Goal: Information Seeking & Learning: Learn about a topic

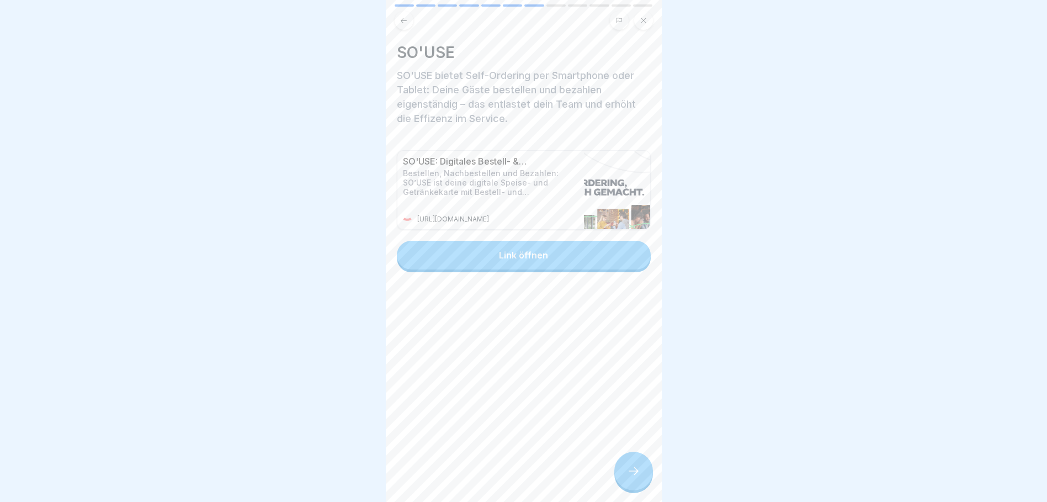
click at [520, 254] on div "Link öffnen" at bounding box center [523, 255] width 49 height 10
click at [645, 480] on div at bounding box center [633, 470] width 39 height 39
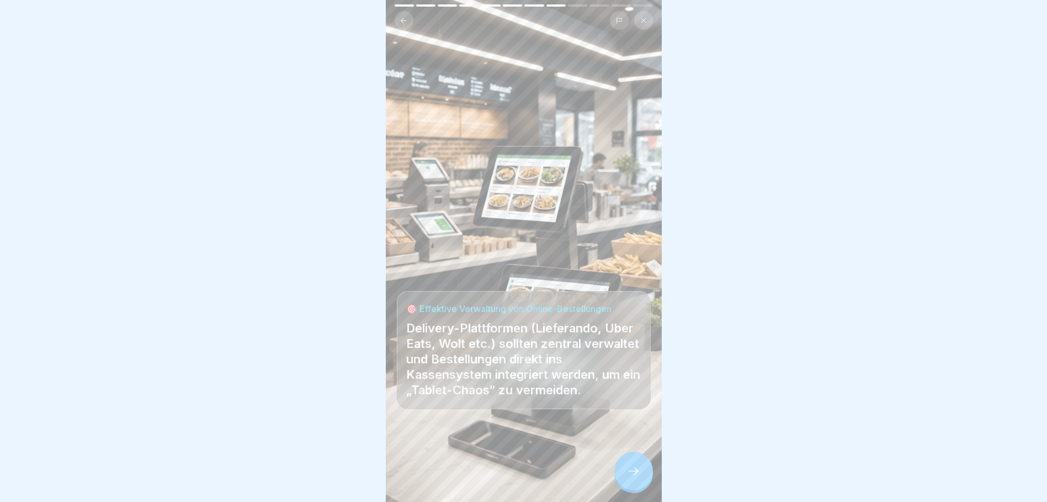
click at [643, 485] on div at bounding box center [633, 470] width 39 height 39
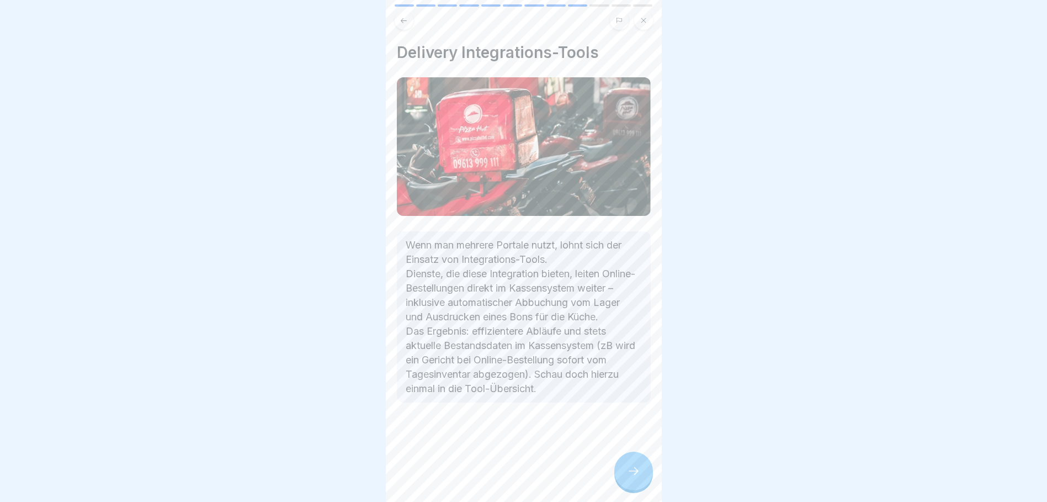
click at [645, 476] on div at bounding box center [633, 470] width 39 height 39
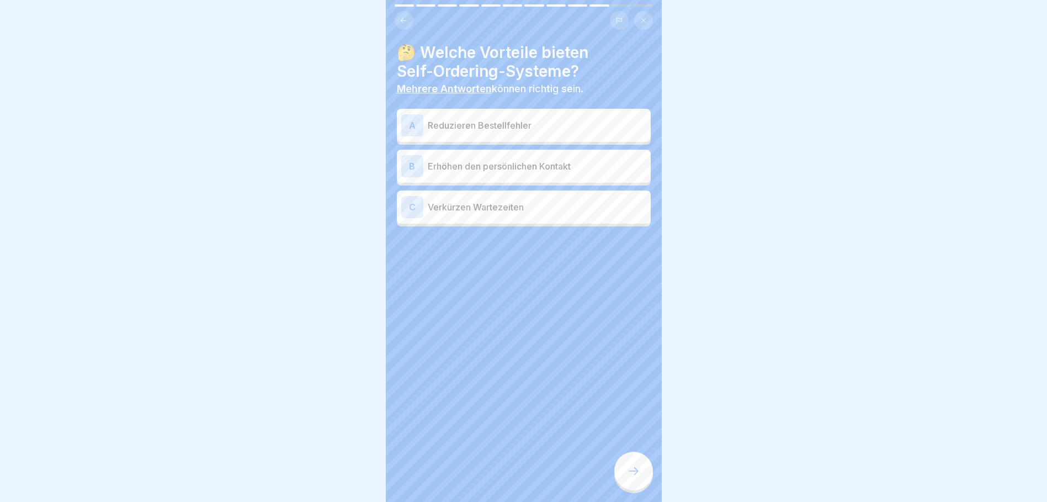
click at [503, 127] on p "Reduzieren Bestellfehler" at bounding box center [537, 125] width 219 height 13
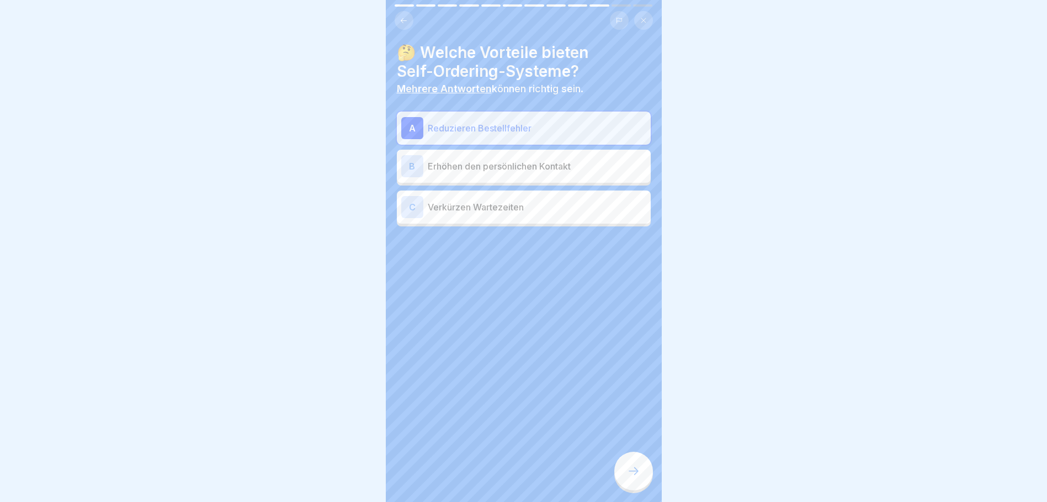
click at [512, 211] on p "Verkürzen Wartezeiten" at bounding box center [537, 206] width 219 height 13
click at [635, 472] on div at bounding box center [633, 470] width 39 height 39
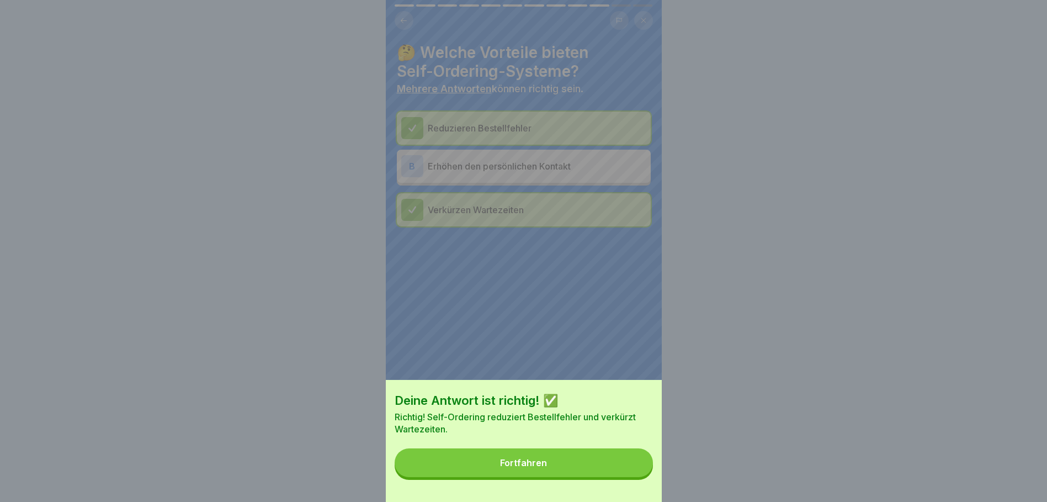
click at [619, 465] on button "Fortfahren" at bounding box center [524, 462] width 258 height 29
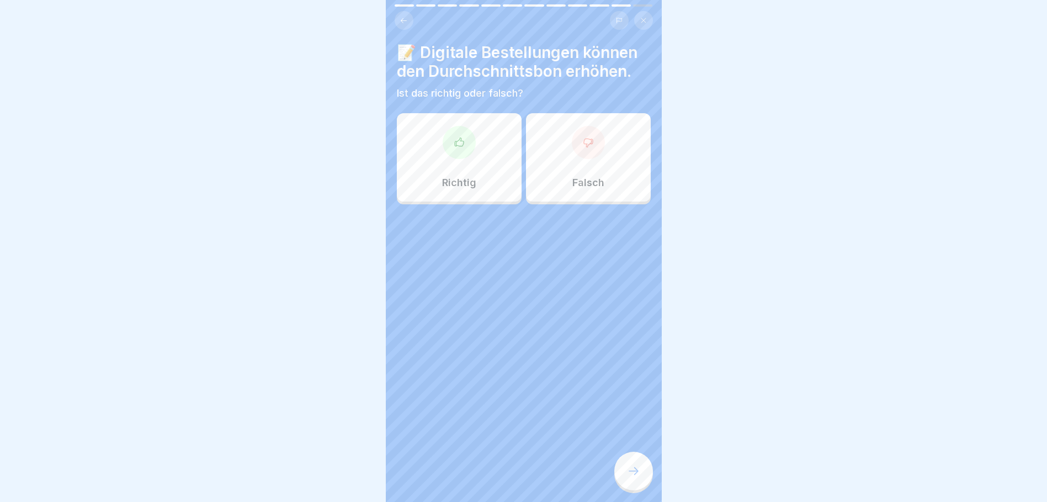
click at [462, 142] on div at bounding box center [459, 142] width 33 height 33
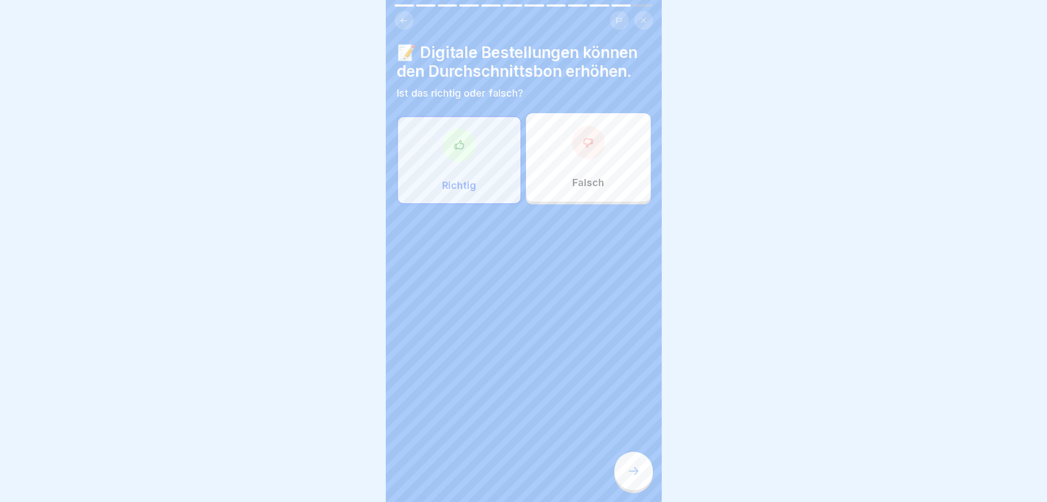
click at [639, 474] on icon at bounding box center [633, 470] width 13 height 13
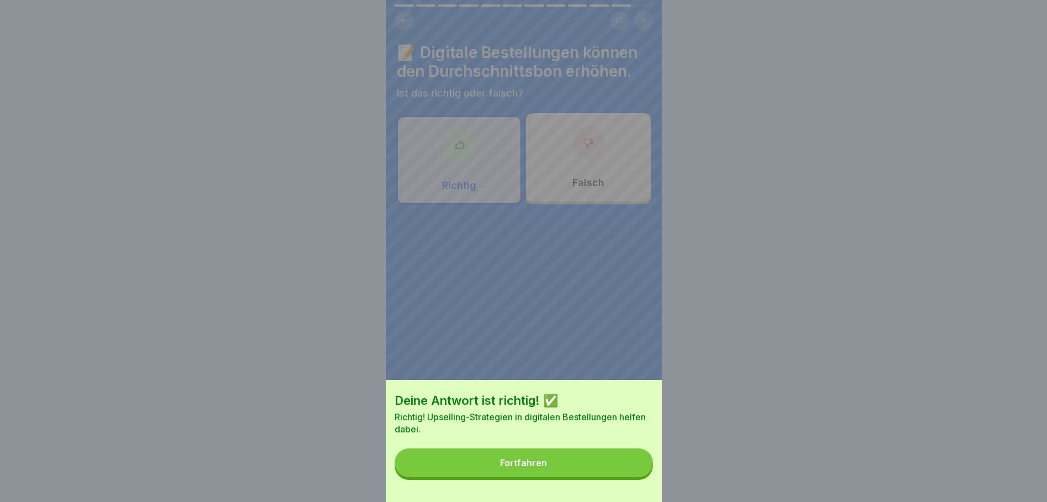
click at [611, 470] on button "Fortfahren" at bounding box center [524, 462] width 258 height 29
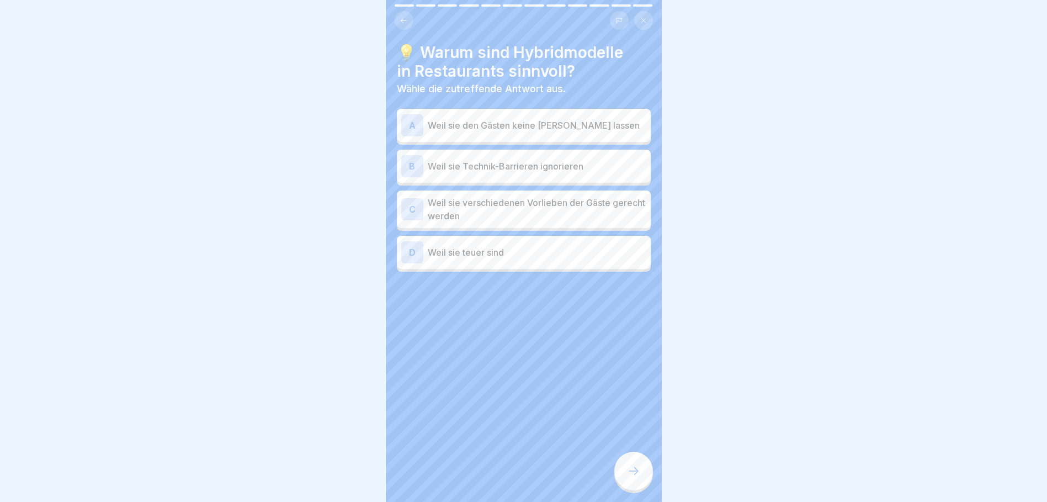
click at [467, 207] on p "Weil sie verschiedenen Vorlieben der Gäste gerecht werden" at bounding box center [537, 209] width 219 height 26
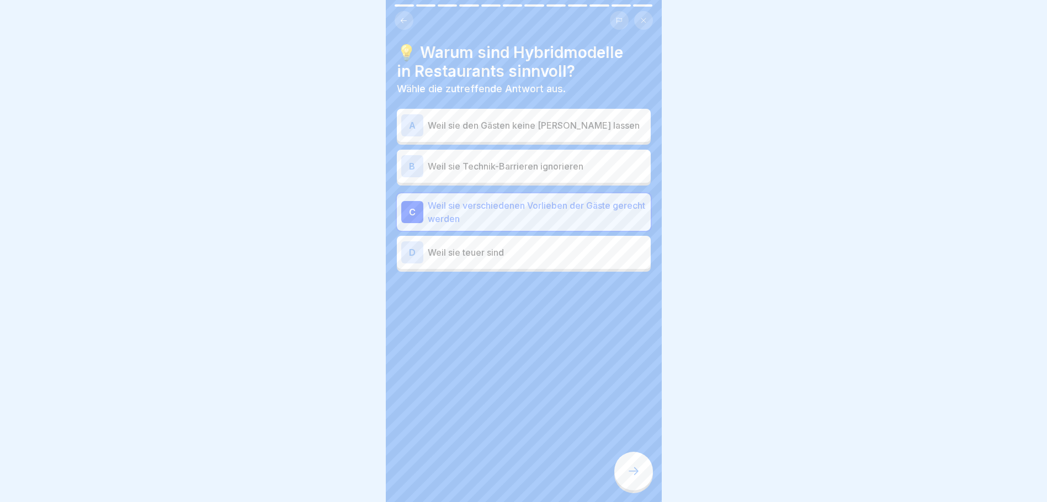
click at [467, 207] on p "Weil sie verschiedenen Vorlieben der Gäste gerecht werden" at bounding box center [537, 212] width 219 height 26
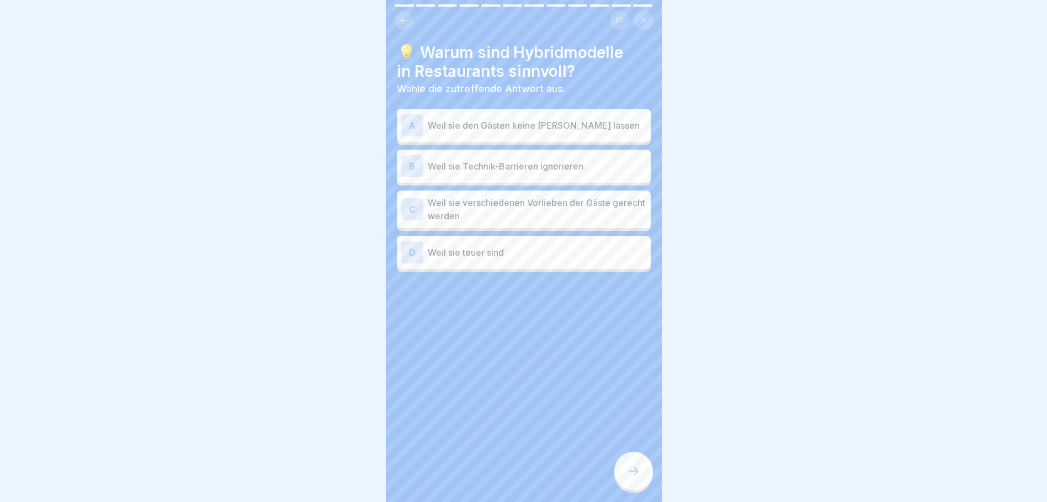
click at [488, 201] on p "Weil sie verschiedenen Vorlieben der Gäste gerecht werden" at bounding box center [537, 209] width 219 height 26
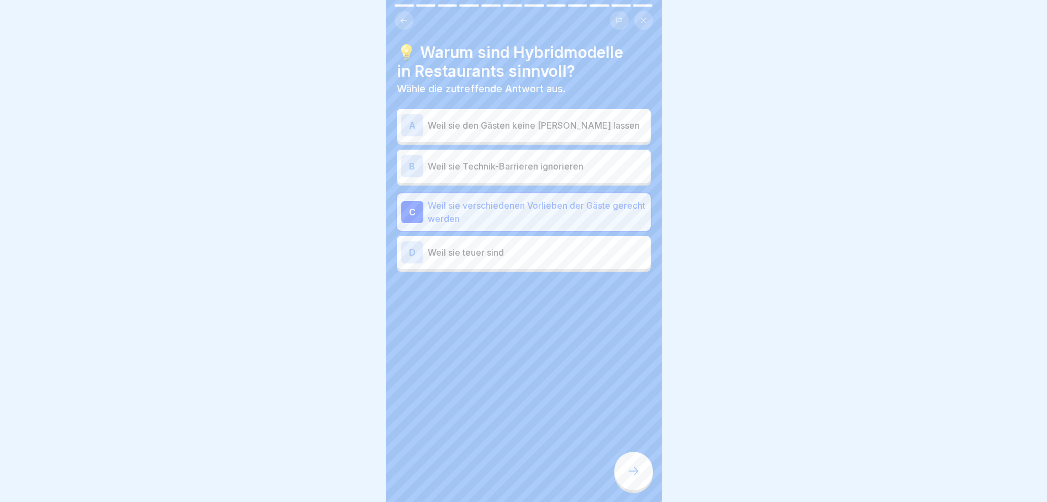
click at [638, 477] on icon at bounding box center [633, 470] width 13 height 13
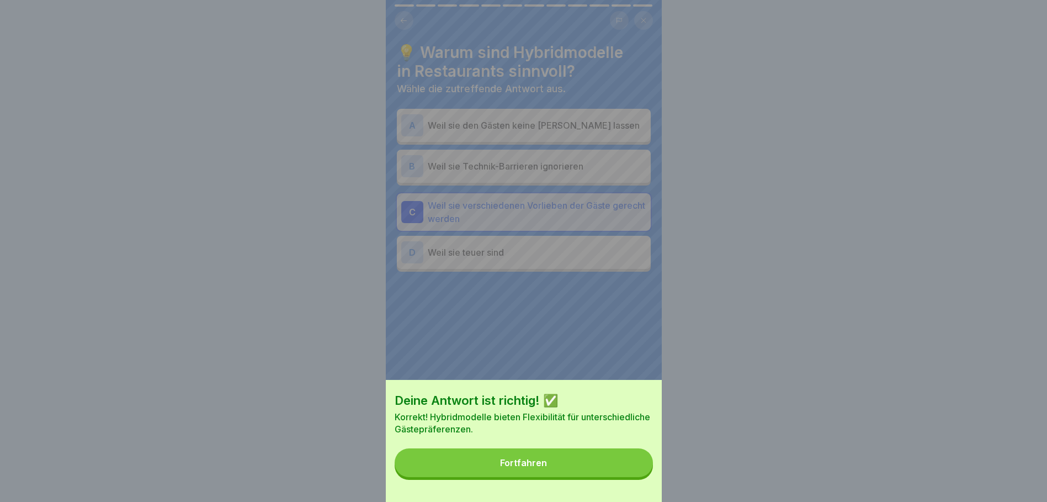
click at [613, 475] on button "Fortfahren" at bounding box center [524, 462] width 258 height 29
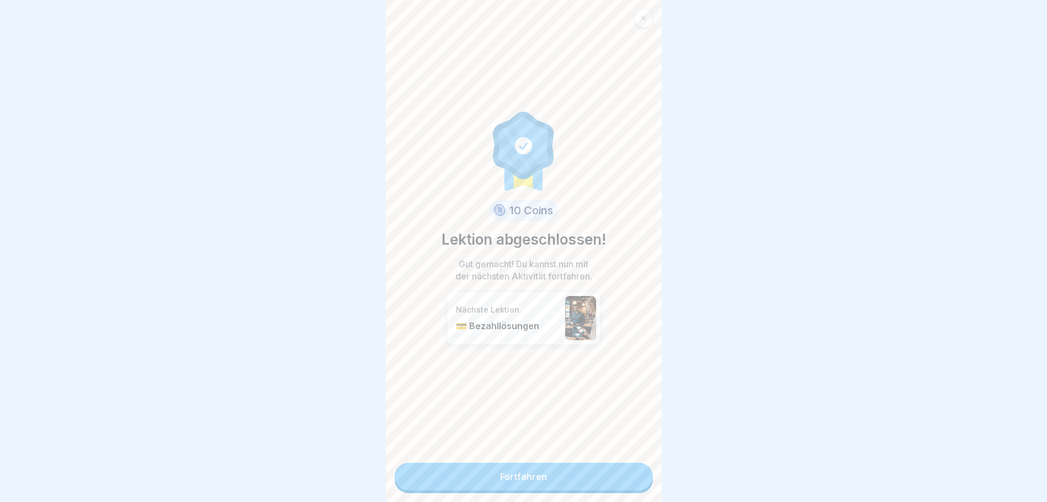
click at [540, 475] on link "Fortfahren" at bounding box center [524, 476] width 258 height 28
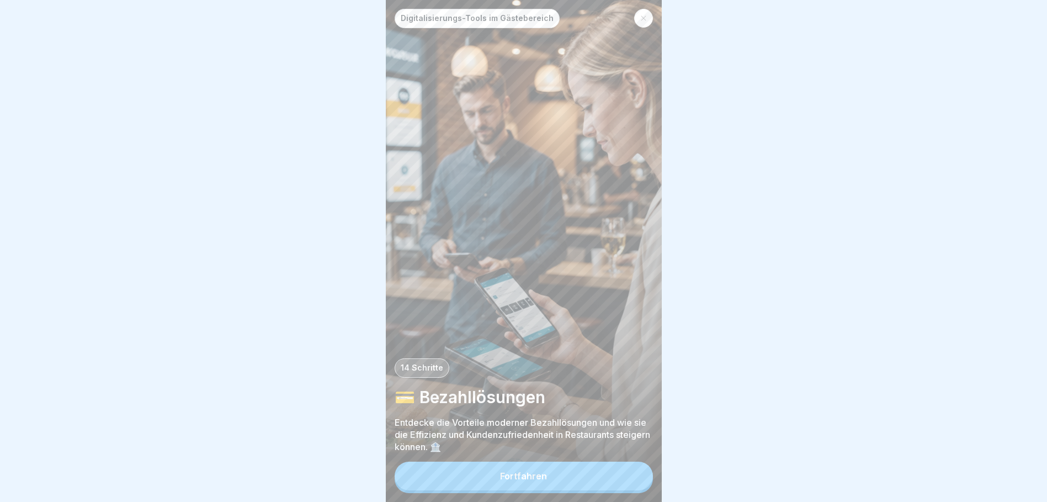
scroll to position [8, 0]
click at [542, 481] on button "Fortfahren" at bounding box center [524, 475] width 258 height 29
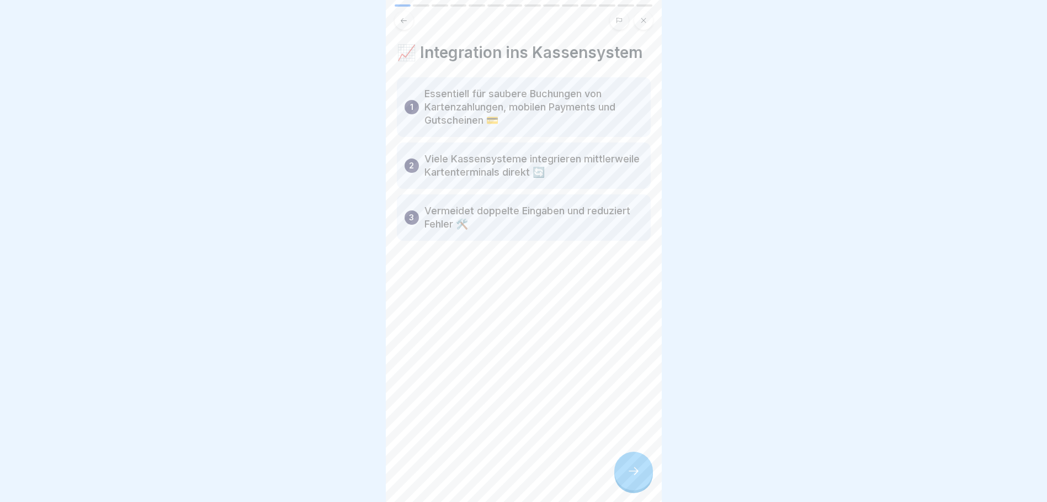
click at [630, 474] on icon at bounding box center [633, 470] width 13 height 13
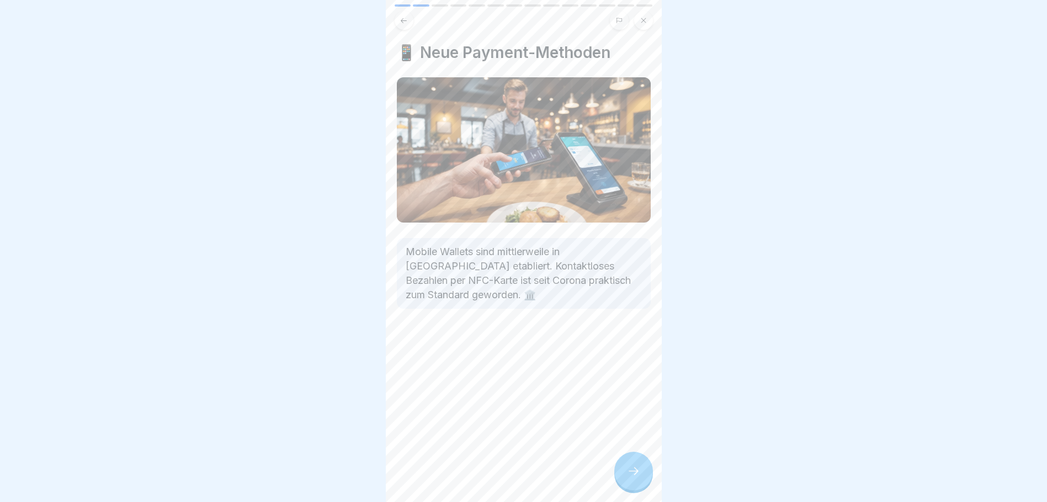
click at [630, 474] on icon at bounding box center [633, 470] width 13 height 13
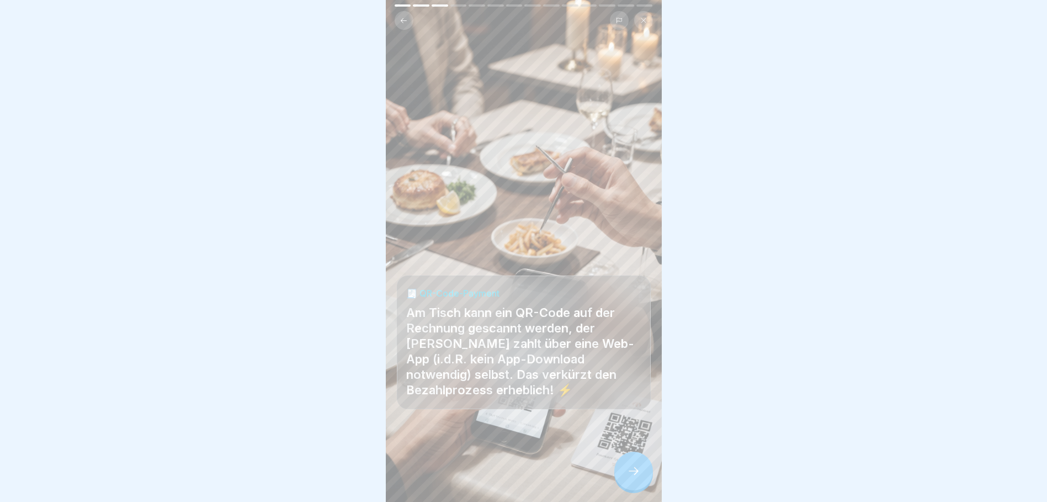
click at [630, 474] on icon at bounding box center [633, 470] width 13 height 13
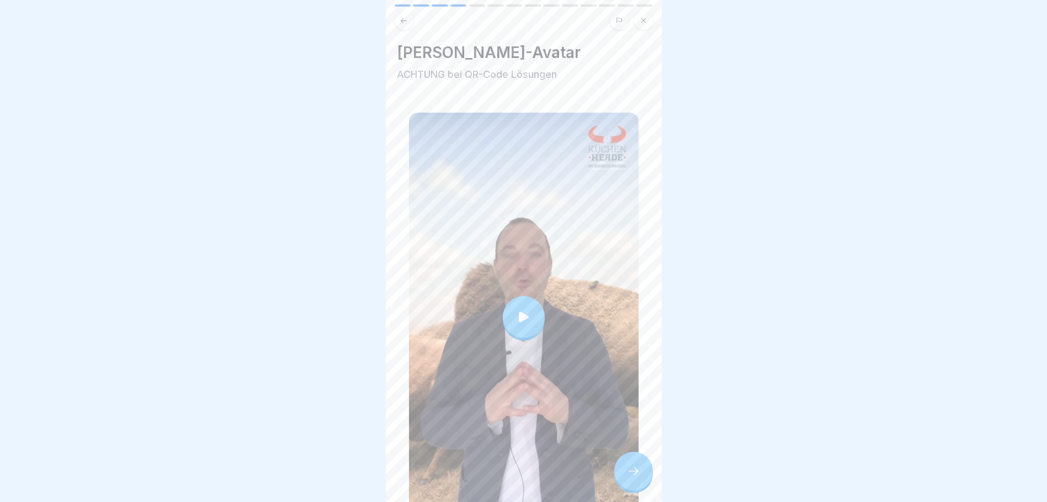
click at [521, 309] on icon at bounding box center [523, 316] width 15 height 15
click at [634, 477] on div at bounding box center [633, 470] width 39 height 39
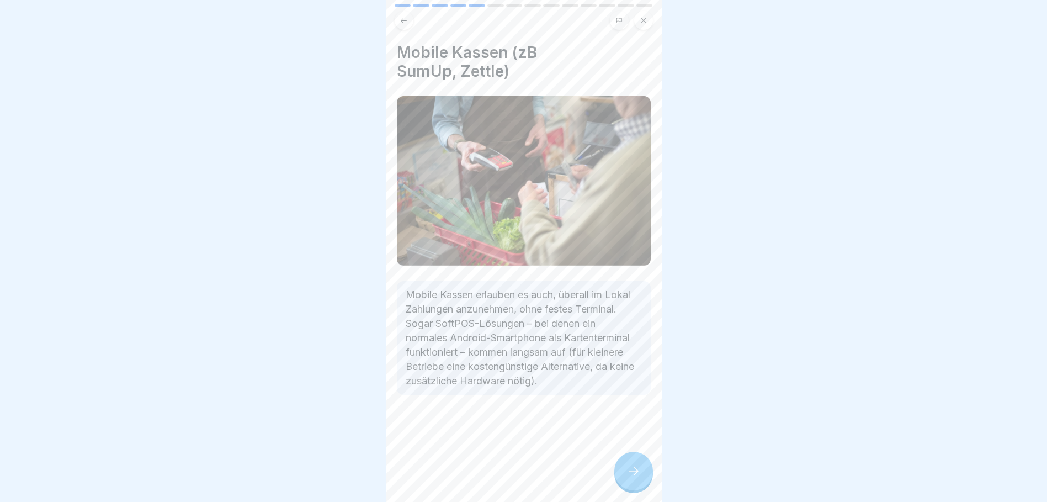
click at [641, 474] on div at bounding box center [633, 470] width 39 height 39
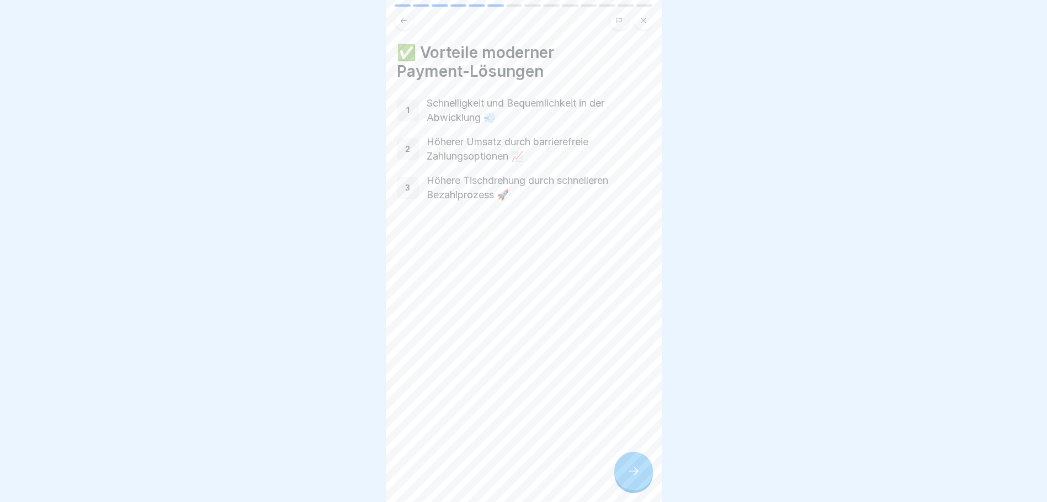
click at [627, 466] on icon at bounding box center [633, 470] width 13 height 13
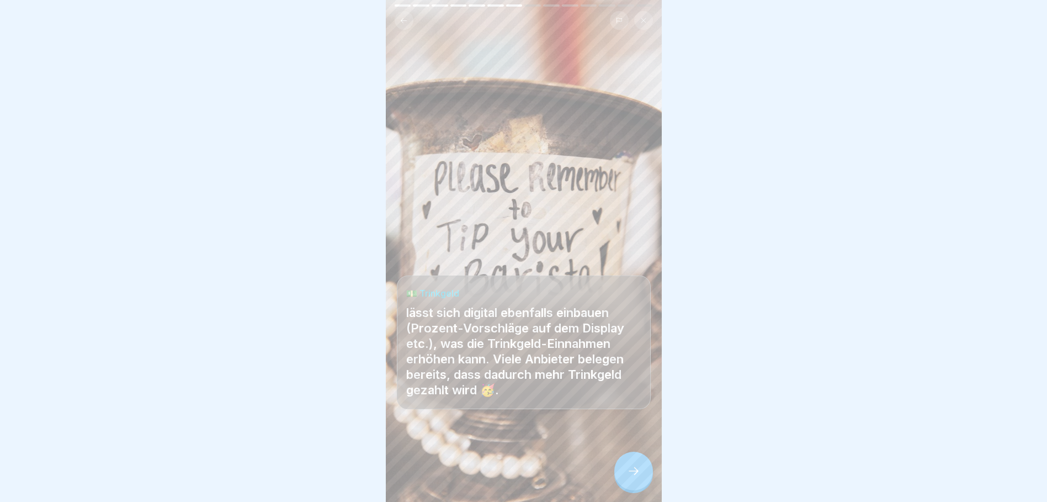
click at [643, 467] on div at bounding box center [633, 470] width 39 height 39
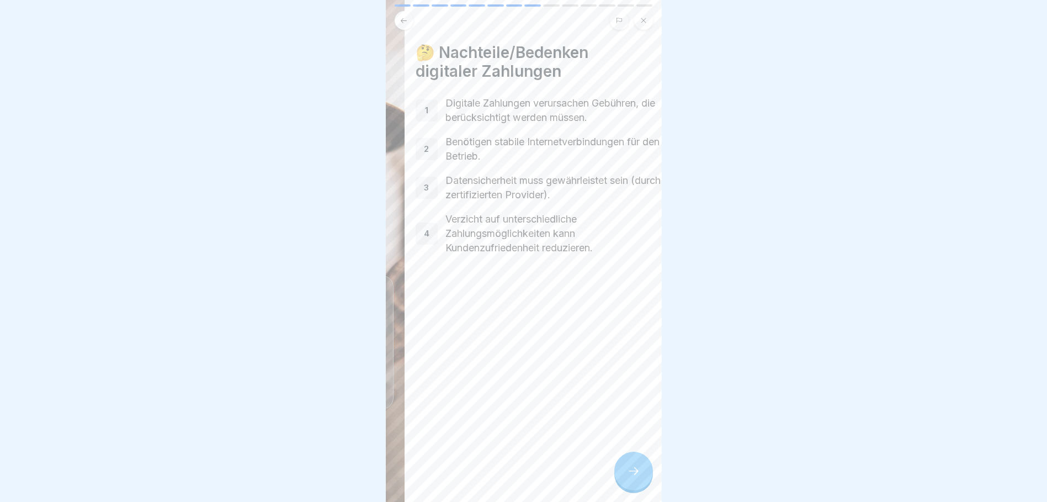
click at [477, 173] on p "Datensicherheit muss gewährleistet sein (durch zertifizierten Provider)." at bounding box center [557, 187] width 224 height 29
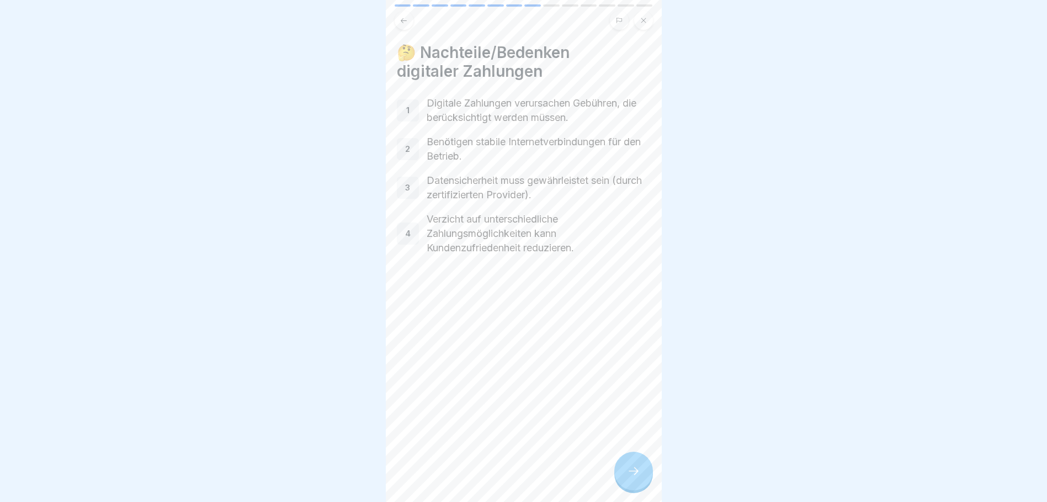
click at [622, 469] on div at bounding box center [633, 470] width 39 height 39
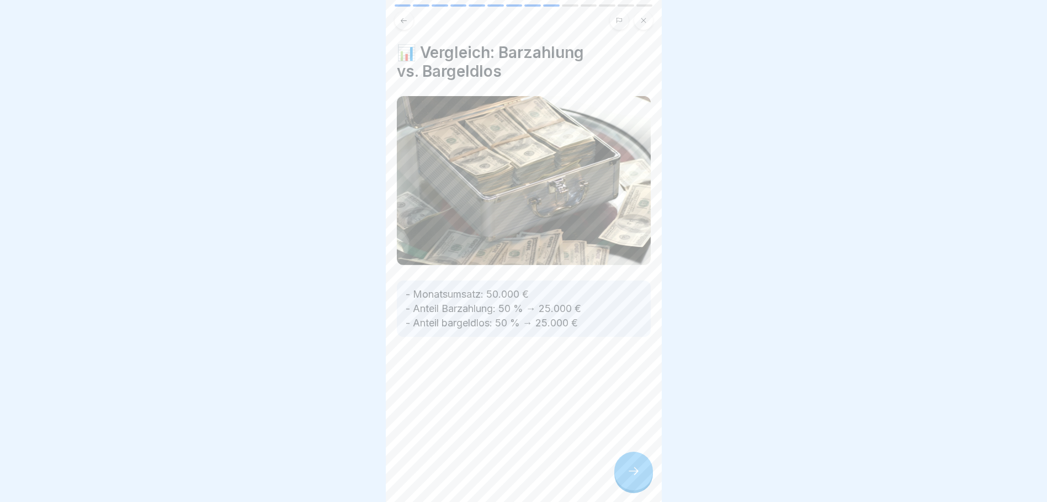
click at [635, 466] on icon at bounding box center [633, 470] width 13 height 13
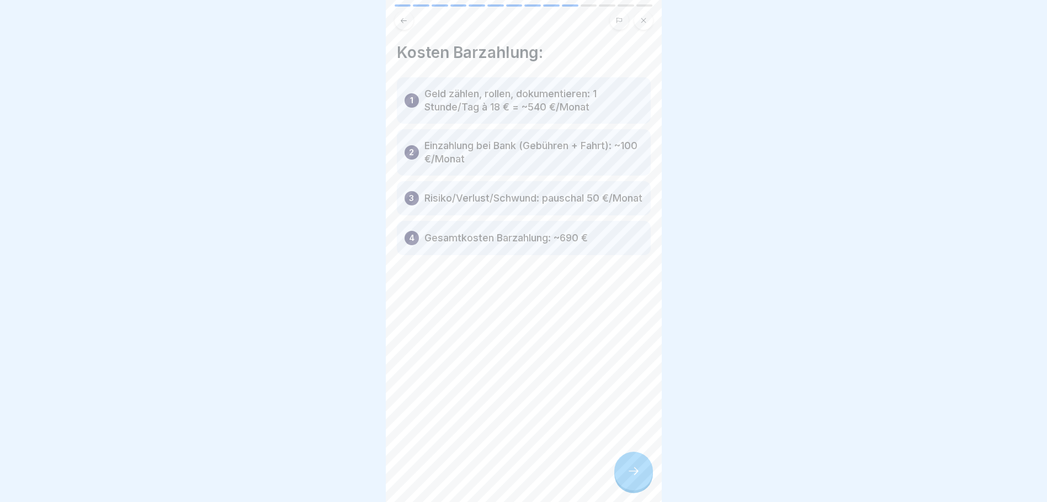
click at [646, 477] on div at bounding box center [633, 470] width 39 height 39
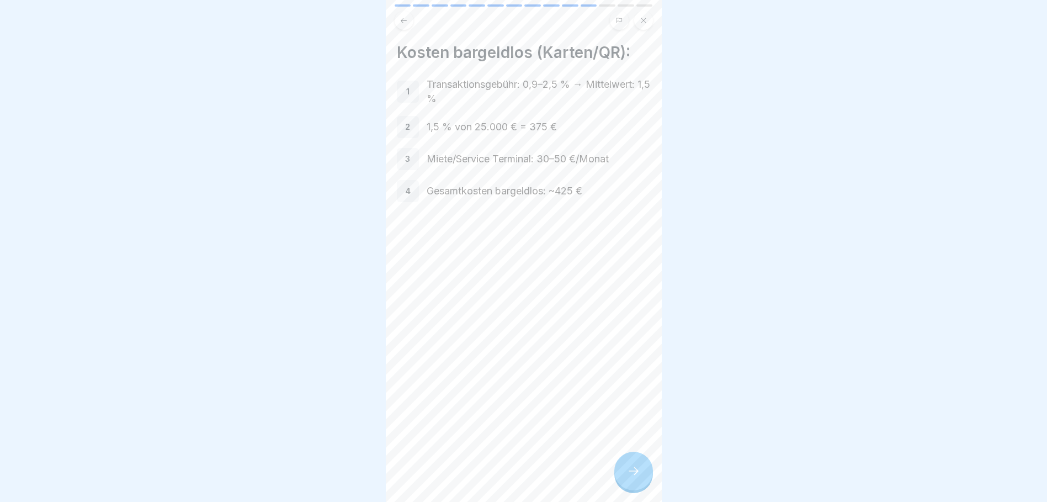
click at [628, 470] on icon at bounding box center [633, 470] width 13 height 13
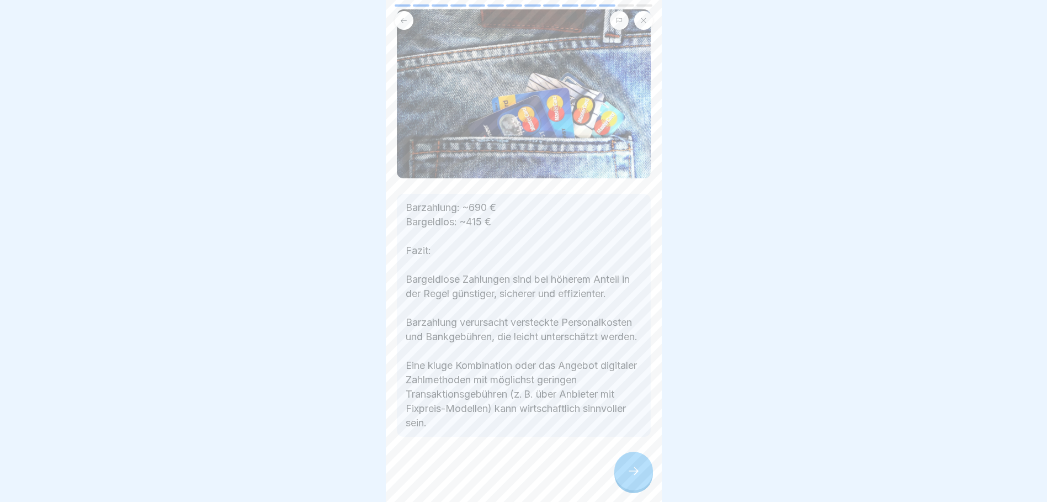
scroll to position [78, 0]
click at [638, 475] on icon at bounding box center [633, 470] width 13 height 13
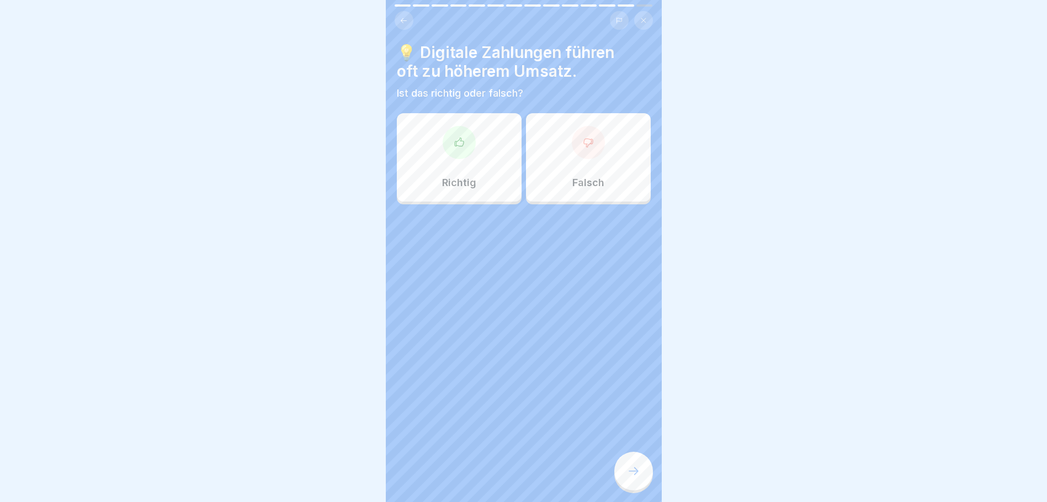
click at [456, 137] on icon at bounding box center [459, 142] width 11 height 11
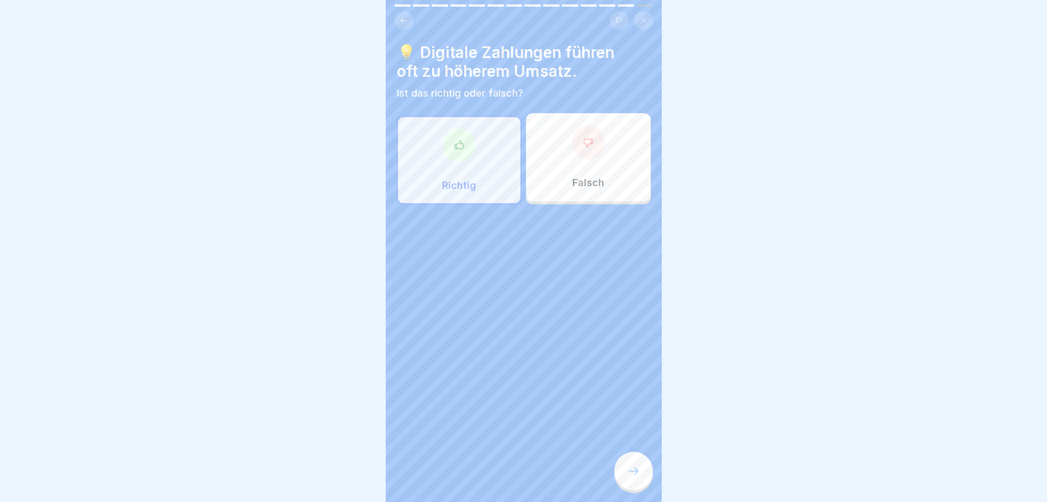
click at [636, 479] on div at bounding box center [633, 470] width 39 height 39
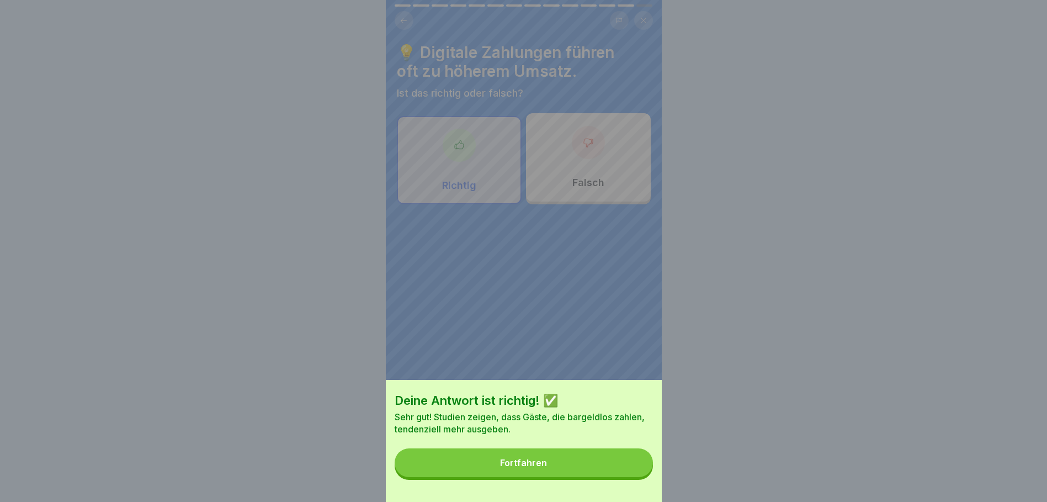
click at [618, 477] on button "Fortfahren" at bounding box center [524, 462] width 258 height 29
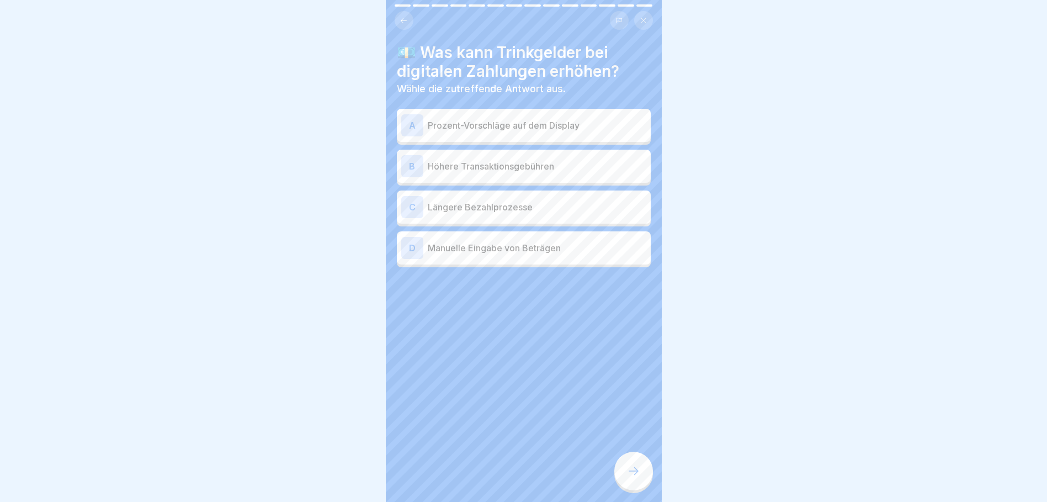
click at [549, 119] on p "Prozent-Vorschläge auf dem Display" at bounding box center [537, 125] width 219 height 13
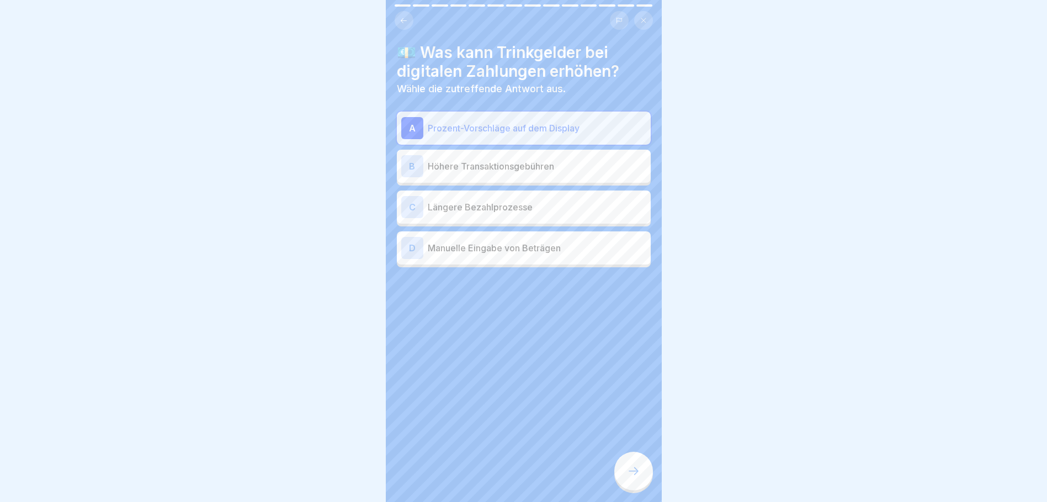
click at [624, 458] on div at bounding box center [633, 470] width 39 height 39
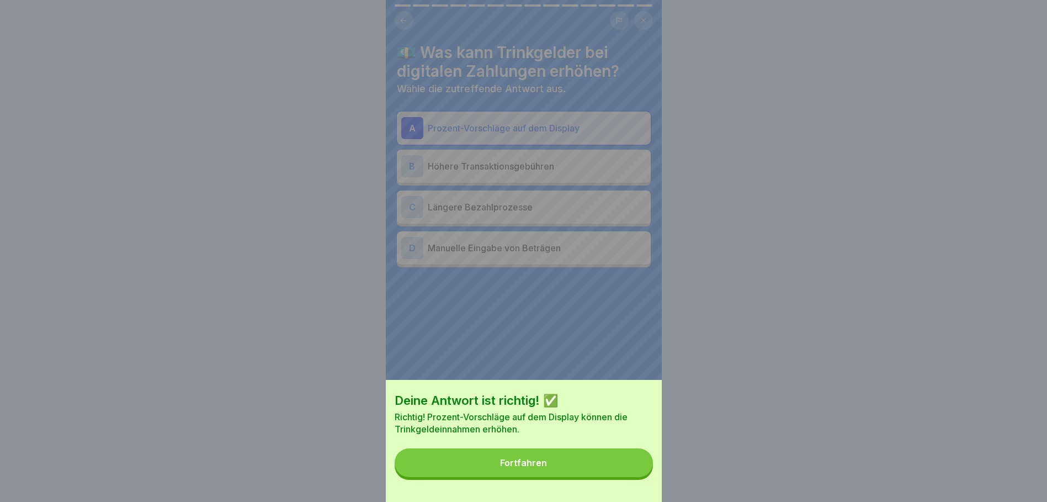
click at [603, 465] on button "Fortfahren" at bounding box center [524, 462] width 258 height 29
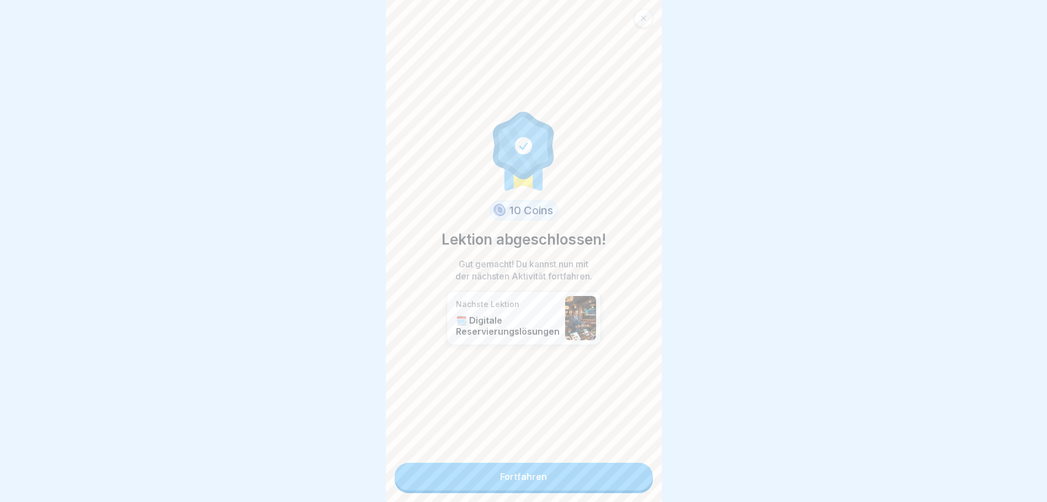
click at [504, 462] on link "Fortfahren" at bounding box center [524, 476] width 258 height 28
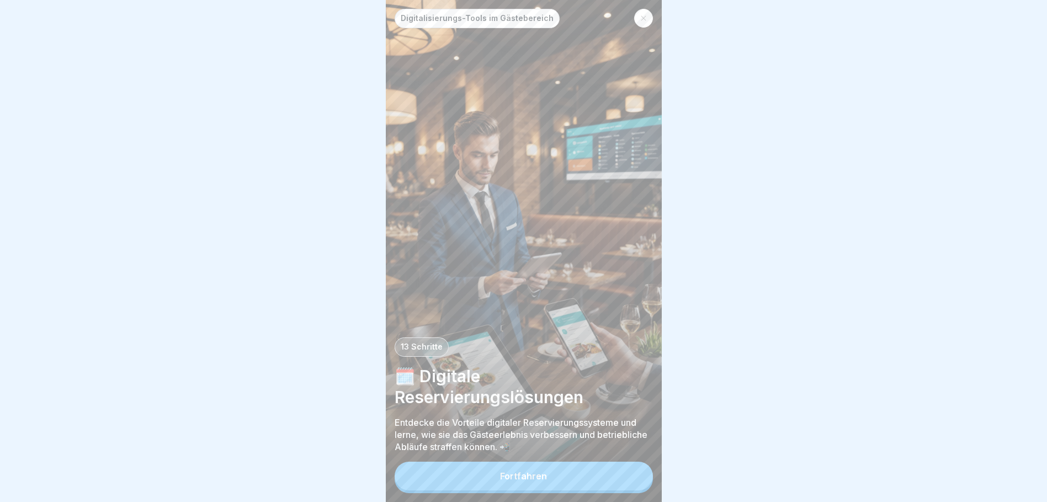
click at [531, 481] on div "Fortfahren" at bounding box center [523, 476] width 47 height 10
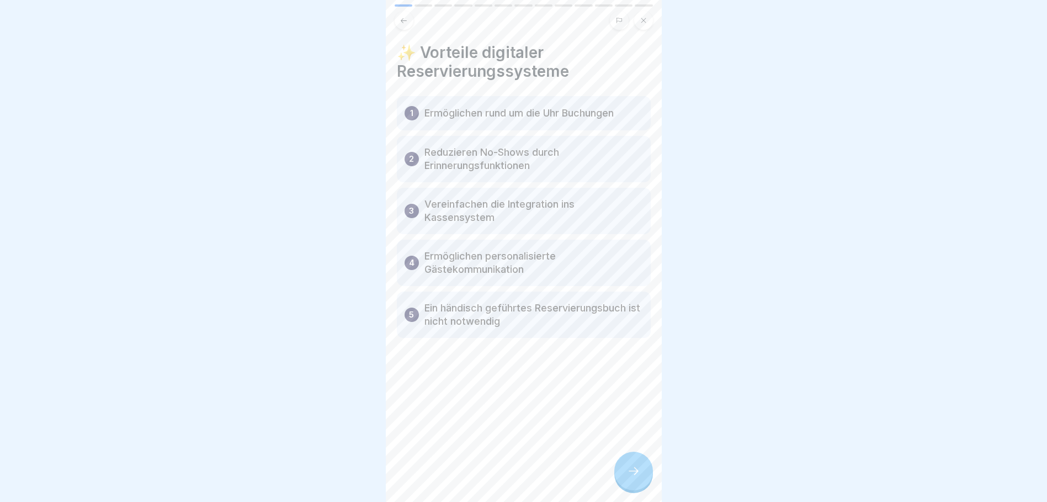
click at [635, 477] on icon at bounding box center [633, 470] width 13 height 13
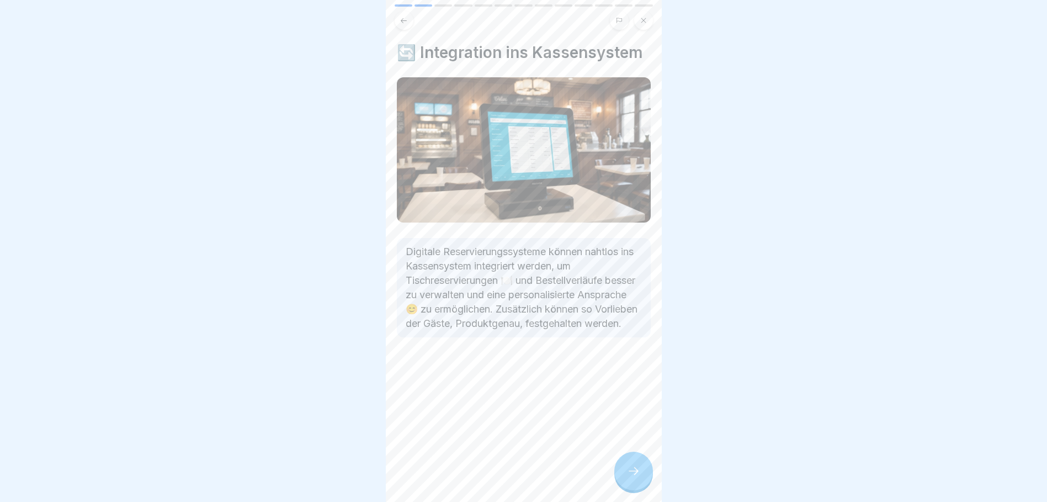
click at [638, 473] on icon at bounding box center [633, 470] width 13 height 13
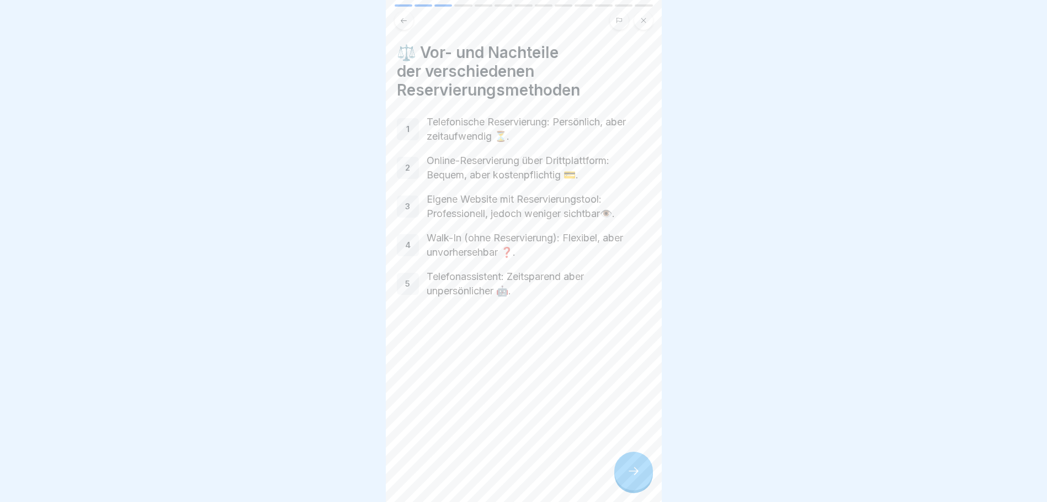
click at [627, 477] on icon at bounding box center [633, 470] width 13 height 13
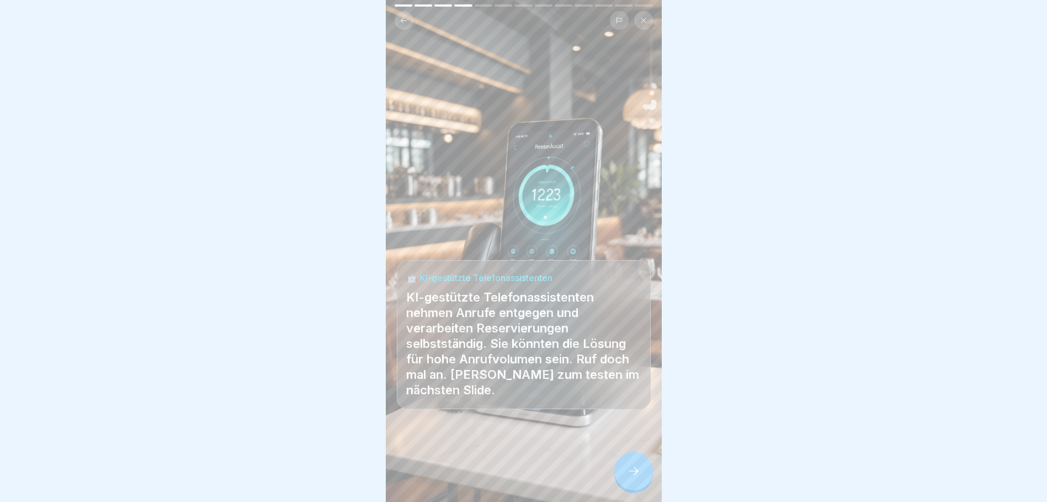
click at [633, 470] on div at bounding box center [633, 470] width 39 height 39
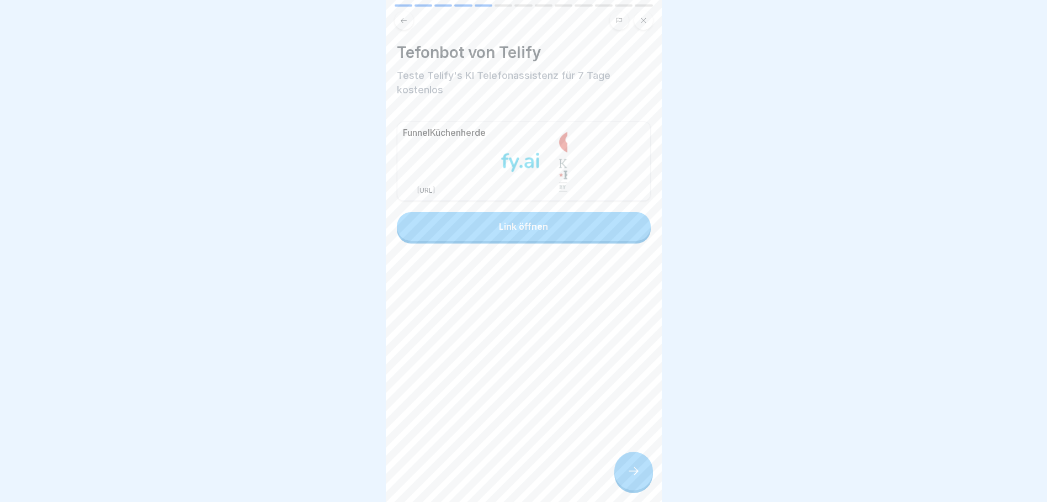
click at [518, 222] on button "Link öffnen" at bounding box center [524, 226] width 254 height 29
click at [637, 477] on icon at bounding box center [633, 470] width 13 height 13
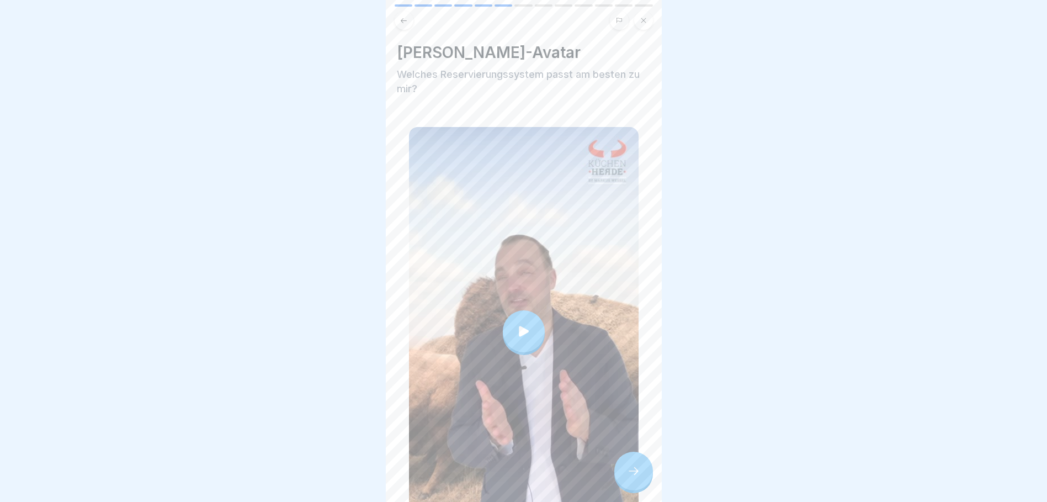
click at [518, 315] on div at bounding box center [524, 331] width 42 height 42
click at [646, 466] on div at bounding box center [633, 470] width 39 height 39
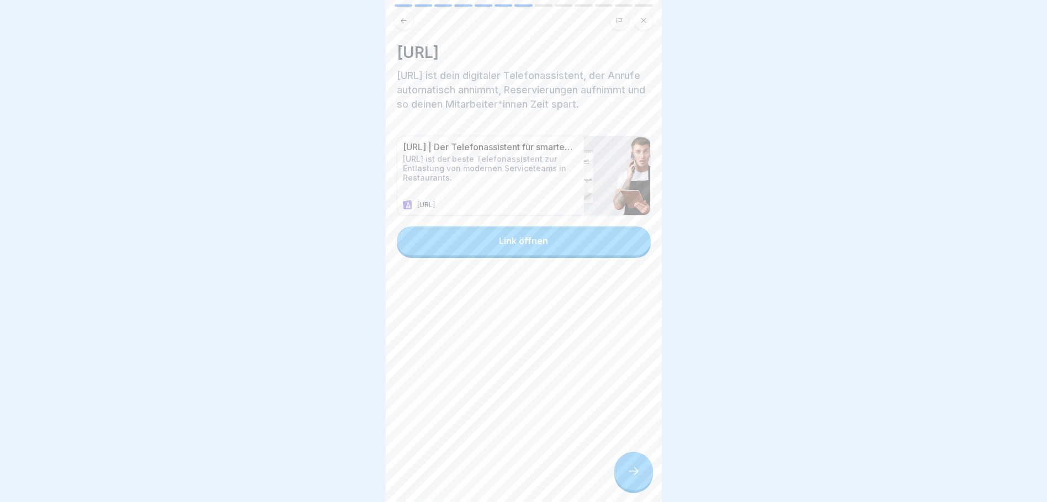
click at [499, 246] on div "Link öffnen" at bounding box center [523, 241] width 49 height 10
click at [631, 476] on icon at bounding box center [633, 470] width 13 height 13
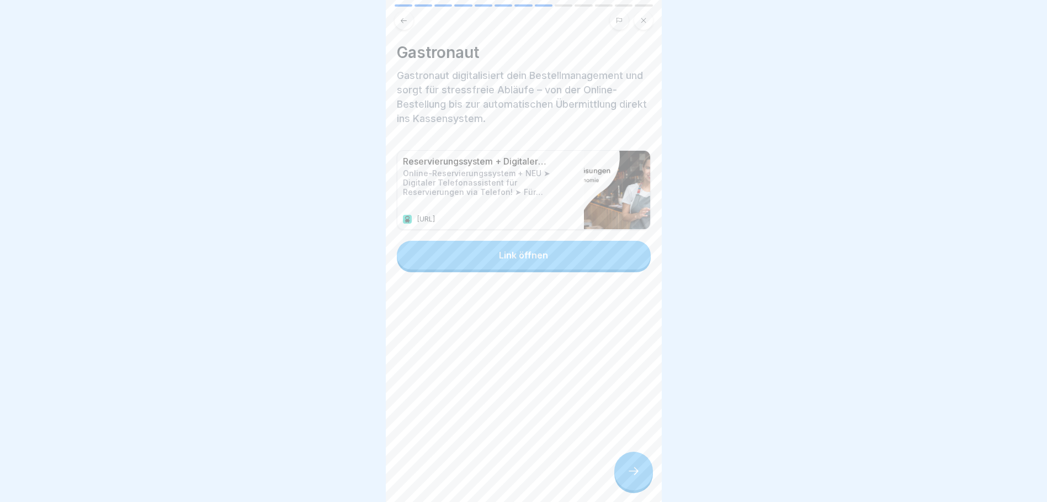
click at [512, 263] on button "Link öffnen" at bounding box center [524, 255] width 254 height 29
click at [636, 488] on div at bounding box center [633, 470] width 39 height 39
click at [528, 260] on div "Link öffnen" at bounding box center [523, 255] width 49 height 10
click at [640, 470] on div at bounding box center [633, 470] width 39 height 39
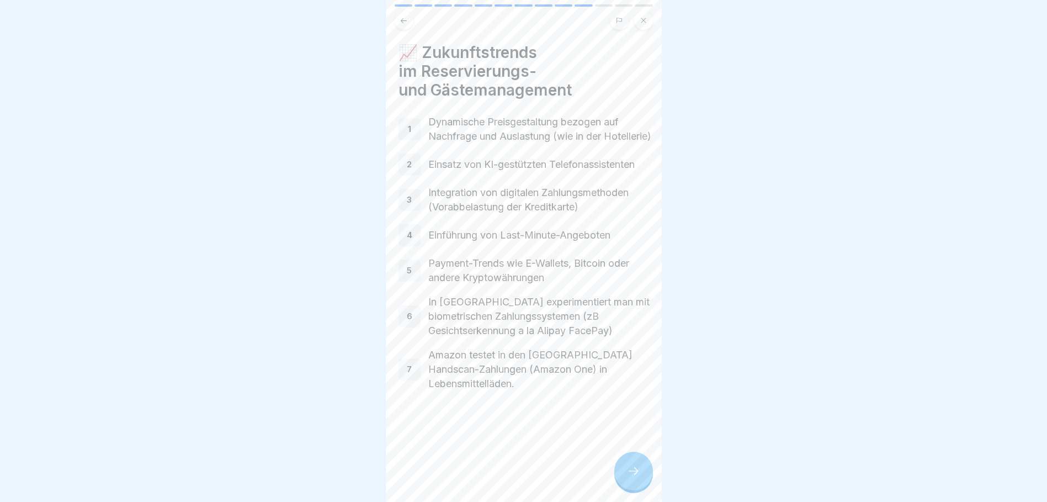
click at [480, 139] on p "Dynamische Preisgestaltung bezogen auf Nachfrage und Auslastung (wie in der Hot…" at bounding box center [540, 129] width 224 height 29
click at [634, 477] on icon at bounding box center [633, 470] width 13 height 13
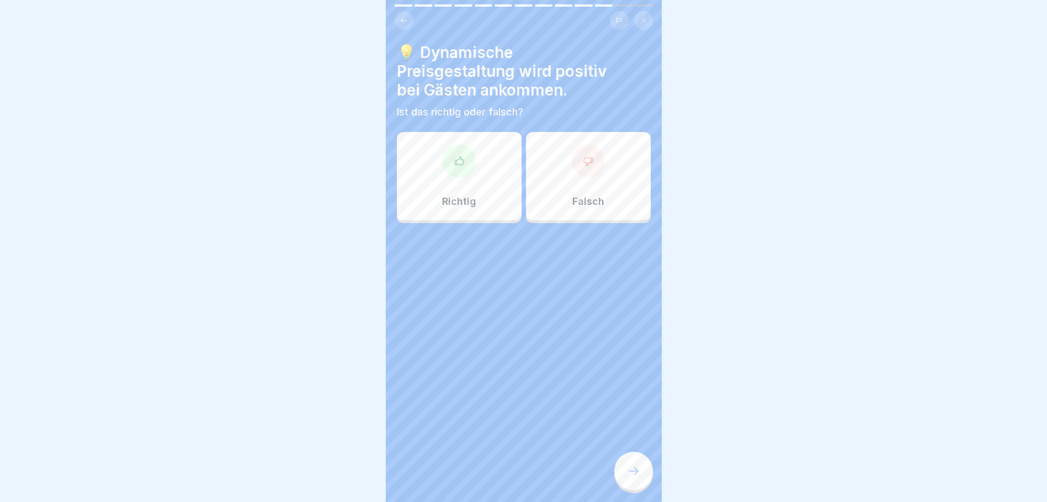
click at [484, 138] on div "Richtig" at bounding box center [459, 176] width 125 height 88
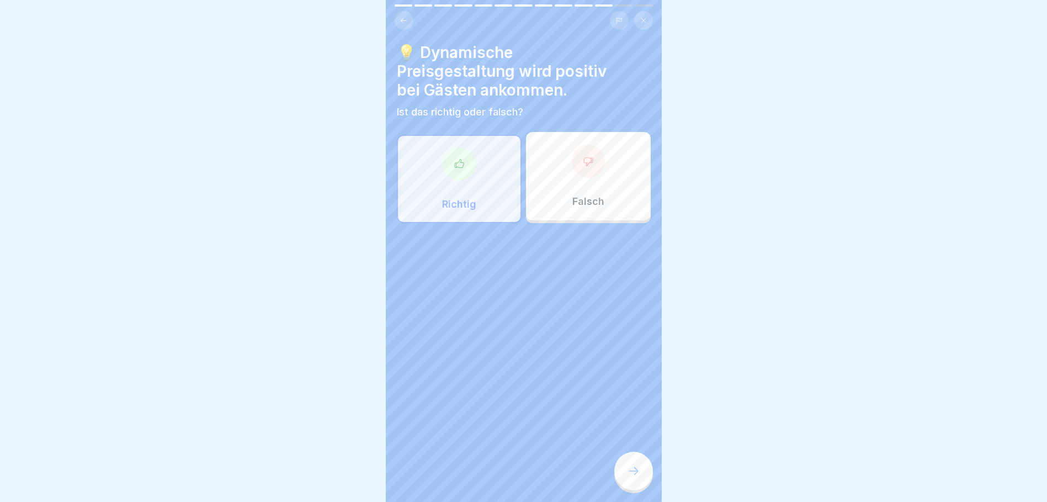
click at [634, 468] on div at bounding box center [633, 470] width 39 height 39
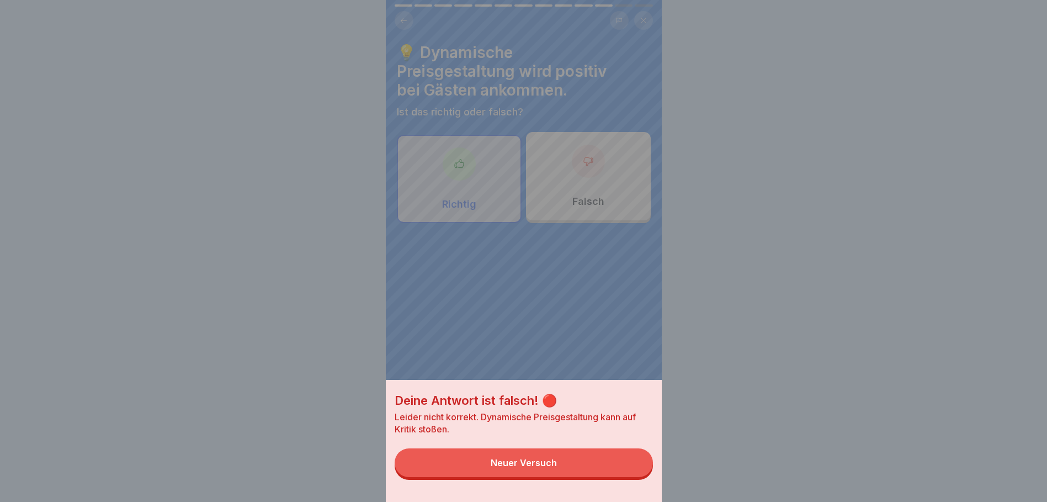
click at [626, 469] on button "Neuer Versuch" at bounding box center [524, 462] width 258 height 29
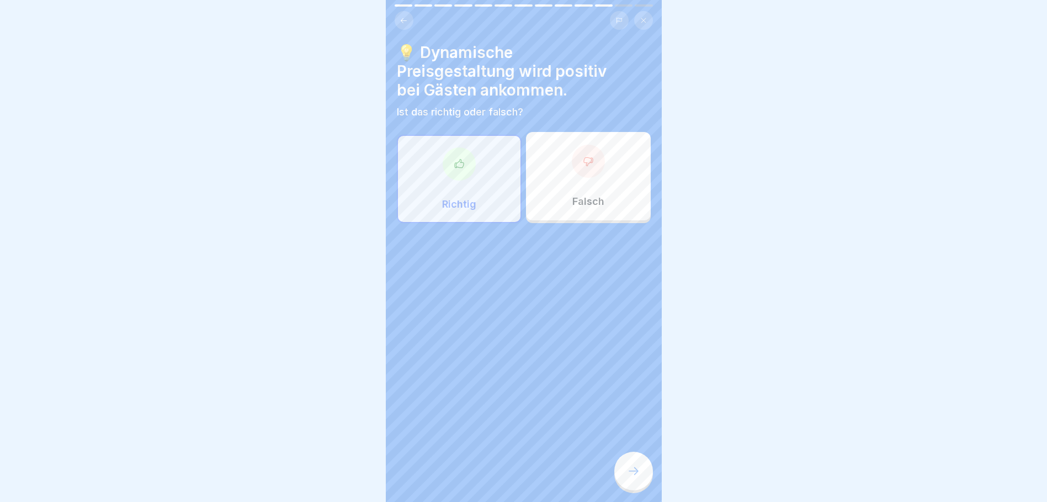
click at [583, 162] on icon at bounding box center [588, 161] width 11 height 11
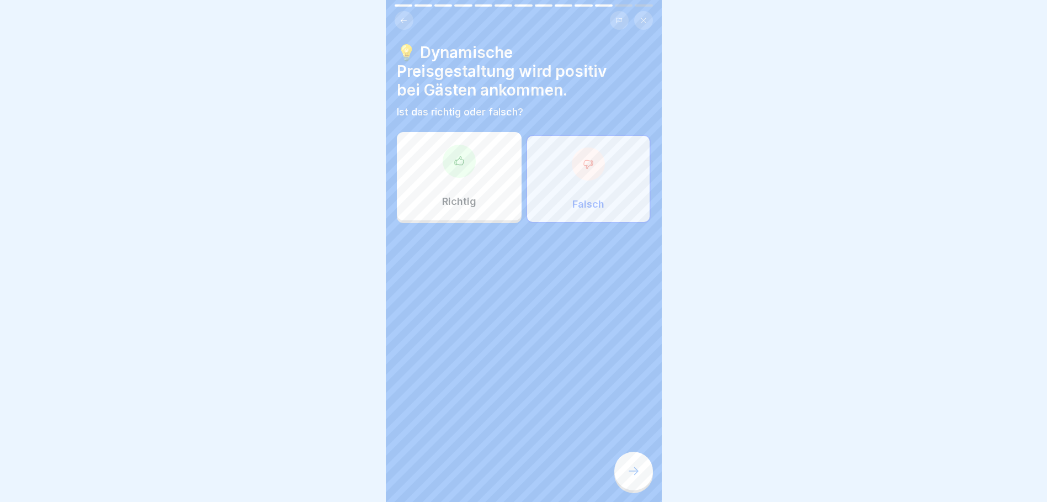
click at [638, 475] on icon at bounding box center [633, 470] width 13 height 13
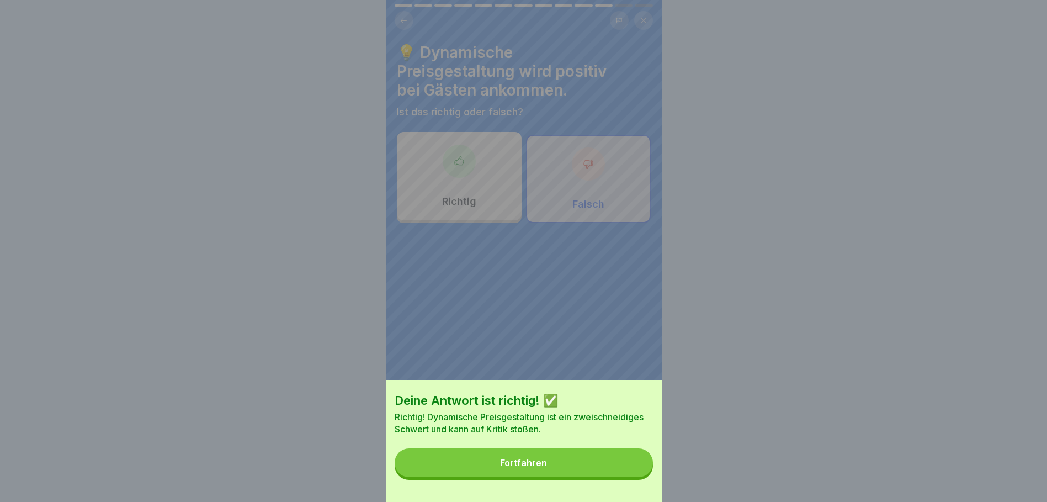
click at [557, 466] on button "Fortfahren" at bounding box center [524, 462] width 258 height 29
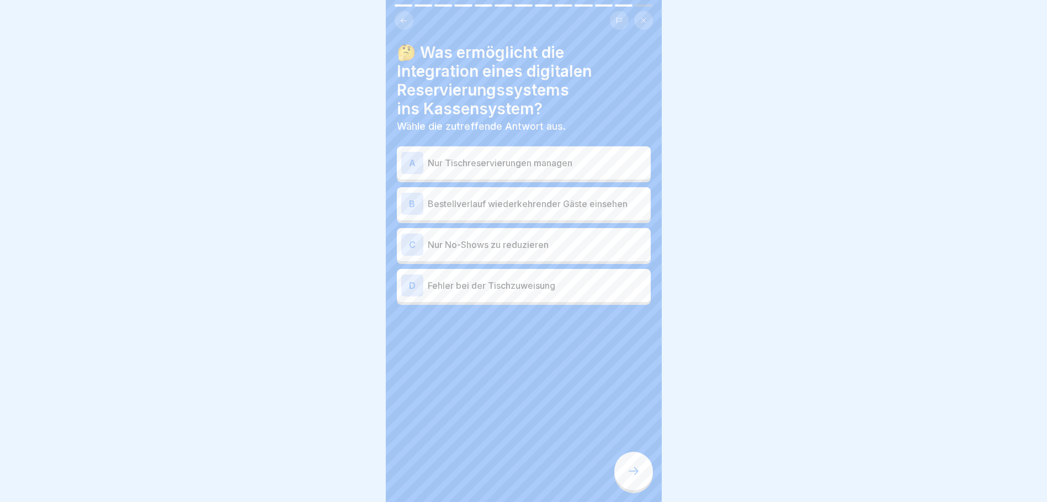
click at [528, 203] on p "Bestellverlauf wiederkehrender Gäste einsehen" at bounding box center [537, 203] width 219 height 13
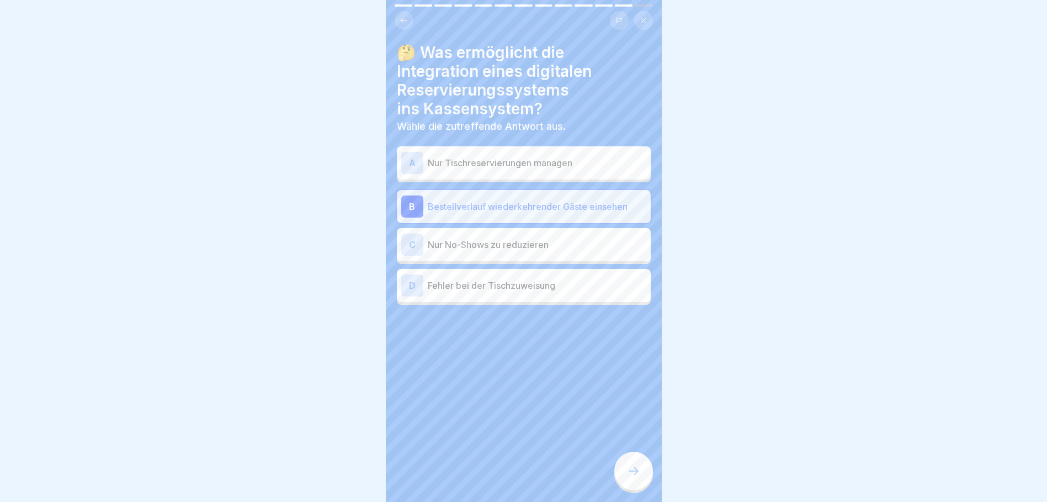
click at [637, 470] on div at bounding box center [633, 470] width 39 height 39
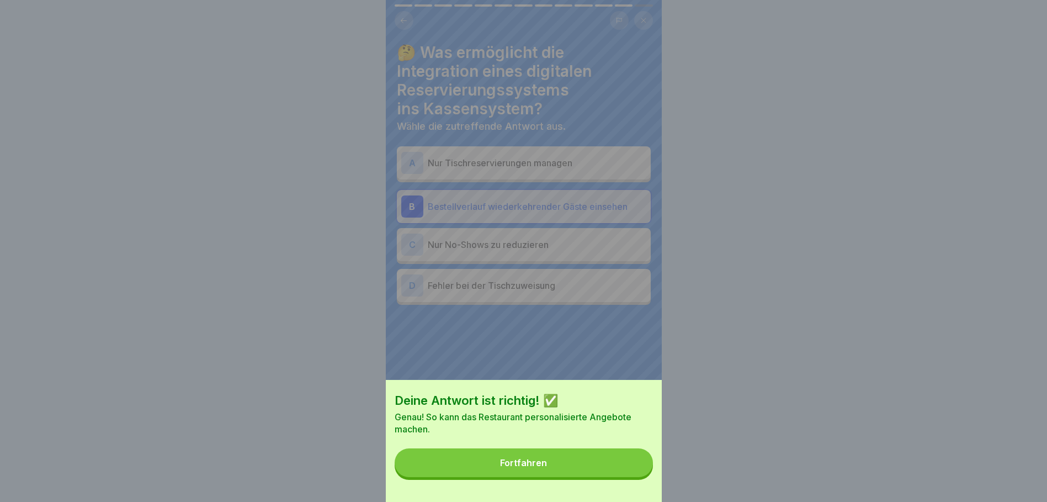
click at [597, 466] on button "Fortfahren" at bounding box center [524, 462] width 258 height 29
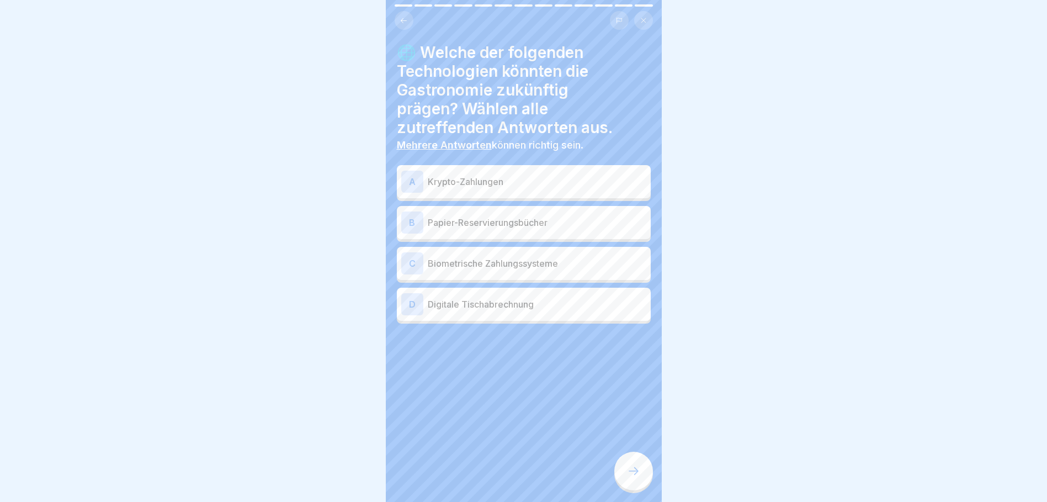
click at [522, 304] on p "Digitale Tischabrechnung" at bounding box center [537, 303] width 219 height 13
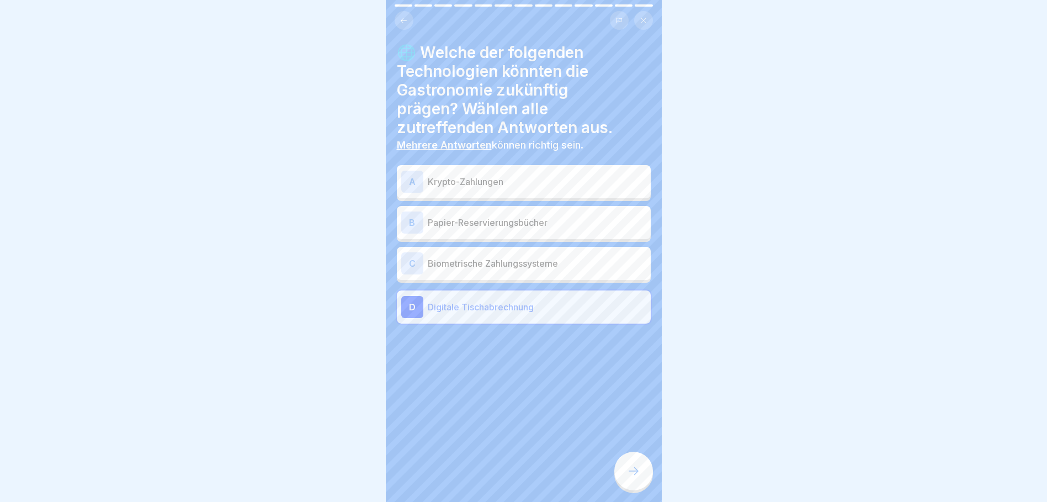
click at [523, 259] on p "Biometrische Zahlungssysteme" at bounding box center [537, 263] width 219 height 13
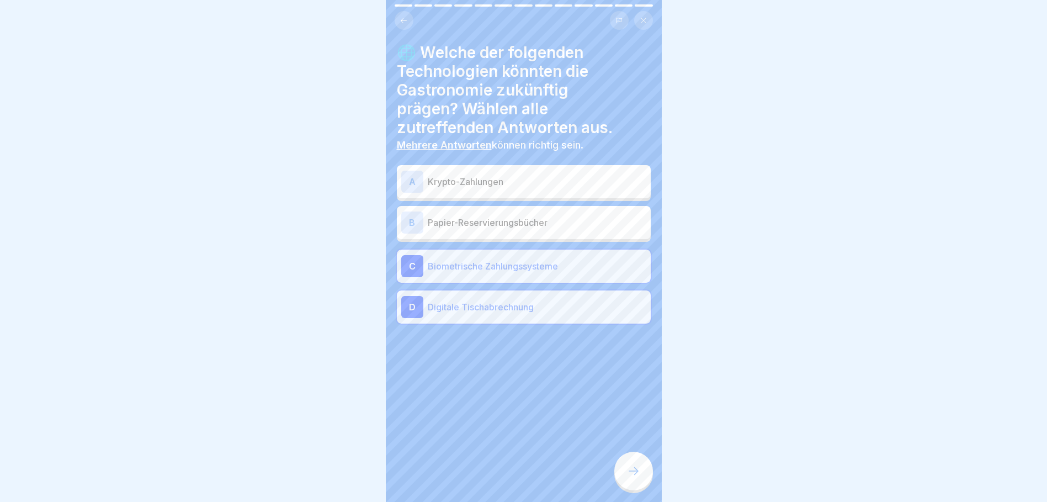
click at [626, 485] on div at bounding box center [633, 470] width 39 height 39
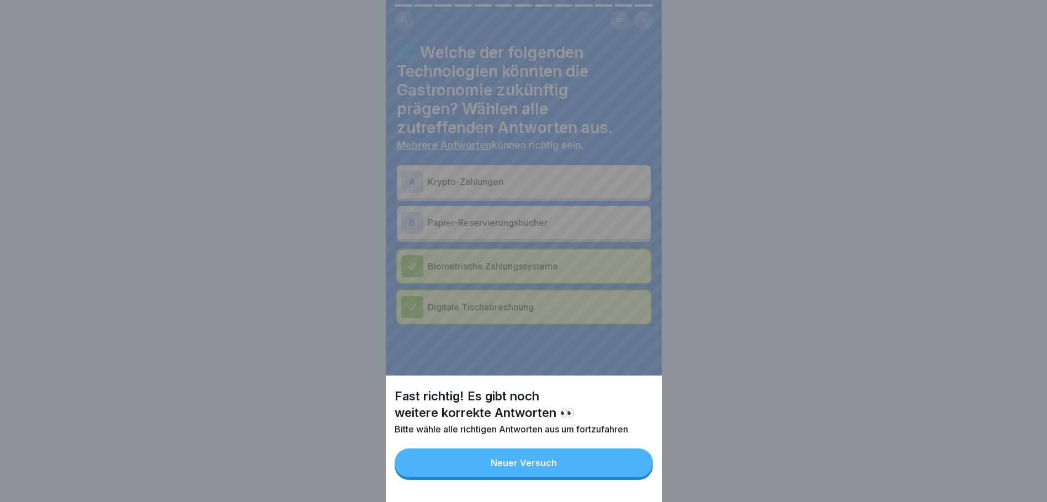
click at [612, 467] on button "Neuer Versuch" at bounding box center [524, 462] width 258 height 29
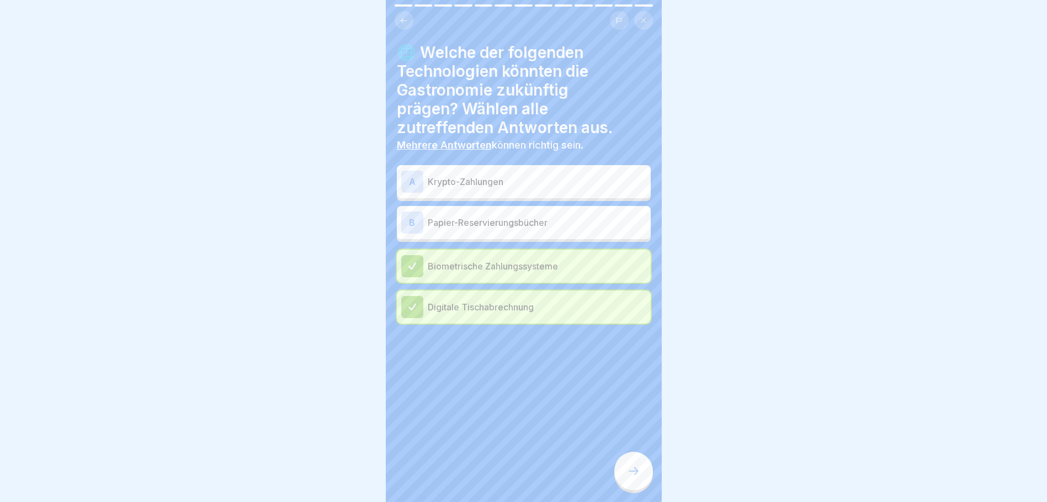
click at [541, 188] on div "A Krypto-Zahlungen" at bounding box center [523, 182] width 245 height 22
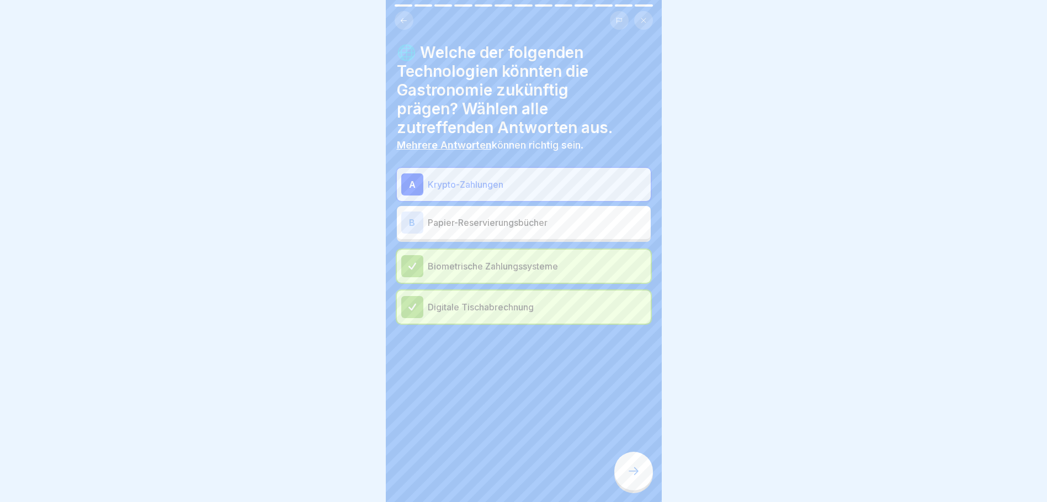
click at [637, 469] on div at bounding box center [633, 470] width 39 height 39
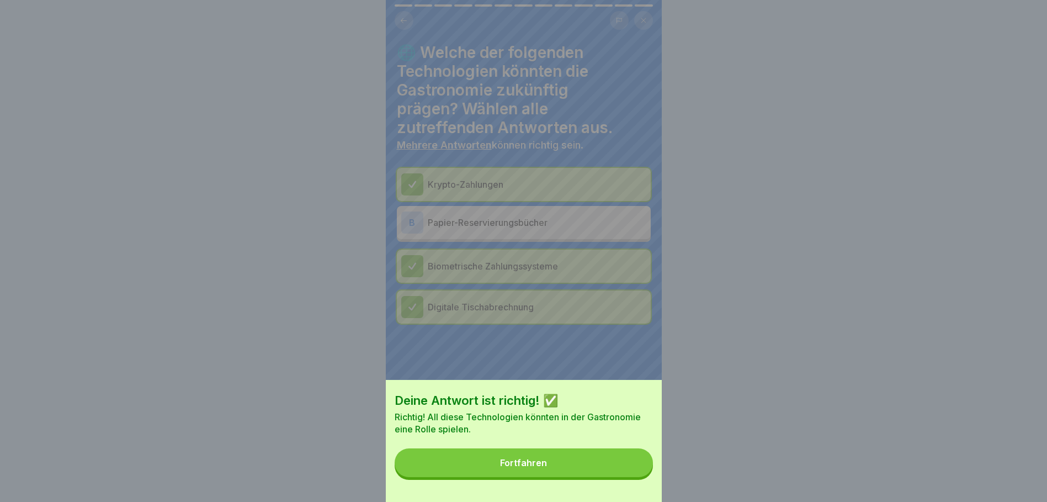
click at [613, 466] on button "Fortfahren" at bounding box center [524, 462] width 258 height 29
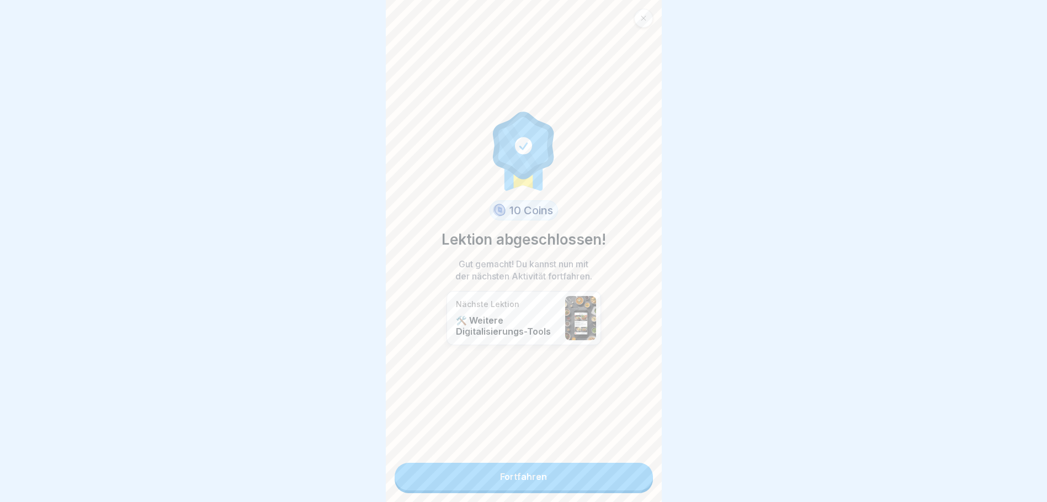
click at [566, 481] on link "Fortfahren" at bounding box center [524, 476] width 258 height 28
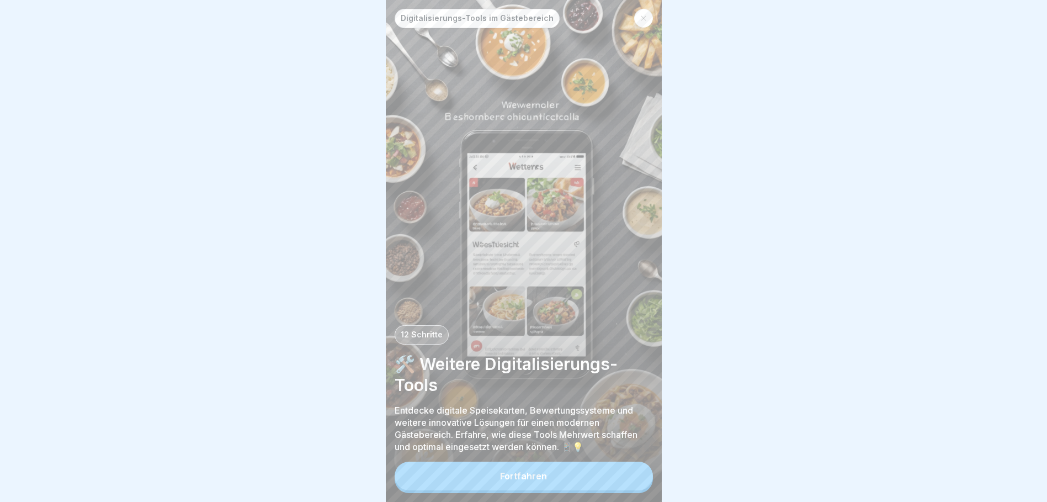
click at [557, 489] on button "Fortfahren" at bounding box center [524, 475] width 258 height 29
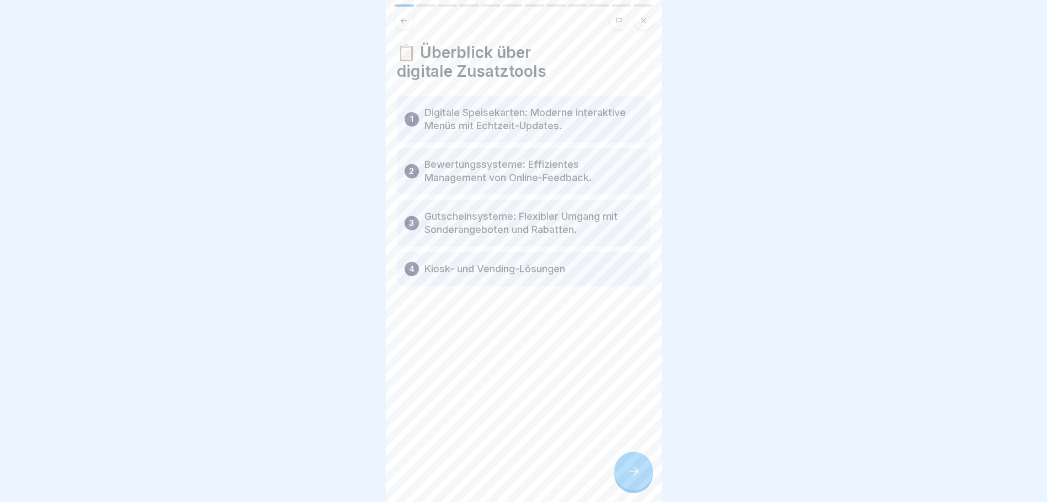
click at [638, 473] on div at bounding box center [633, 470] width 39 height 39
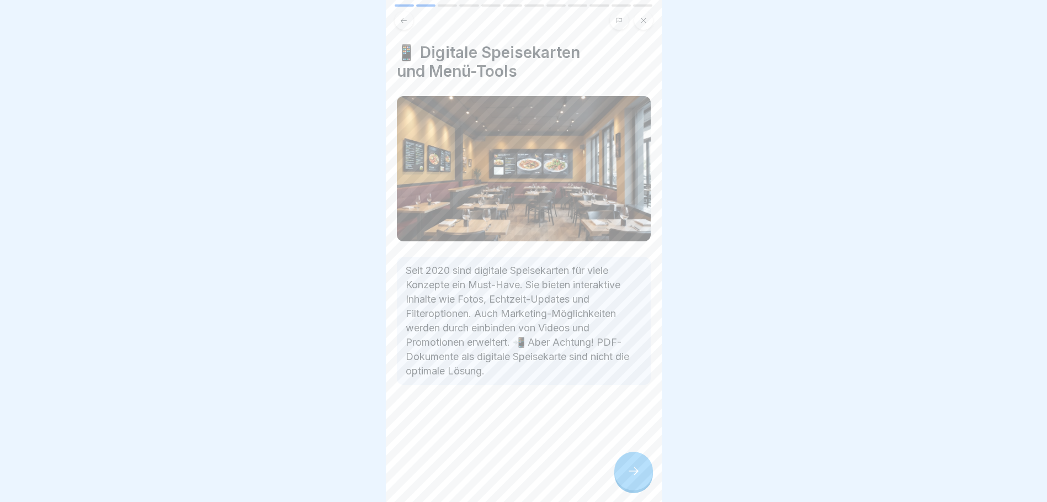
click at [632, 468] on div at bounding box center [633, 470] width 39 height 39
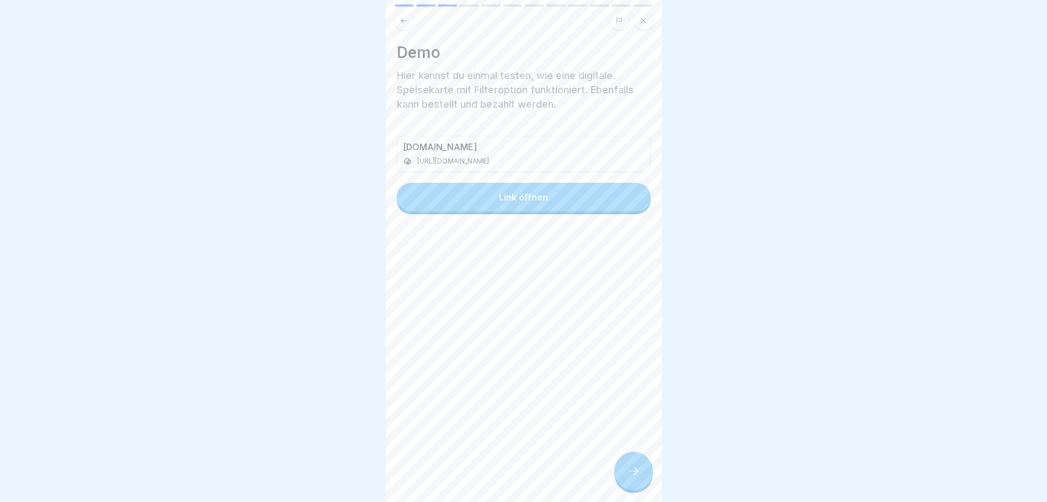
click at [538, 188] on button "Link öffnen" at bounding box center [524, 197] width 254 height 29
click at [647, 475] on div at bounding box center [633, 470] width 39 height 39
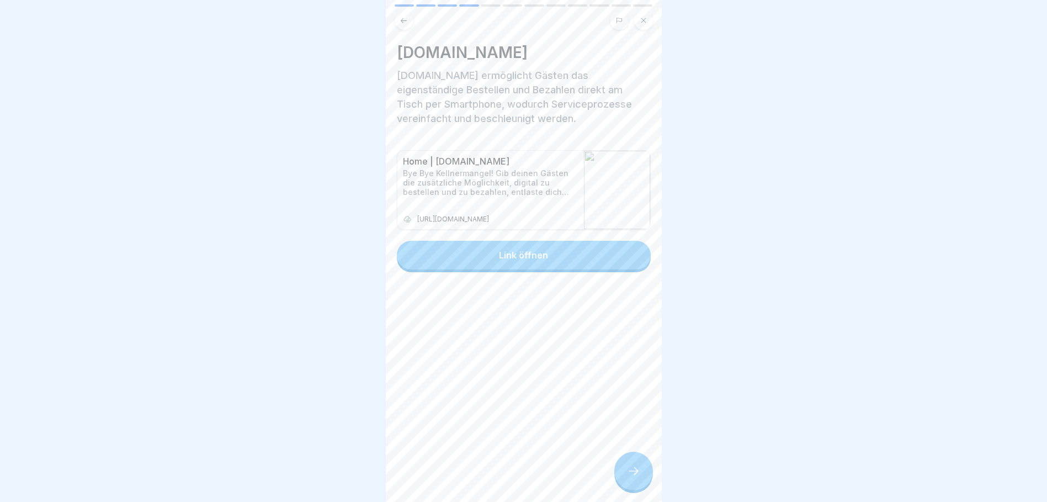
click at [572, 265] on button "Link öffnen" at bounding box center [524, 255] width 254 height 29
click at [641, 472] on div at bounding box center [633, 470] width 39 height 39
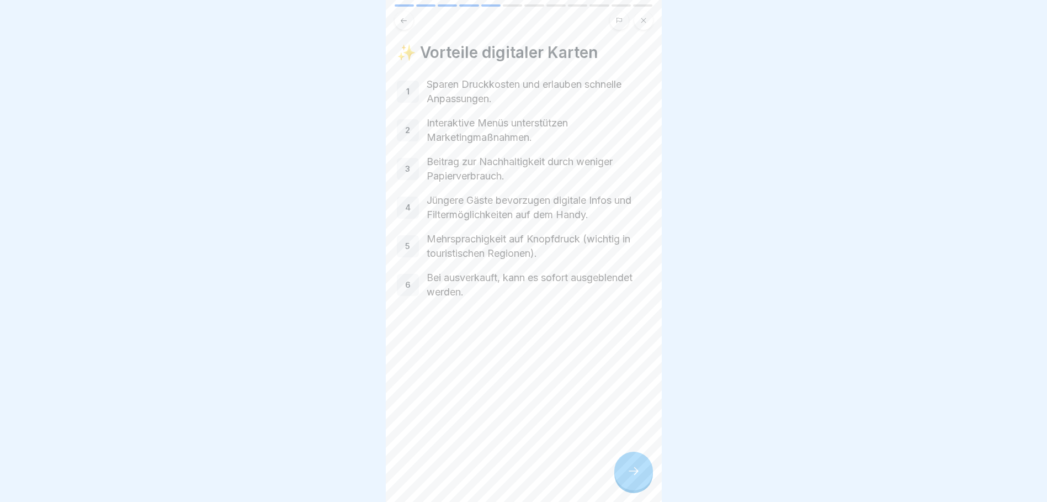
click at [645, 486] on div at bounding box center [633, 470] width 39 height 39
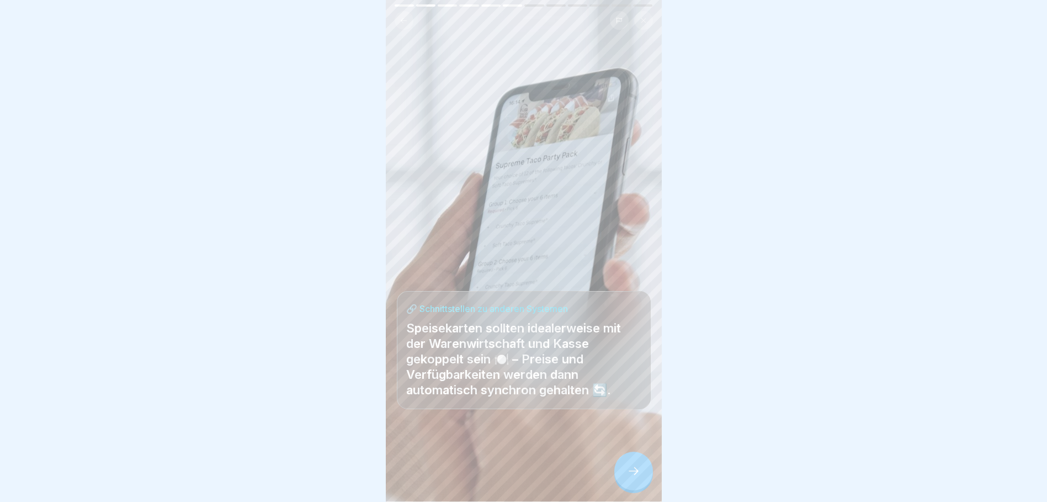
click at [631, 477] on icon at bounding box center [633, 470] width 13 height 13
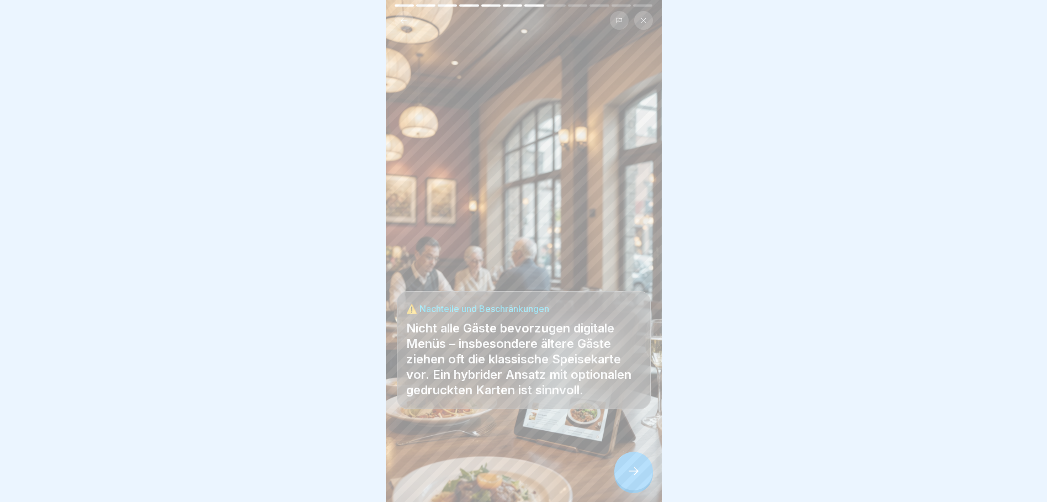
click at [630, 465] on div at bounding box center [633, 470] width 39 height 39
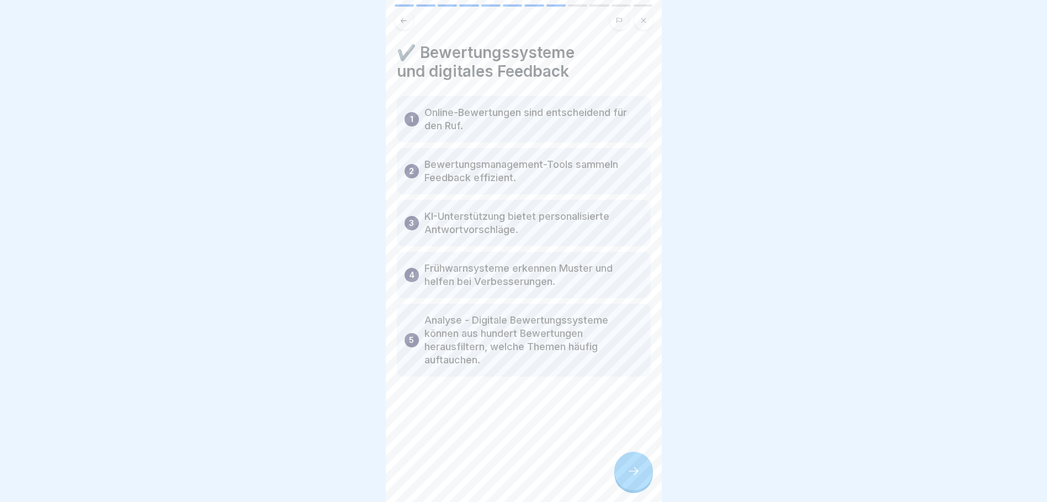
click at [631, 477] on icon at bounding box center [633, 470] width 13 height 13
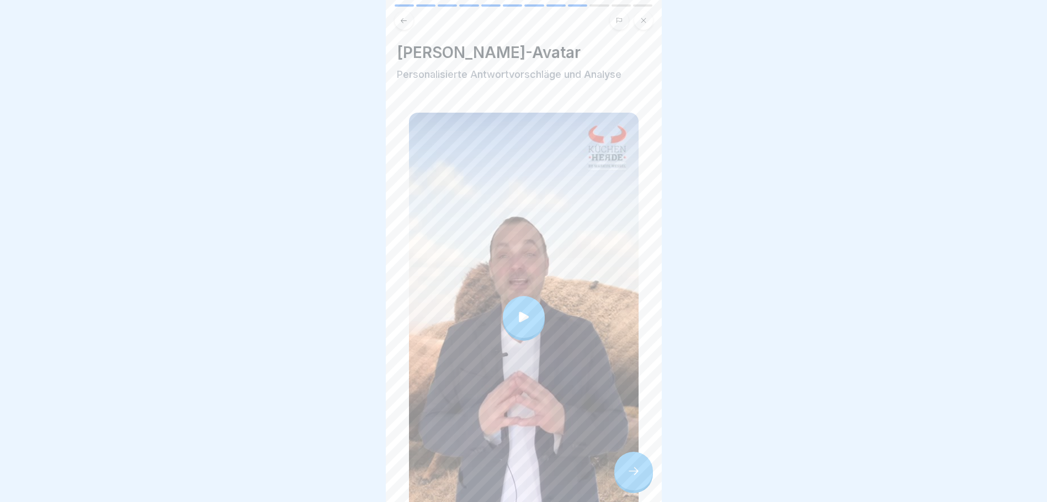
click at [525, 302] on div at bounding box center [524, 317] width 42 height 42
click at [636, 473] on div at bounding box center [633, 470] width 39 height 39
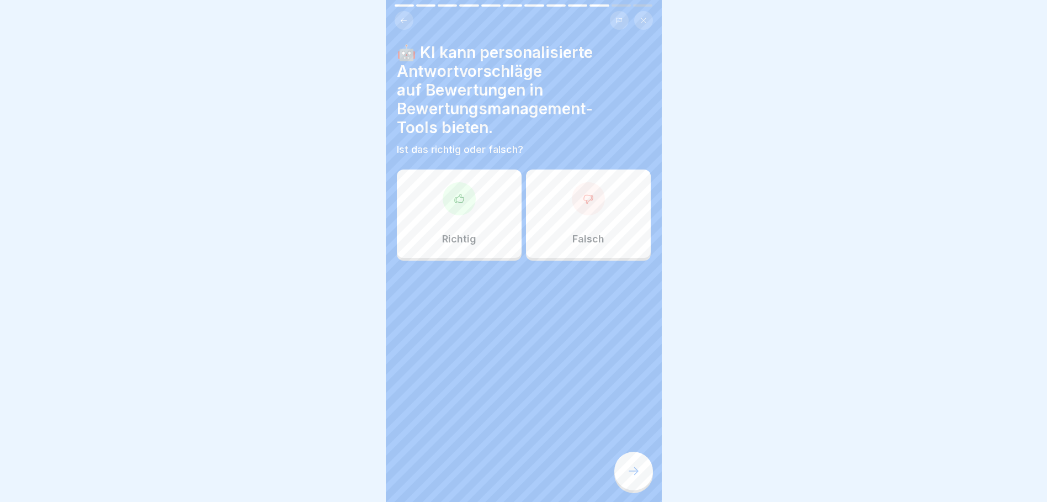
click at [492, 219] on div "Richtig" at bounding box center [459, 213] width 125 height 88
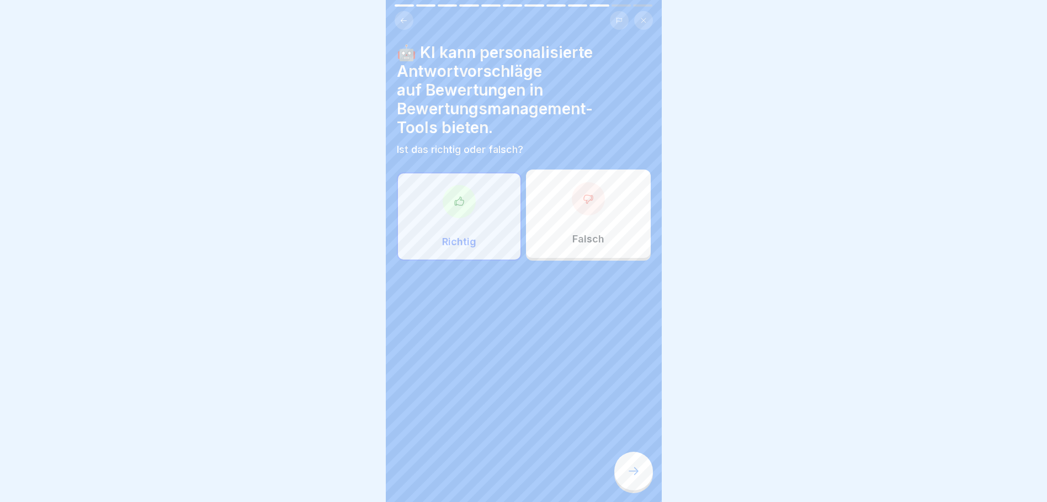
click at [637, 471] on div at bounding box center [633, 470] width 39 height 39
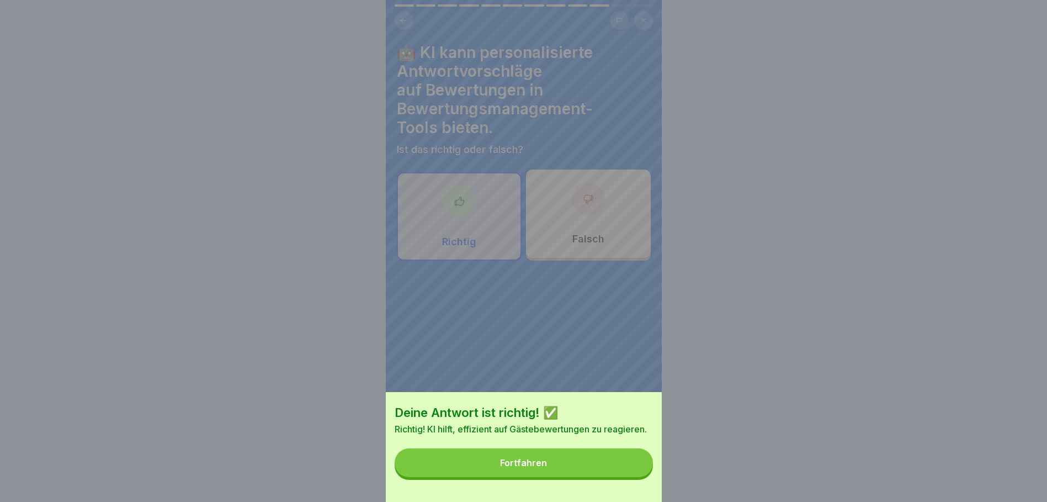
click at [613, 469] on button "Fortfahren" at bounding box center [524, 462] width 258 height 29
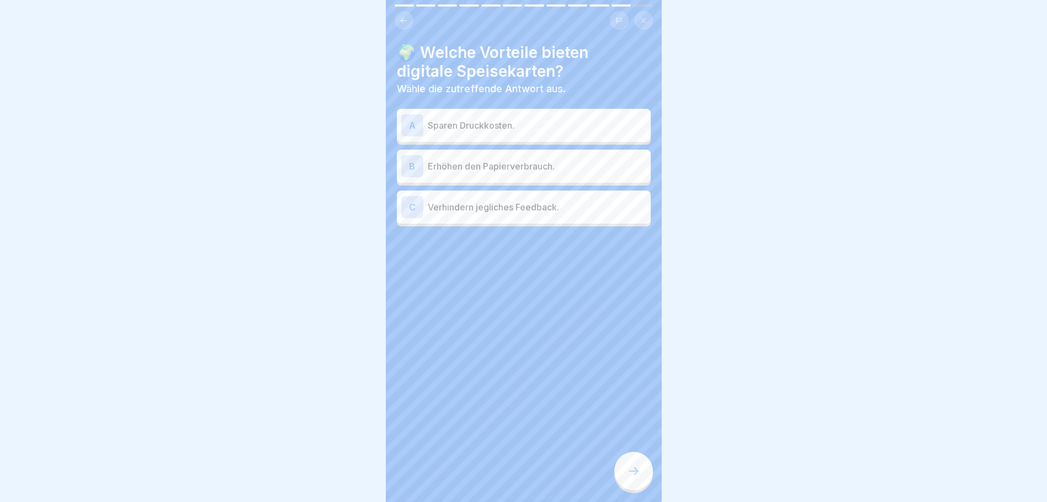
click at [486, 126] on p "Sparen Druckkosten." at bounding box center [537, 125] width 219 height 13
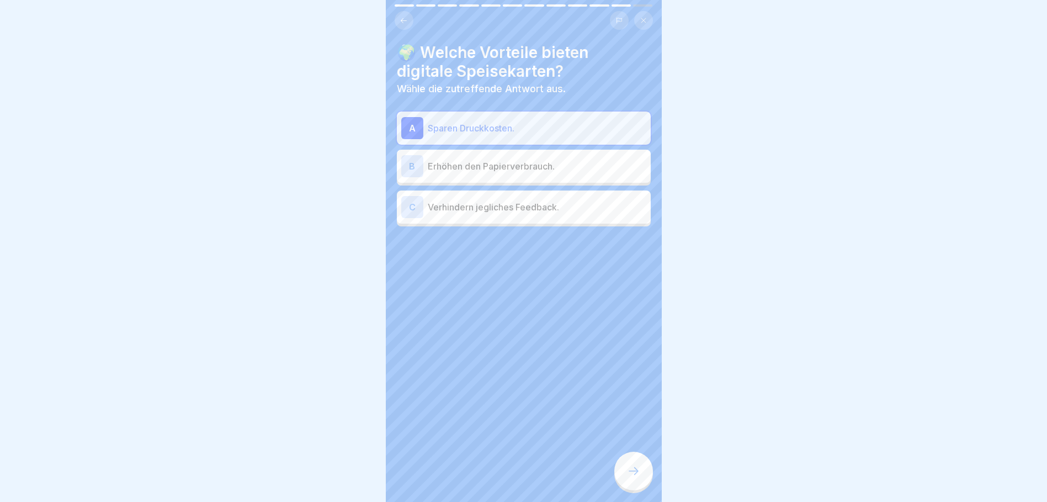
click at [632, 473] on div at bounding box center [633, 470] width 39 height 39
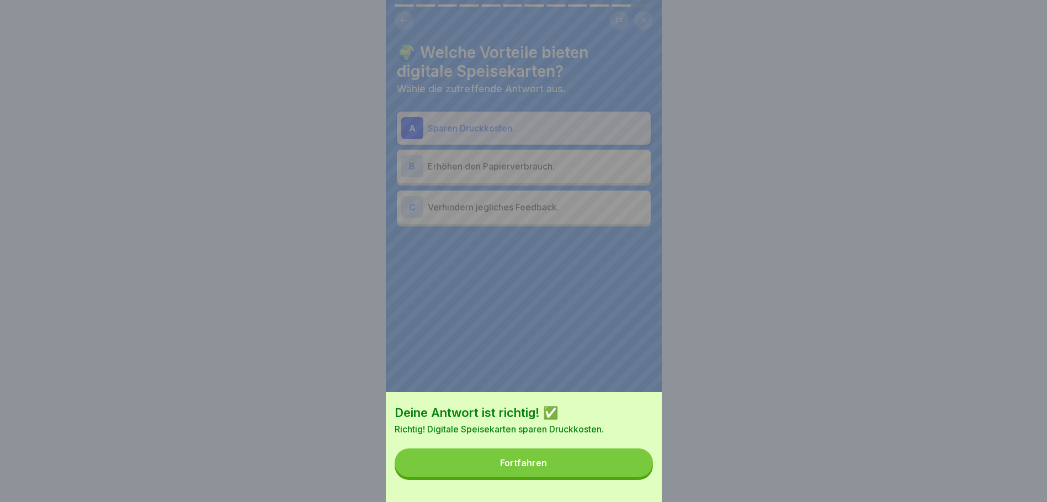
click at [604, 461] on button "Fortfahren" at bounding box center [524, 462] width 258 height 29
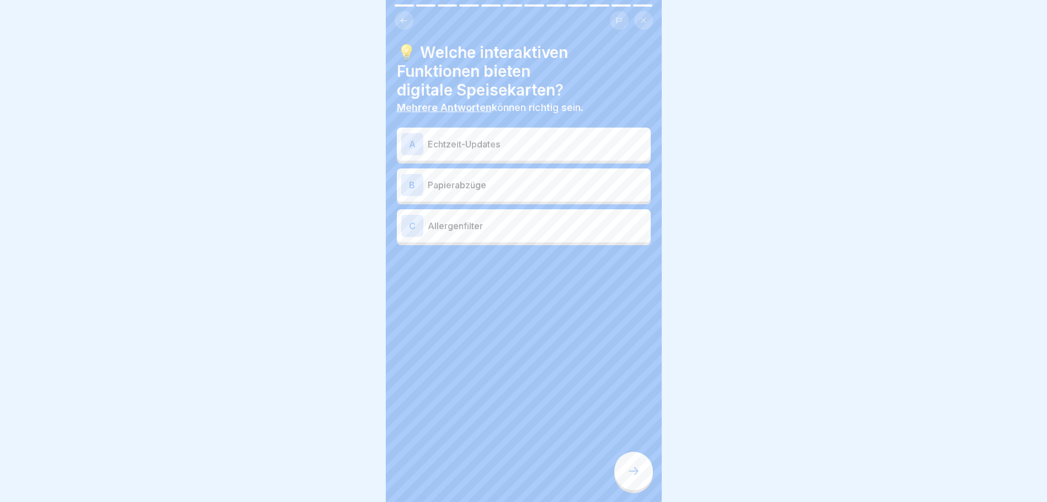
click at [476, 141] on p "Echtzeit-Updates" at bounding box center [537, 143] width 219 height 13
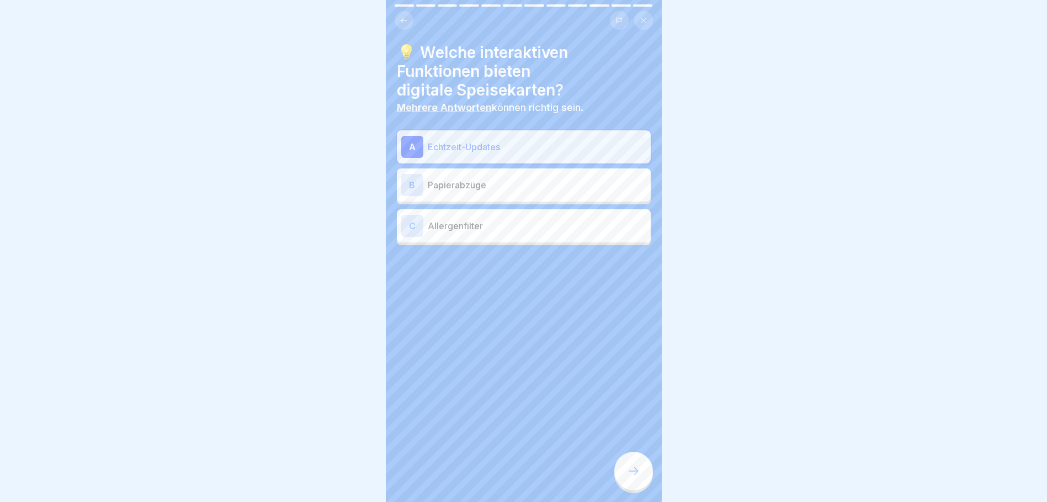
click at [497, 225] on p "Allergenfilter" at bounding box center [537, 225] width 219 height 13
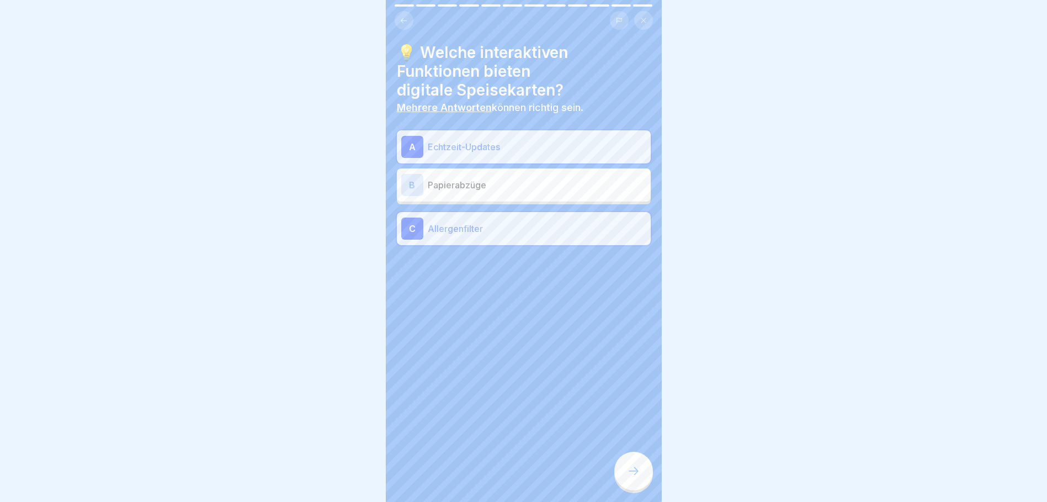
click at [637, 468] on div at bounding box center [633, 470] width 39 height 39
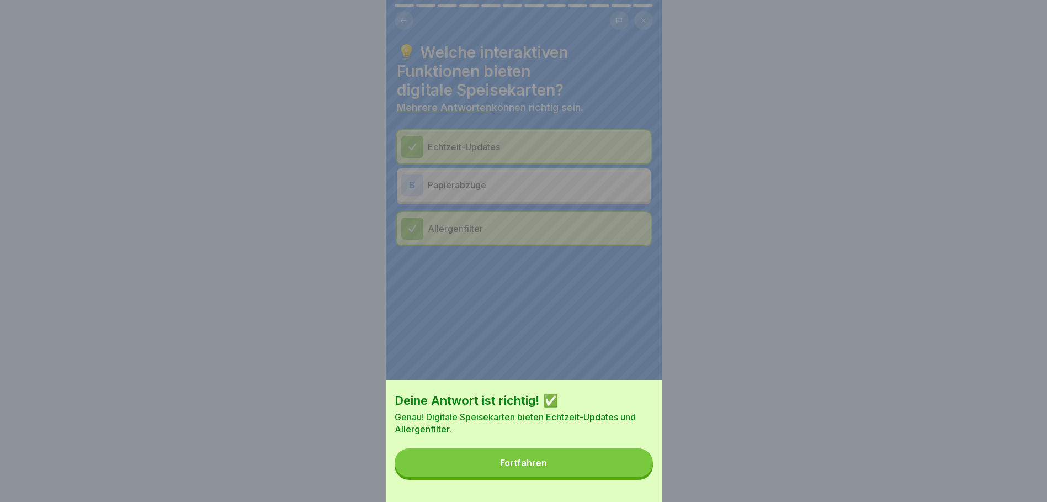
click at [631, 465] on button "Fortfahren" at bounding box center [524, 462] width 258 height 29
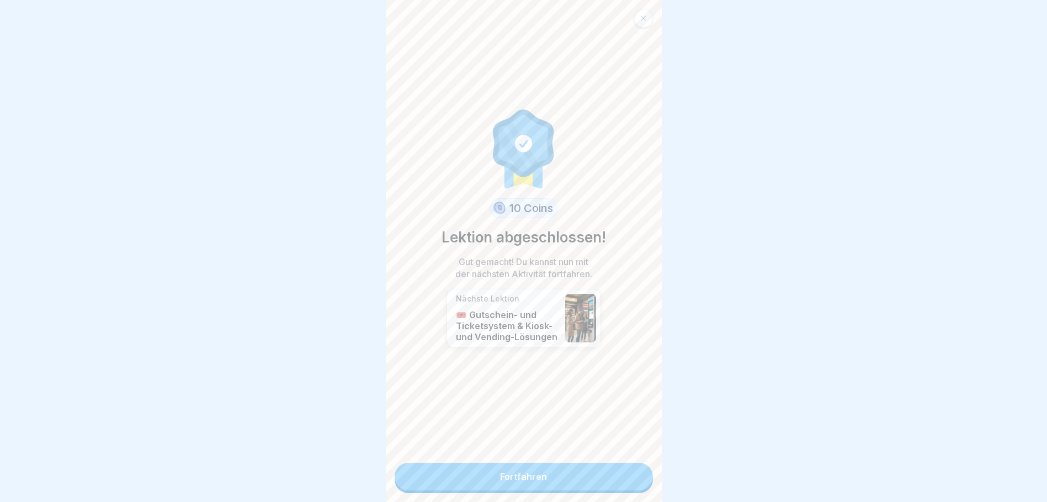
click at [462, 477] on link "Fortfahren" at bounding box center [524, 476] width 258 height 28
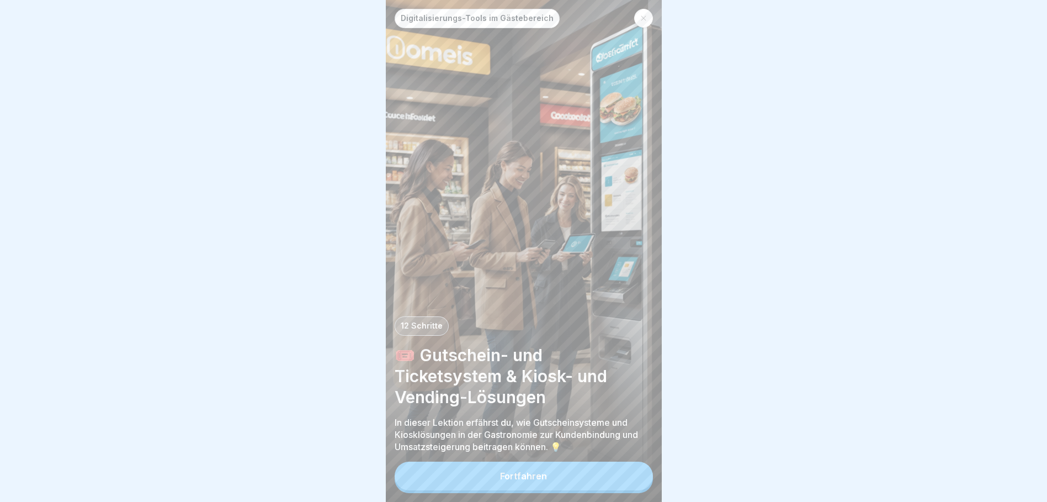
click at [546, 485] on button "Fortfahren" at bounding box center [524, 475] width 258 height 29
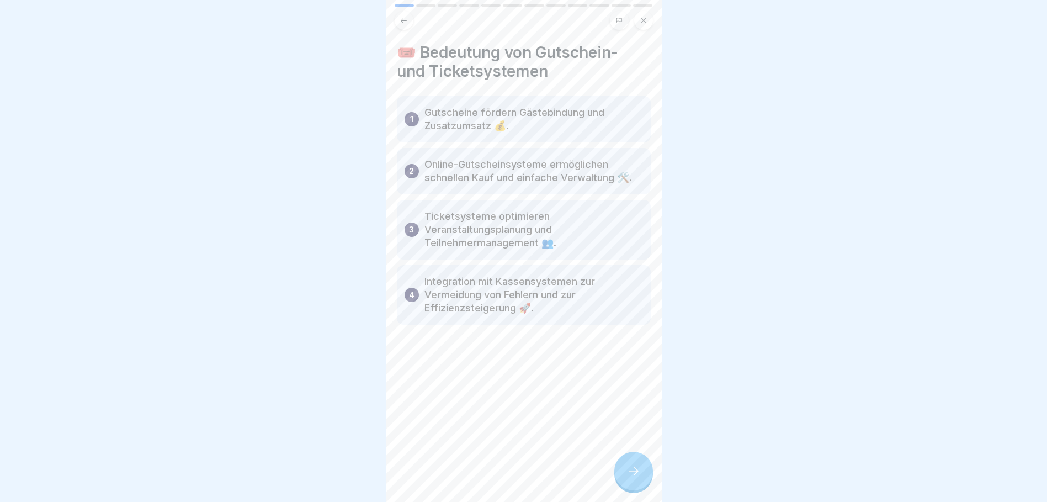
click at [627, 477] on icon at bounding box center [633, 470] width 13 height 13
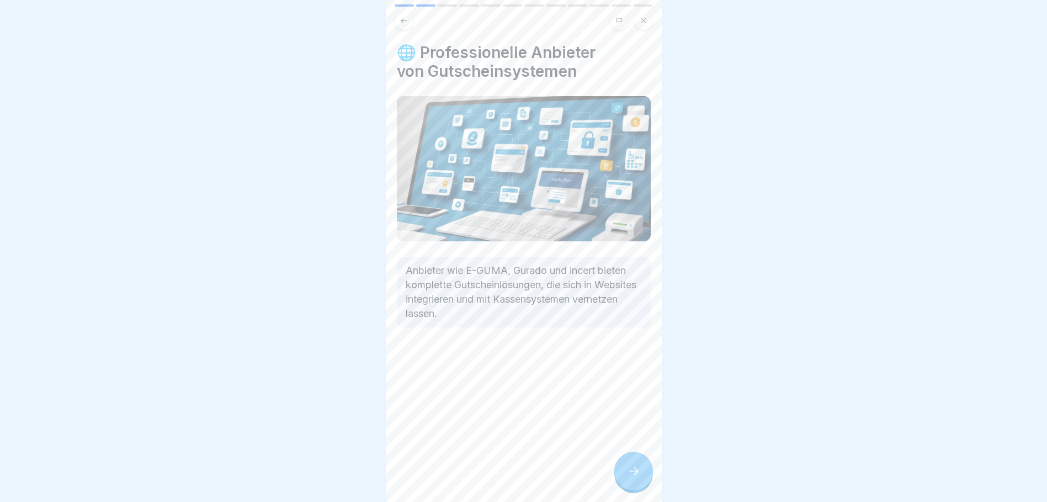
click at [636, 477] on icon at bounding box center [633, 470] width 13 height 13
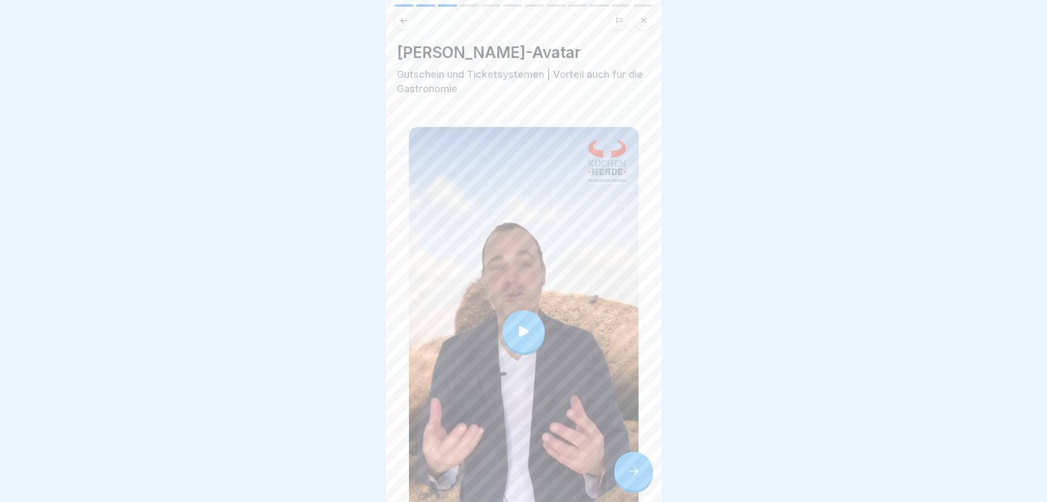
click at [526, 323] on icon at bounding box center [523, 330] width 15 height 15
click at [637, 477] on icon at bounding box center [633, 470] width 13 height 13
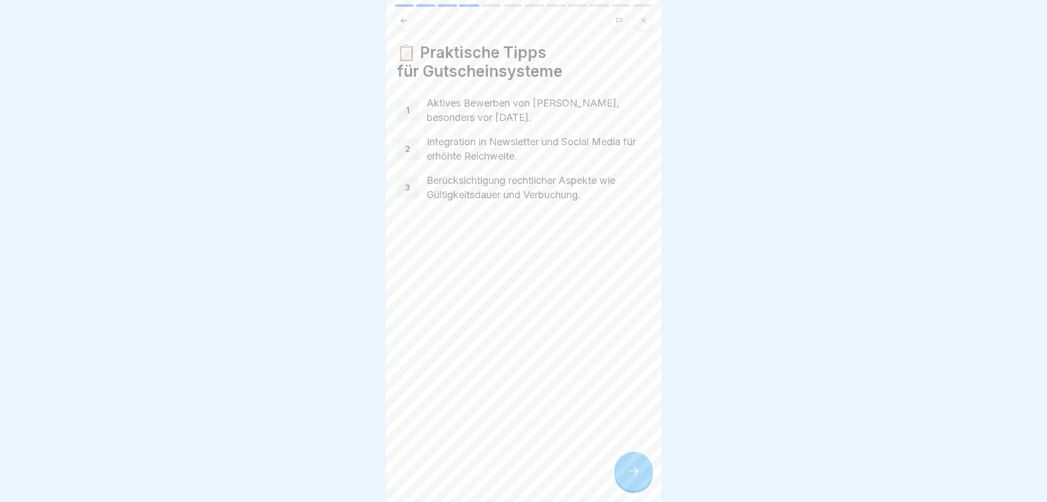
click at [635, 477] on icon at bounding box center [633, 470] width 13 height 13
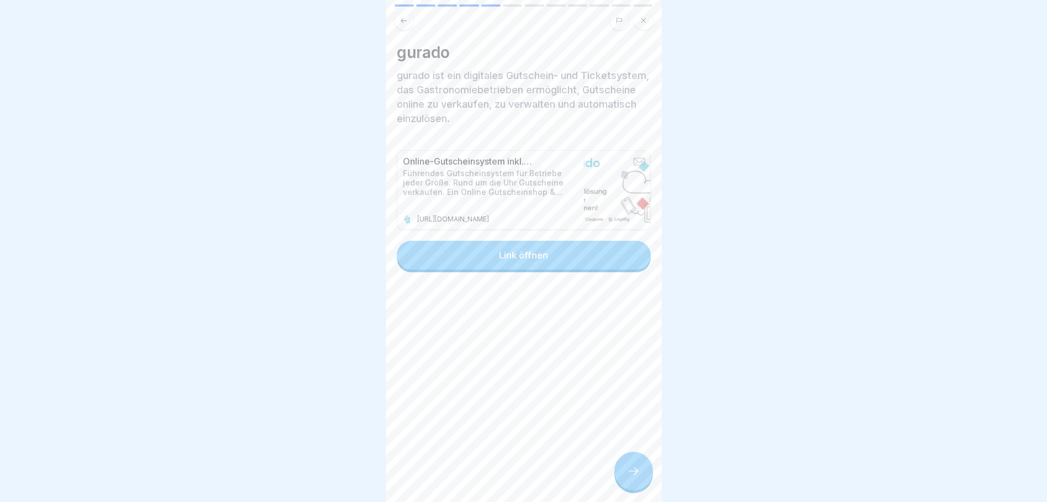
click at [518, 254] on div "Link öffnen" at bounding box center [523, 255] width 49 height 10
click at [650, 485] on div at bounding box center [633, 470] width 39 height 39
click at [515, 260] on button "Link öffnen" at bounding box center [524, 255] width 254 height 29
click at [633, 477] on icon at bounding box center [633, 470] width 13 height 13
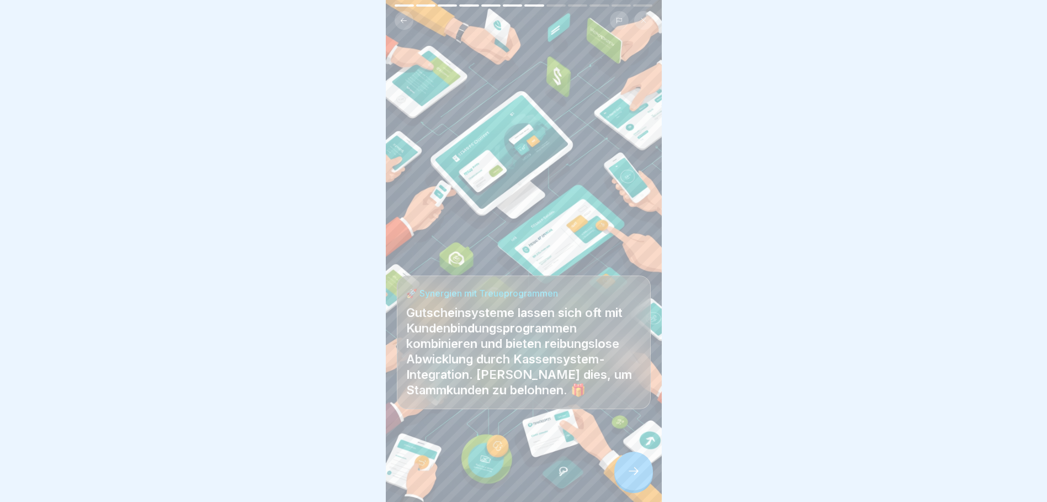
click at [640, 475] on icon at bounding box center [633, 470] width 13 height 13
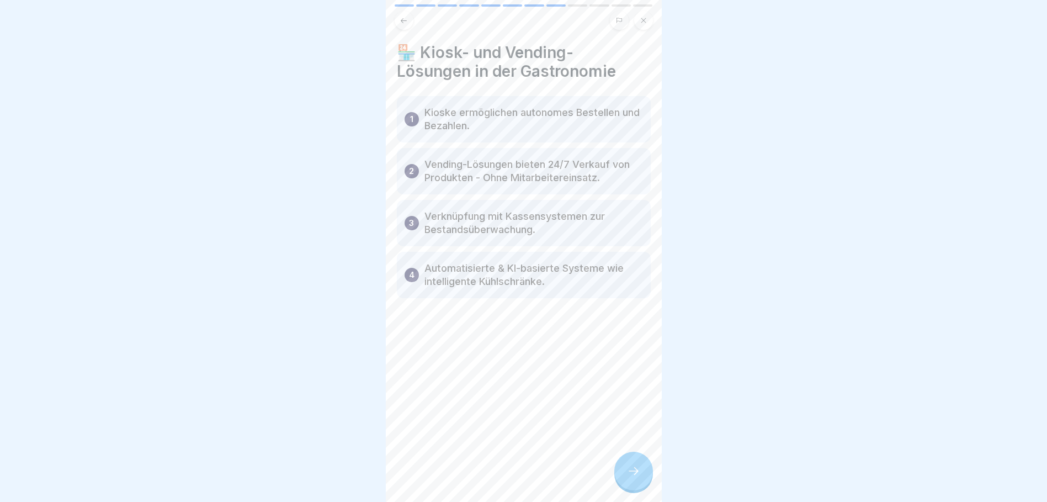
click at [639, 475] on icon at bounding box center [633, 470] width 13 height 13
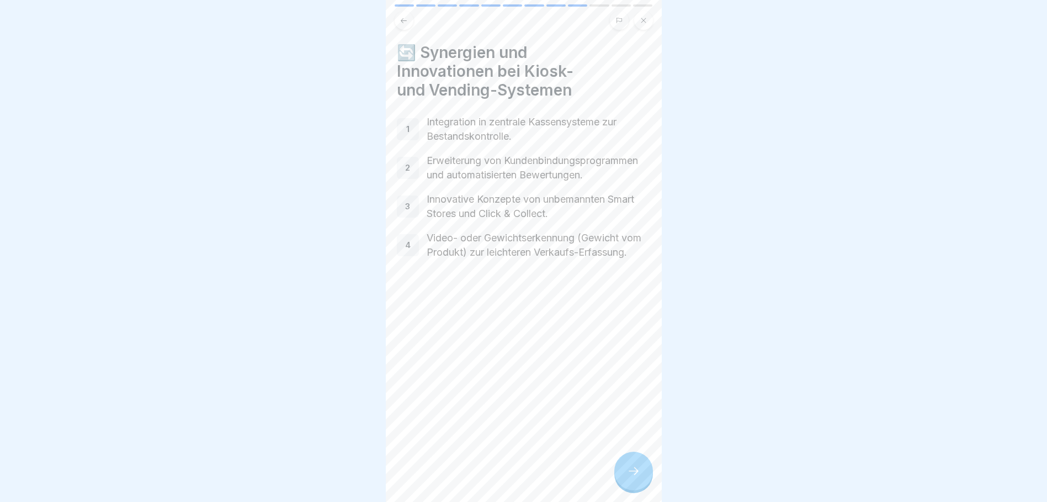
click at [627, 475] on icon at bounding box center [633, 470] width 13 height 13
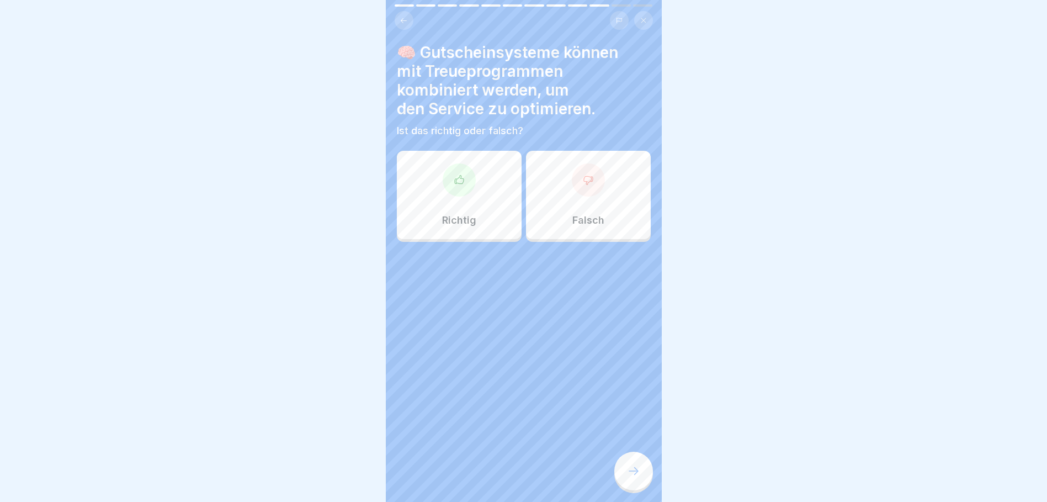
click at [486, 206] on div "Richtig" at bounding box center [459, 195] width 125 height 88
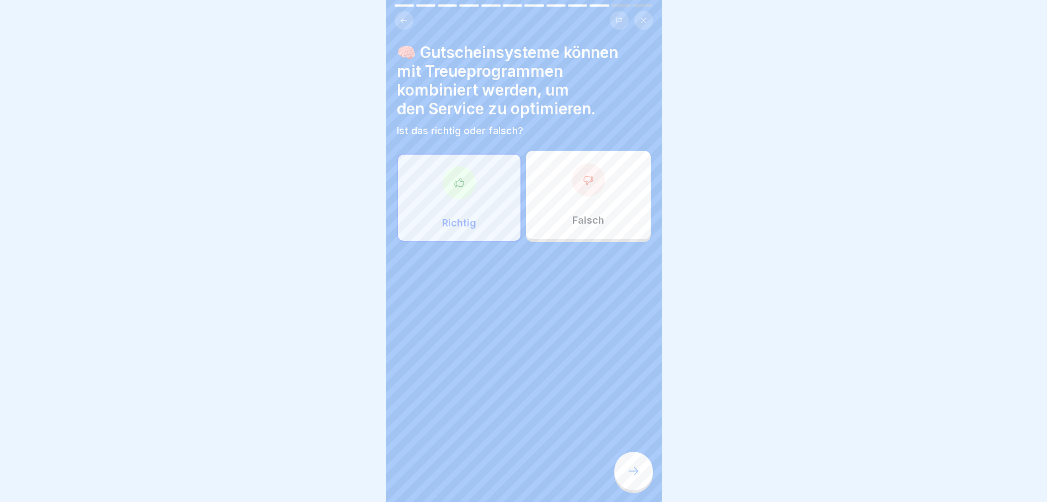
click at [635, 473] on icon at bounding box center [633, 470] width 13 height 13
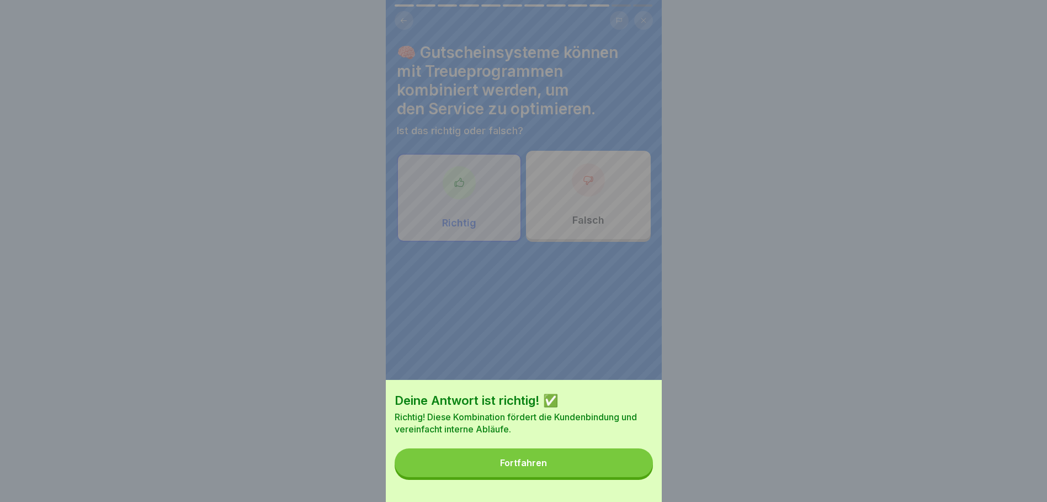
click at [602, 464] on button "Fortfahren" at bounding box center [524, 462] width 258 height 29
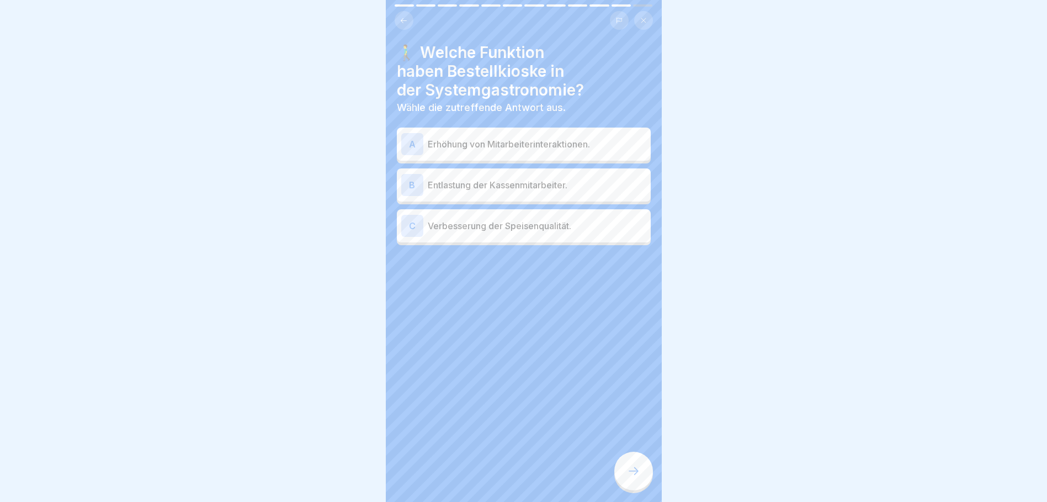
click at [499, 182] on p "Entlastung der Kassenmitarbeiter." at bounding box center [537, 184] width 219 height 13
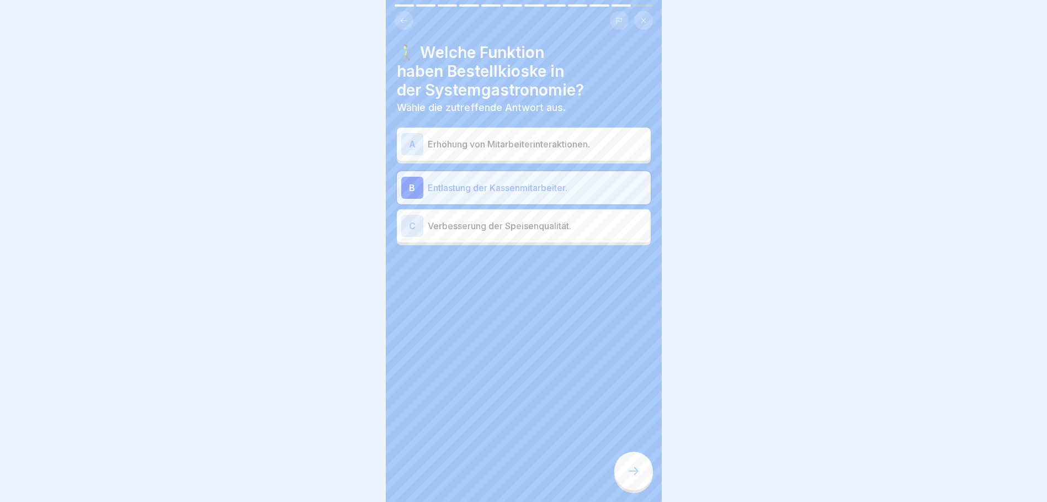
click at [632, 472] on div at bounding box center [633, 470] width 39 height 39
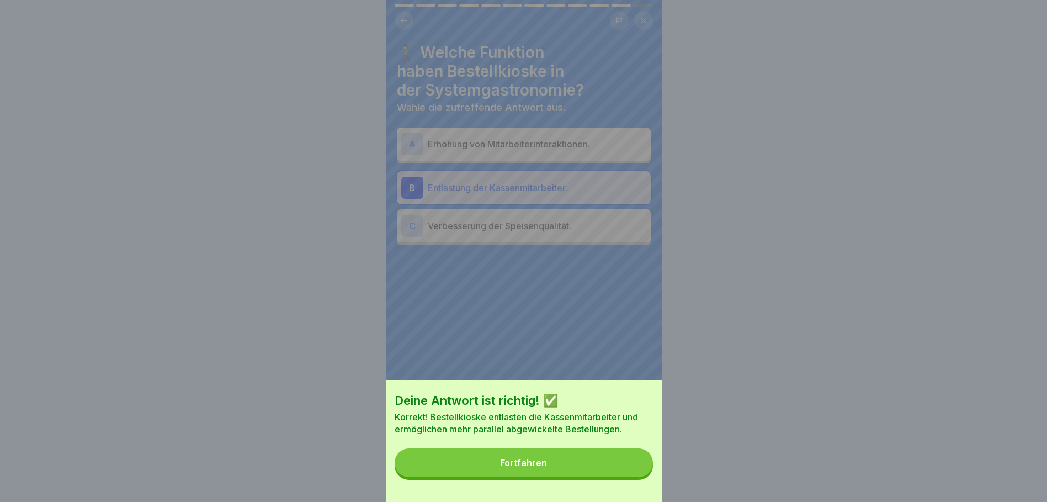
click at [625, 470] on button "Fortfahren" at bounding box center [524, 462] width 258 height 29
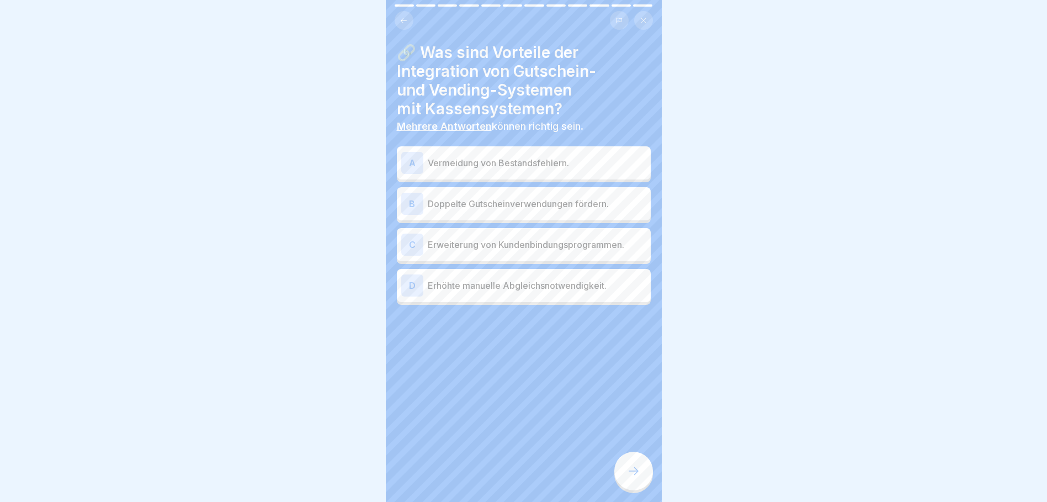
click at [481, 244] on p "Erweiterung von Kundenbindungsprogrammen." at bounding box center [537, 244] width 219 height 13
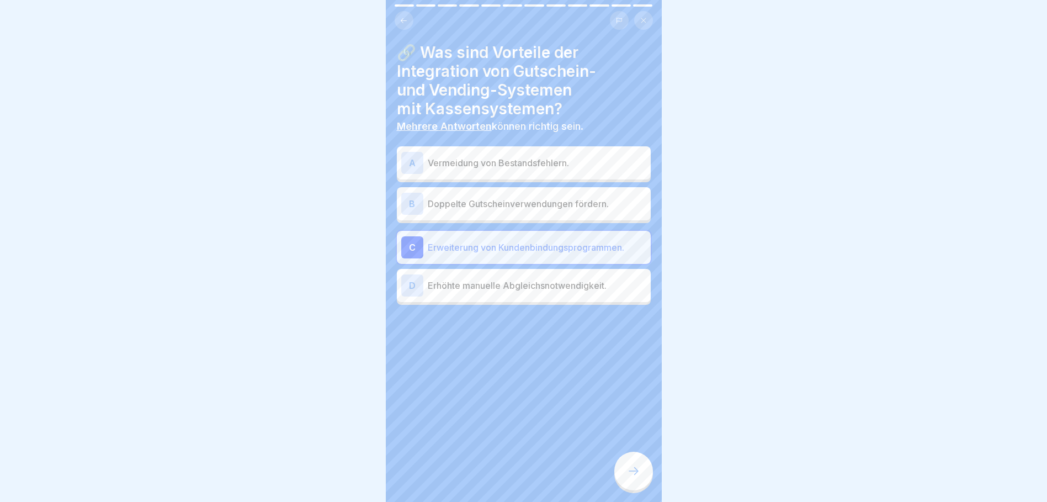
click at [638, 470] on div at bounding box center [633, 470] width 39 height 39
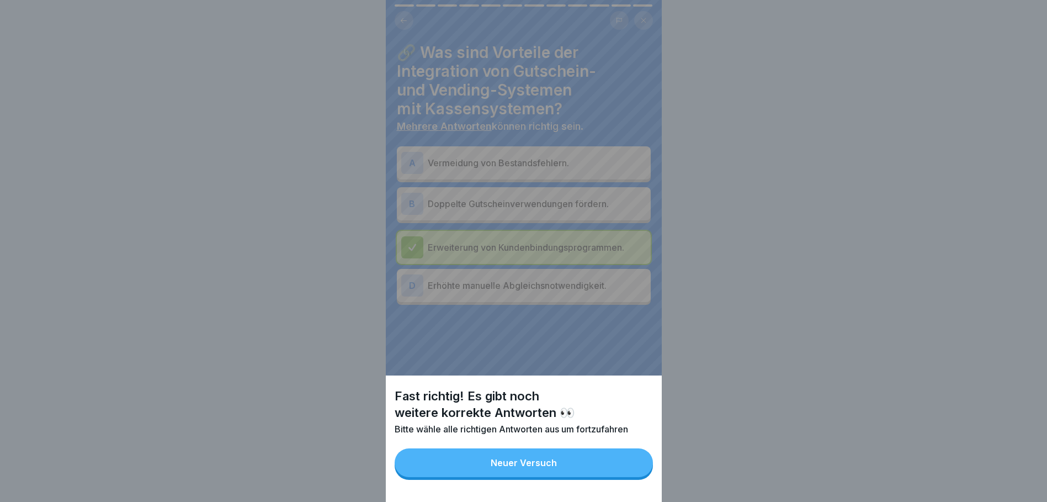
click at [626, 469] on button "Neuer Versuch" at bounding box center [524, 462] width 258 height 29
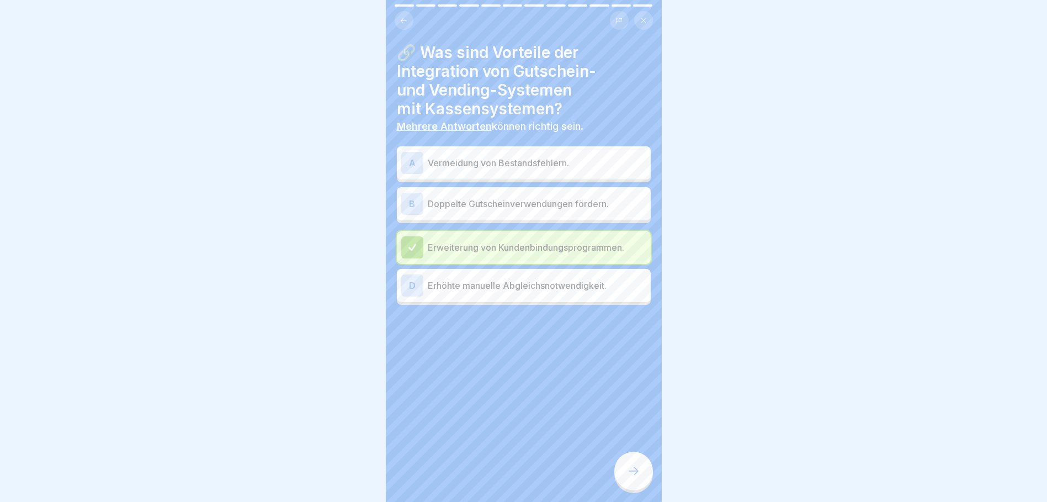
click at [553, 174] on div "A Vermeidung von Bestandsfehlern." at bounding box center [524, 162] width 254 height 33
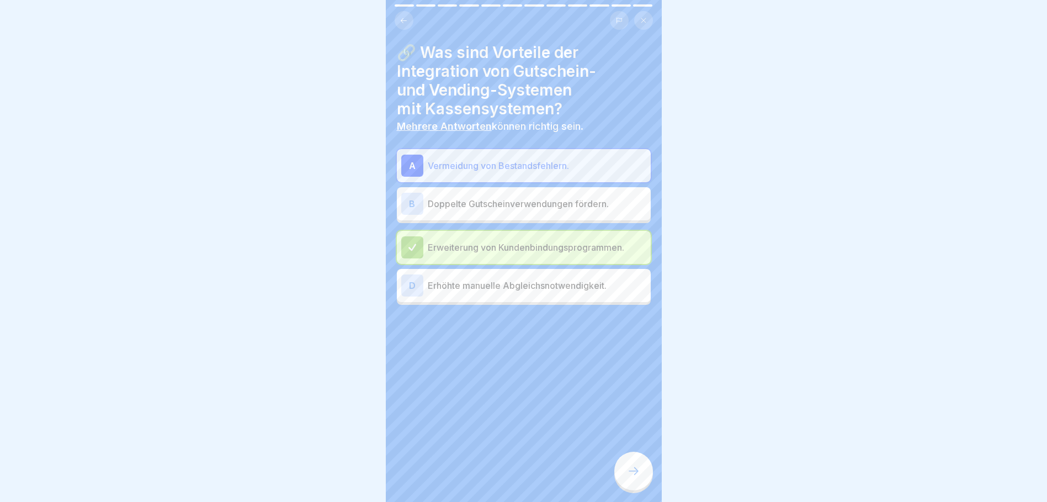
click at [637, 472] on div at bounding box center [633, 470] width 39 height 39
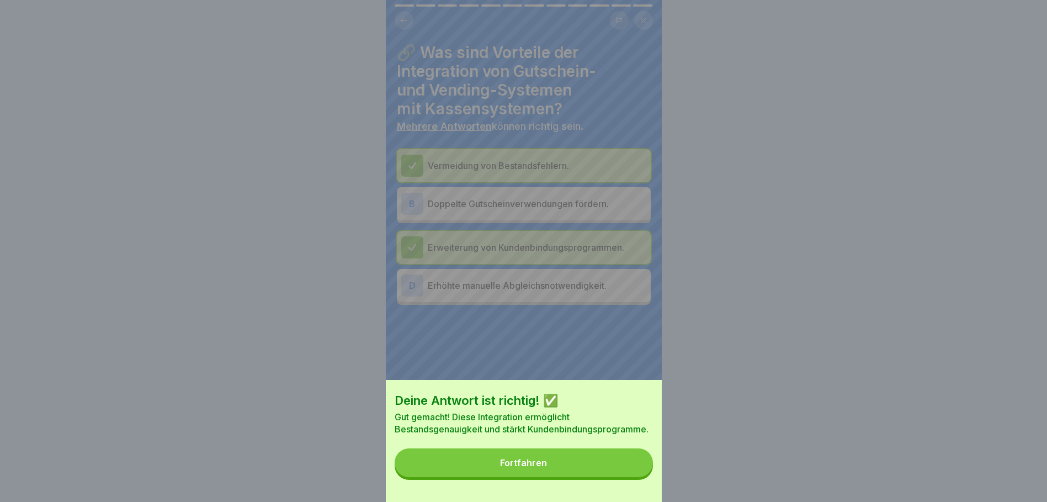
click at [628, 475] on button "Fortfahren" at bounding box center [524, 462] width 258 height 29
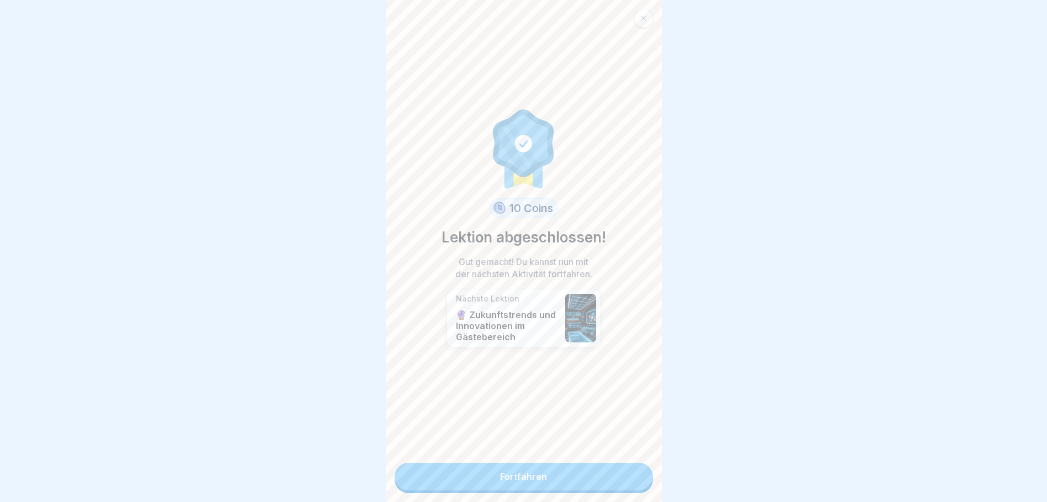
click at [567, 476] on link "Fortfahren" at bounding box center [524, 476] width 258 height 28
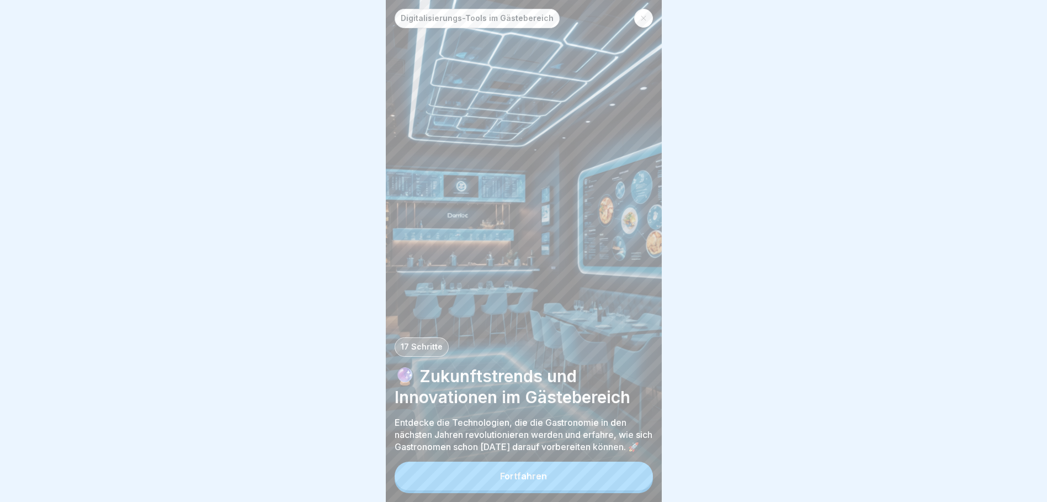
drag, startPoint x: 685, startPoint y: 3, endPoint x: 1008, endPoint y: 109, distance: 340.5
click at [1008, 115] on div at bounding box center [523, 251] width 1047 height 502
click at [511, 481] on div "Fortfahren" at bounding box center [523, 476] width 47 height 10
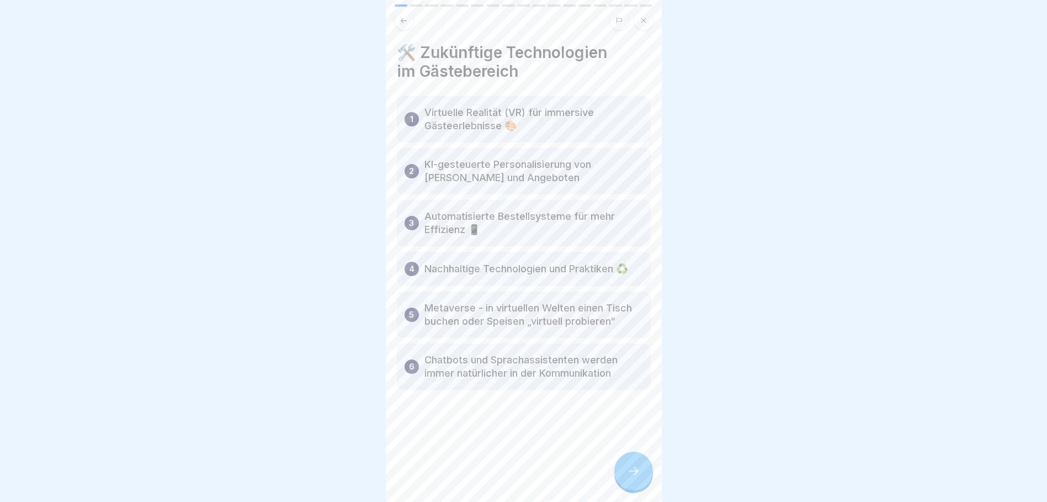
click at [635, 477] on icon at bounding box center [633, 470] width 13 height 13
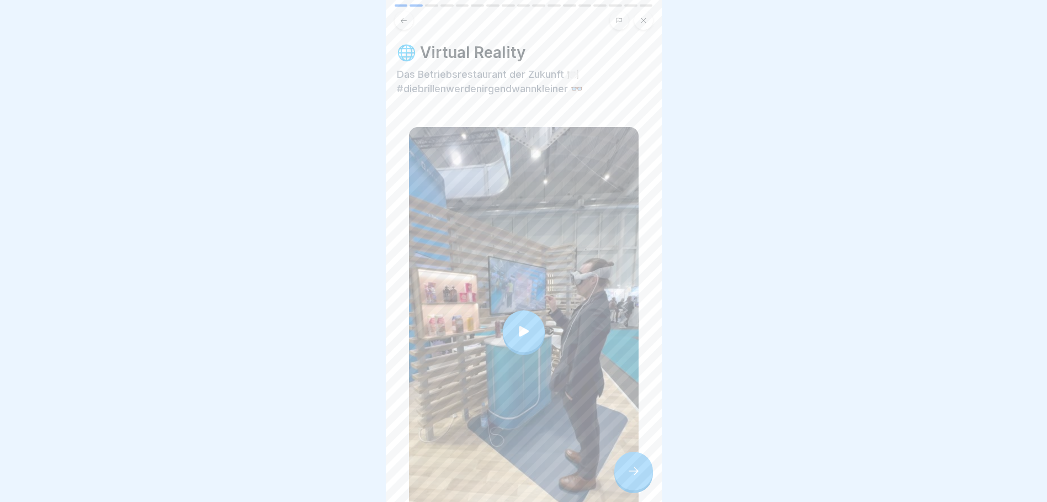
click at [530, 318] on div at bounding box center [524, 331] width 42 height 42
click at [642, 465] on div at bounding box center [633, 470] width 39 height 39
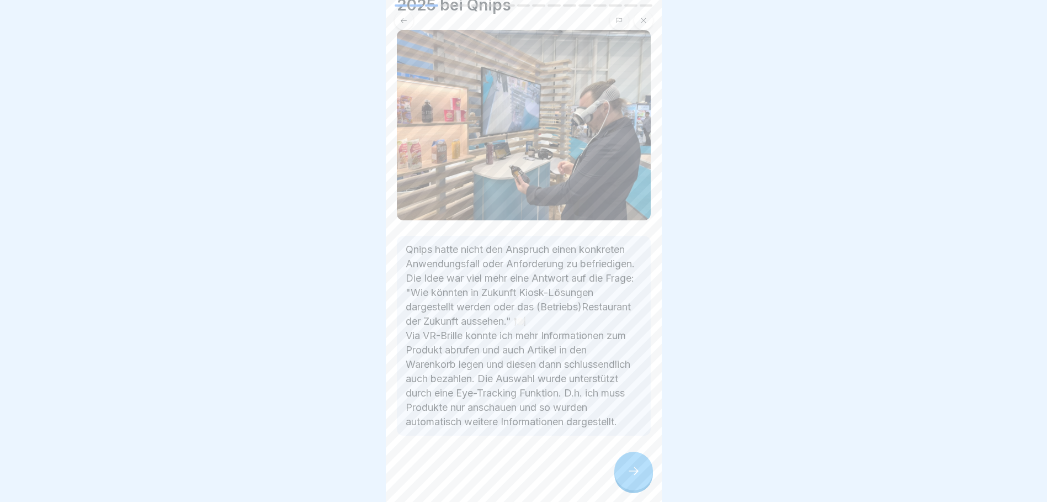
scroll to position [8, 0]
click at [638, 471] on icon at bounding box center [633, 470] width 13 height 13
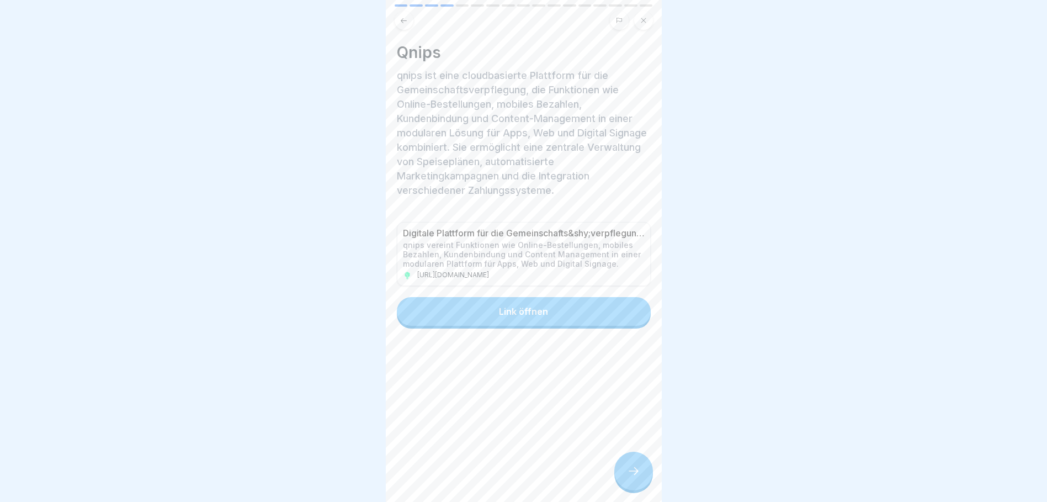
click at [512, 306] on div "Link öffnen" at bounding box center [523, 311] width 49 height 10
click at [646, 469] on div at bounding box center [633, 470] width 39 height 39
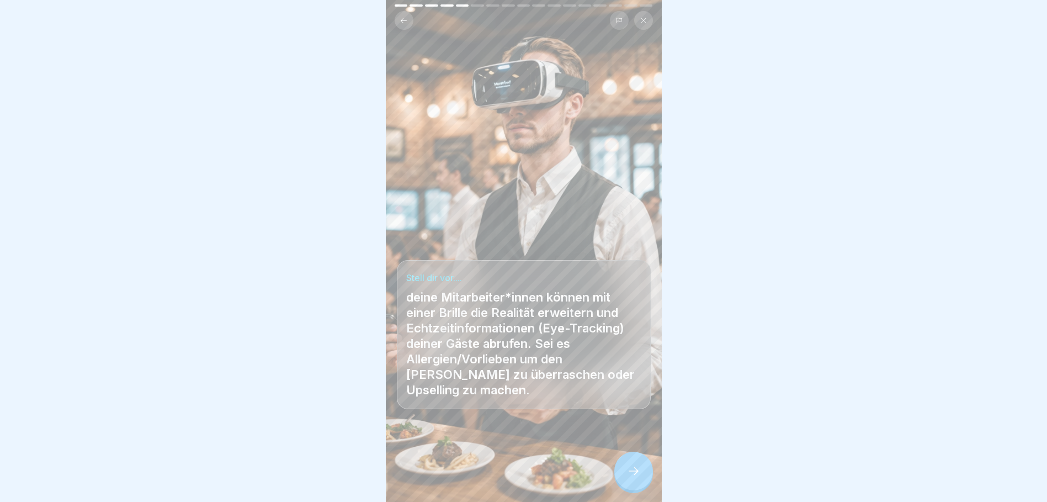
click at [638, 474] on icon at bounding box center [633, 470] width 13 height 13
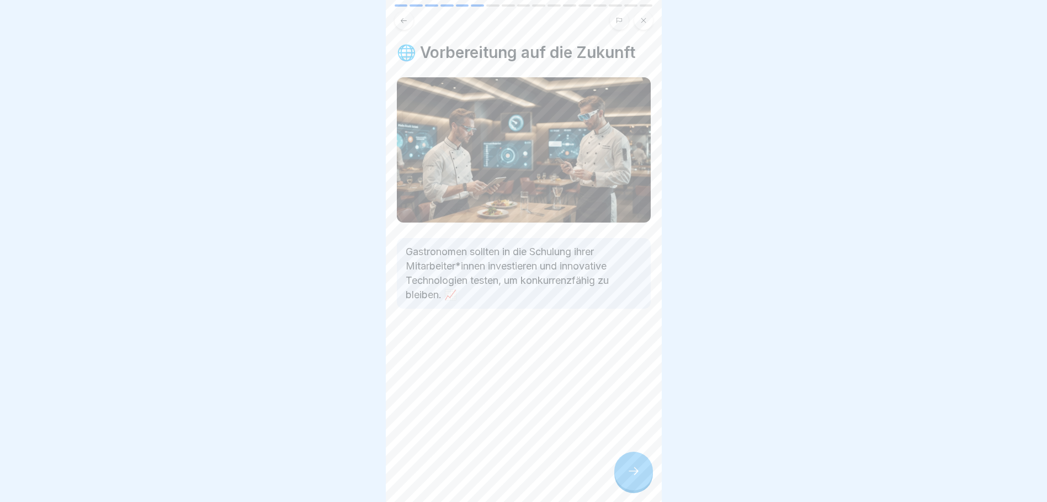
click at [626, 450] on div "🌐 Vorbereitung auf die Zukunft Gastronomen sollten in die Schulung ihrer Mitarb…" at bounding box center [524, 251] width 276 height 502
click at [628, 453] on div "Digitalisierungs-Tools im Gästebereich 17 Schritte 🔮 Zukunftstrends und Innovat…" at bounding box center [524, 251] width 276 height 502
click at [635, 475] on icon at bounding box center [633, 470] width 13 height 13
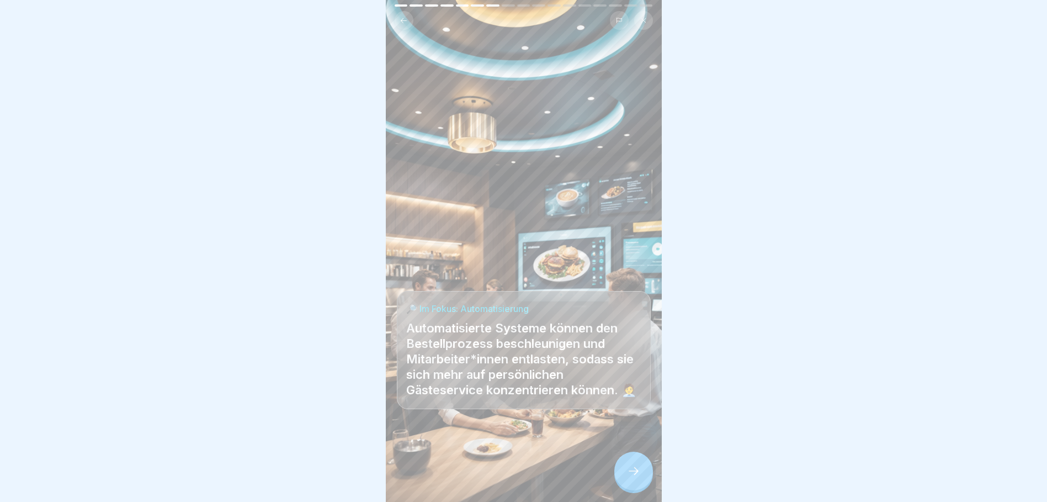
click at [638, 476] on icon at bounding box center [633, 470] width 13 height 13
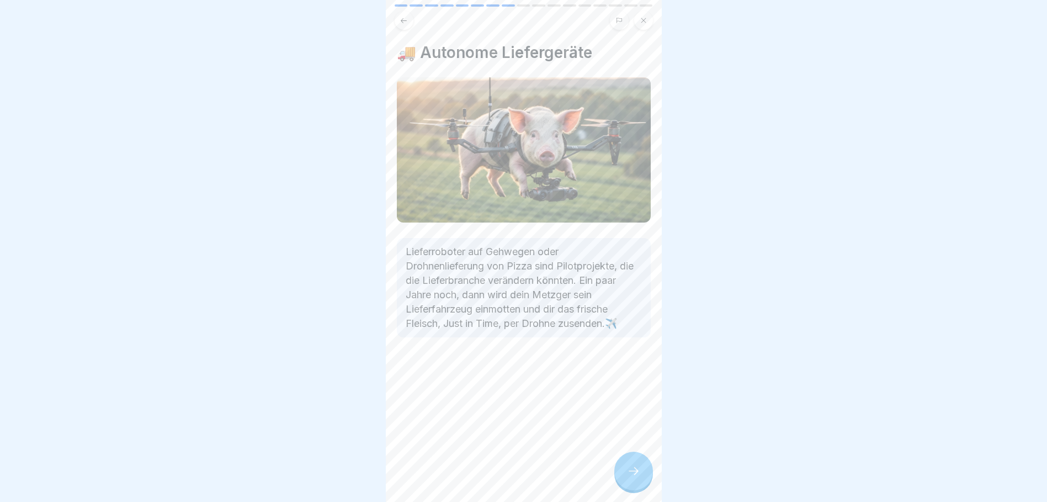
click at [638, 463] on div at bounding box center [633, 470] width 39 height 39
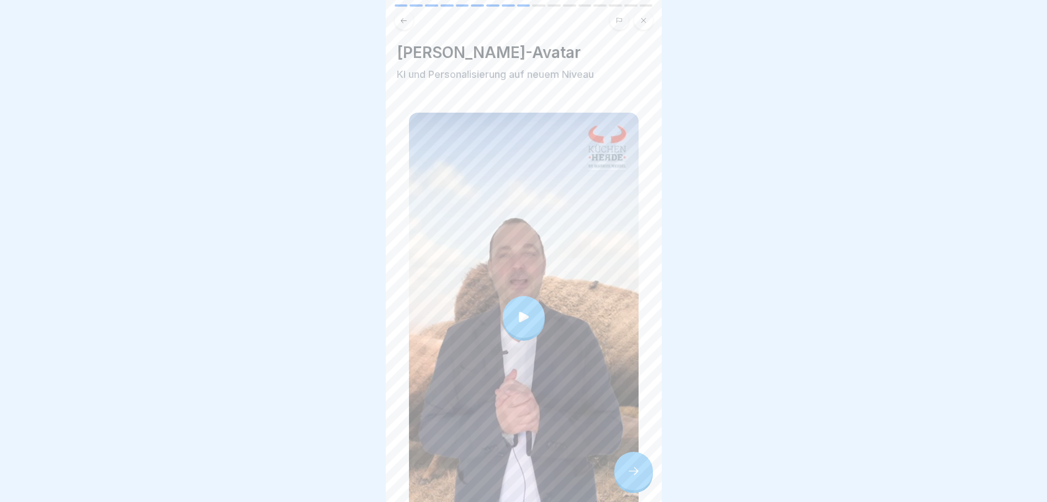
click at [529, 304] on div at bounding box center [524, 317] width 42 height 42
click at [646, 471] on div at bounding box center [633, 470] width 39 height 39
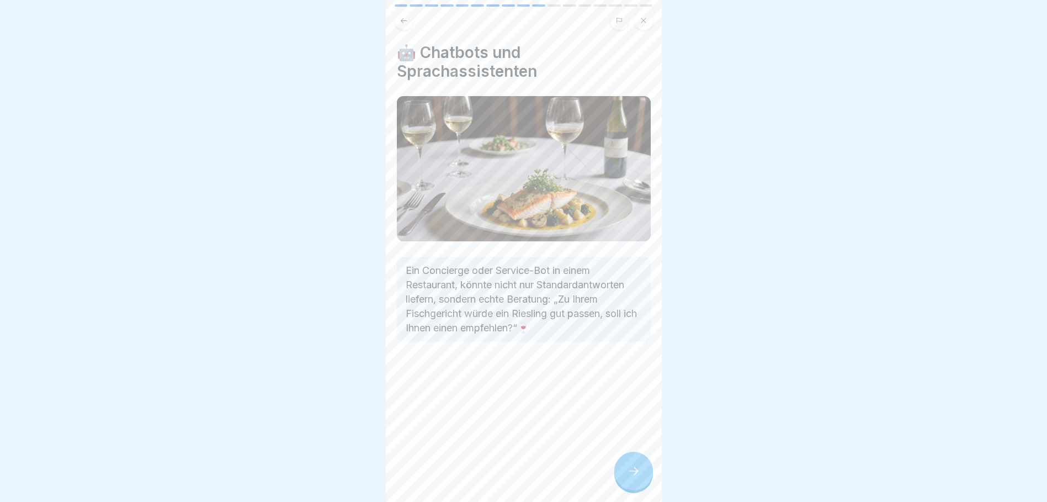
click at [624, 470] on div at bounding box center [633, 470] width 39 height 39
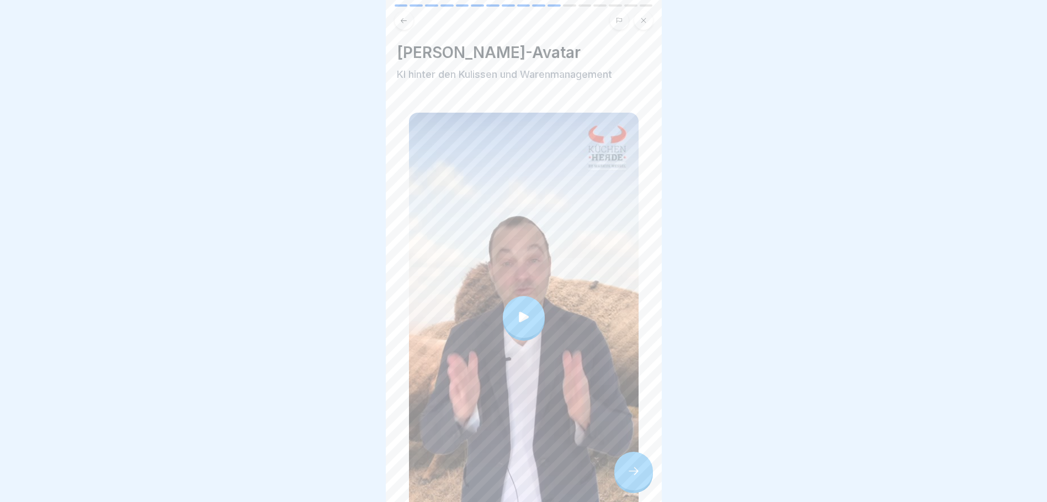
click at [526, 309] on icon at bounding box center [523, 316] width 15 height 15
click at [619, 459] on div at bounding box center [633, 470] width 39 height 39
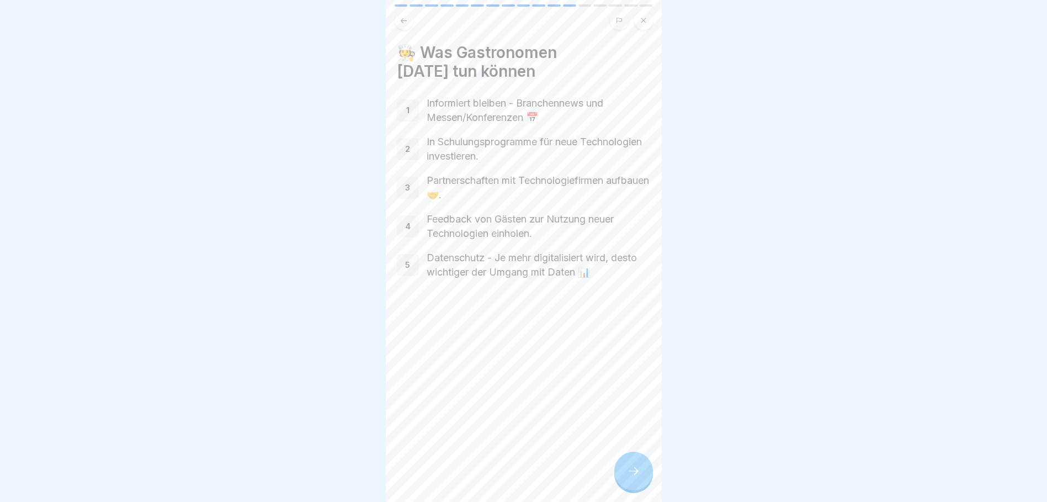
click at [633, 472] on icon at bounding box center [633, 470] width 13 height 13
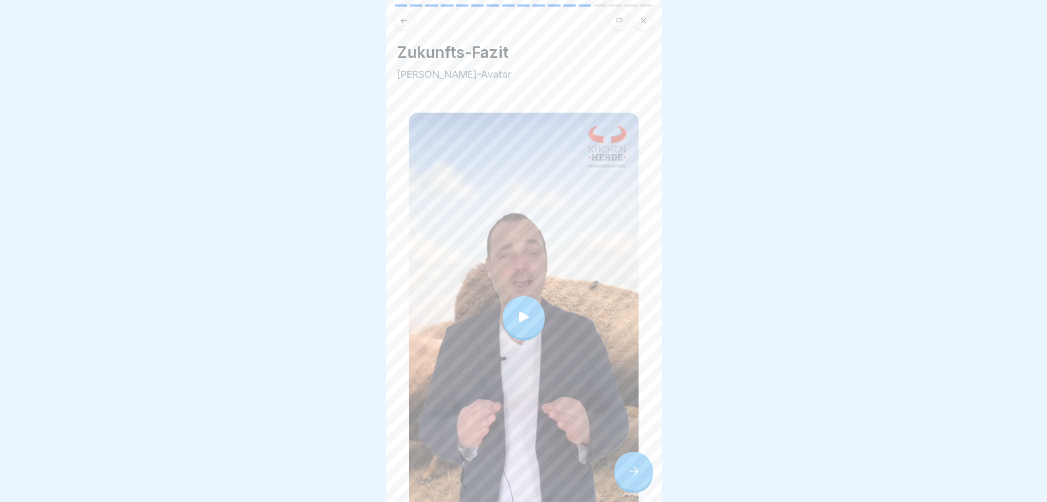
click at [529, 308] on div at bounding box center [524, 317] width 42 height 42
click at [634, 473] on icon at bounding box center [633, 470] width 13 height 13
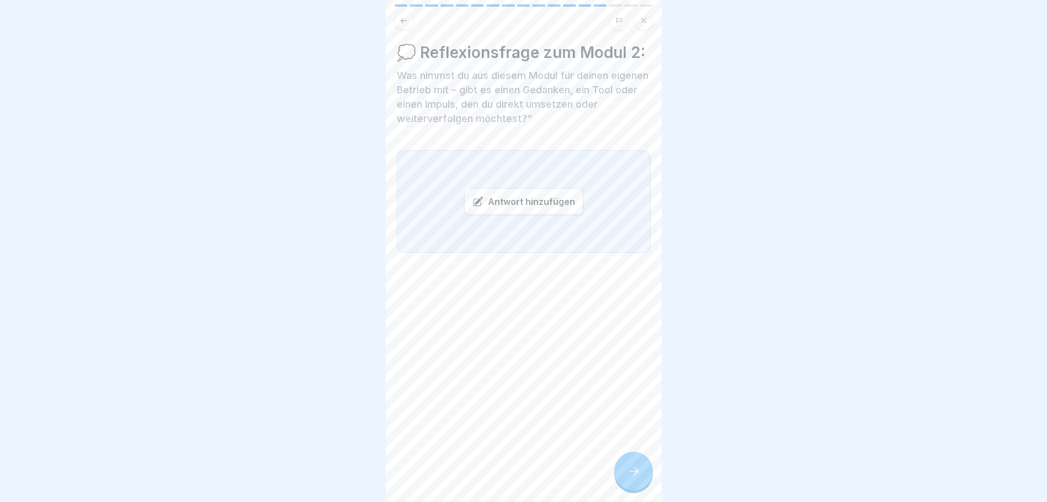
click at [534, 126] on p "Was nimmst du aus diesem Modul für deinen eigenen Betrieb mit – gibt es einen G…" at bounding box center [524, 96] width 254 height 57
click at [551, 211] on div "Antwort hinzufügen" at bounding box center [523, 201] width 119 height 26
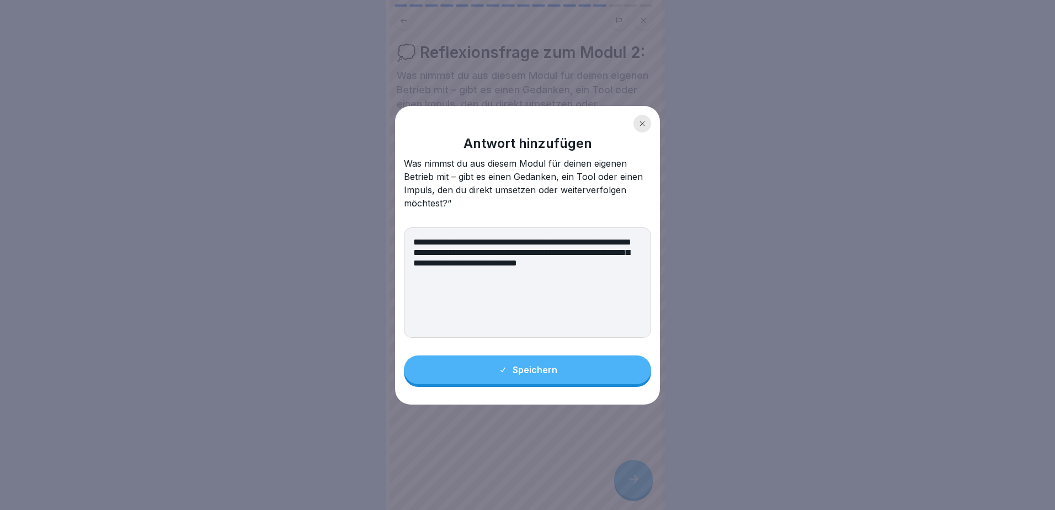
type textarea "**********"
click at [546, 367] on div "Speichern" at bounding box center [527, 370] width 59 height 10
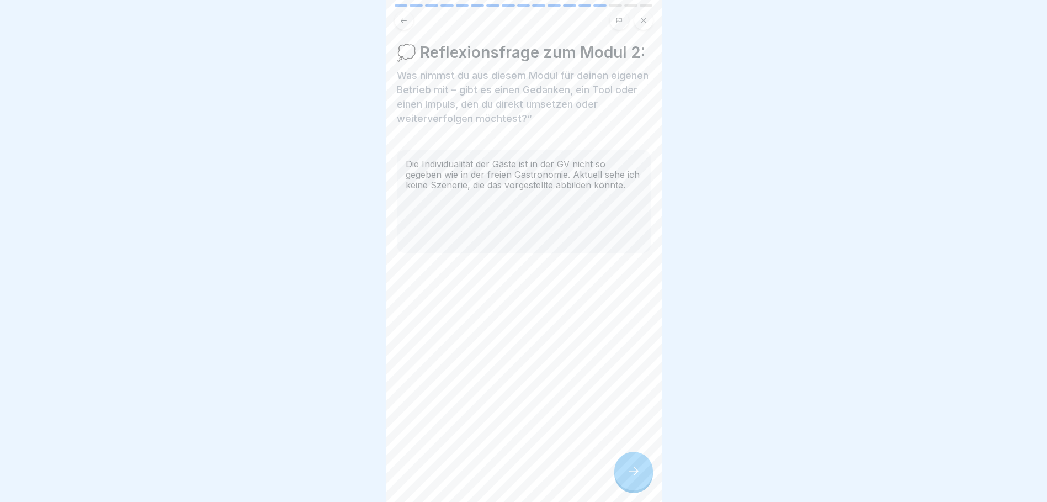
click at [635, 477] on icon at bounding box center [633, 470] width 13 height 13
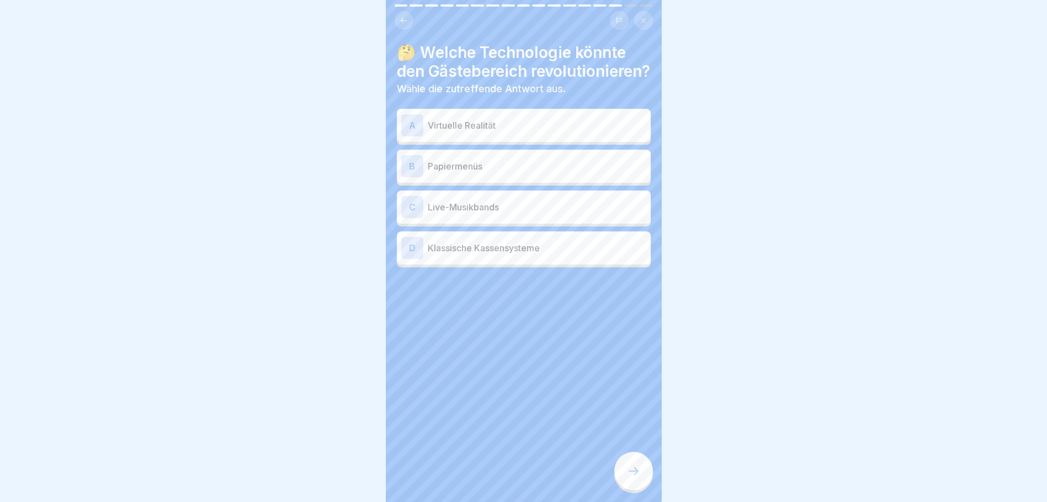
click at [494, 132] on p "Virtuelle Realität" at bounding box center [537, 125] width 219 height 13
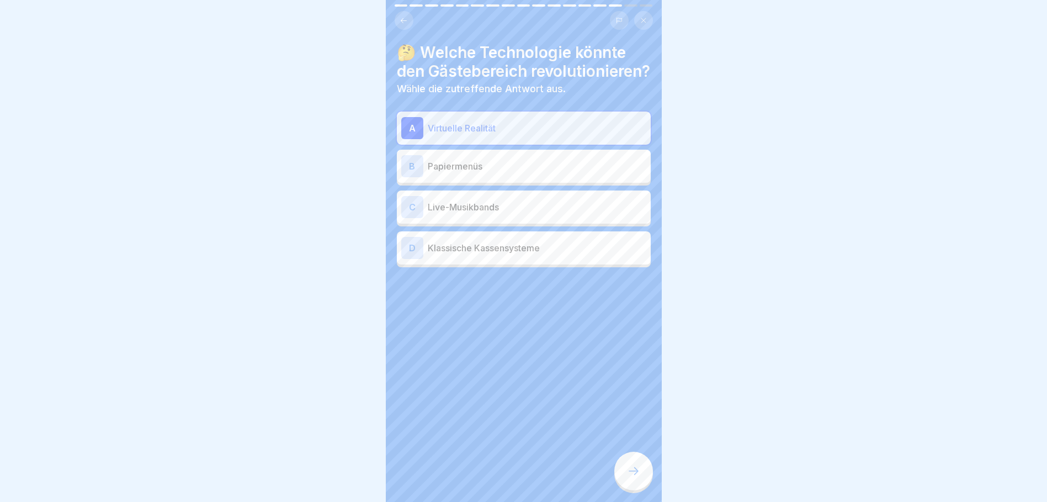
click at [630, 477] on icon at bounding box center [633, 470] width 13 height 13
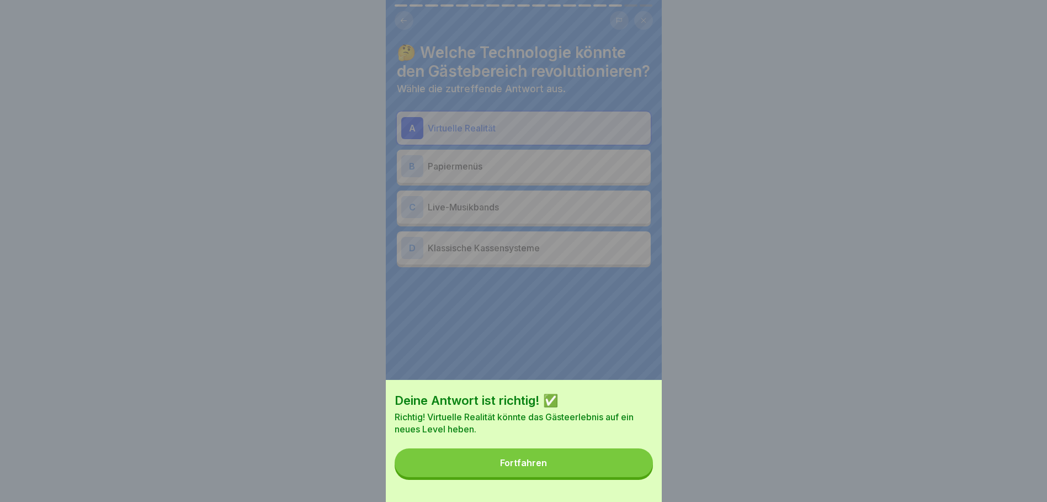
click at [614, 475] on button "Fortfahren" at bounding box center [524, 462] width 258 height 29
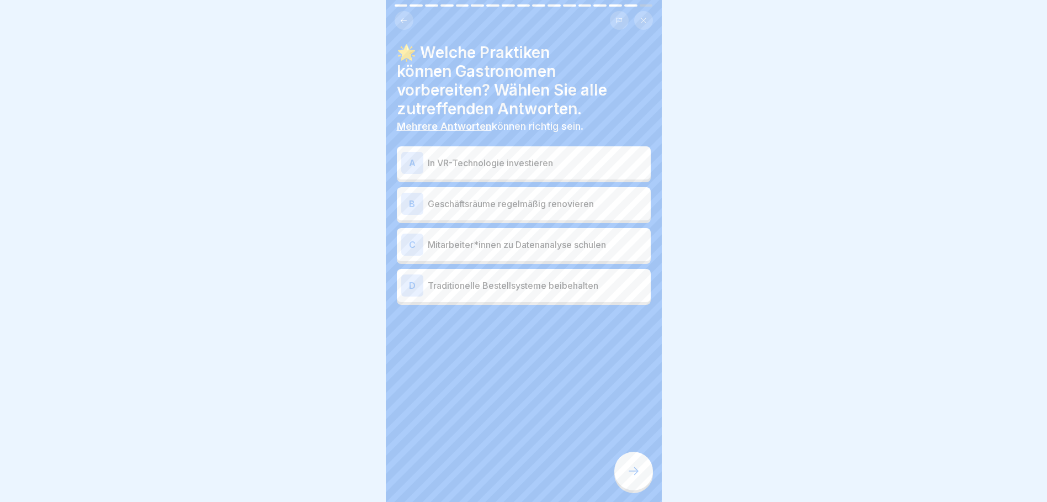
click at [560, 164] on p "In VR-Technologie investieren" at bounding box center [537, 162] width 219 height 13
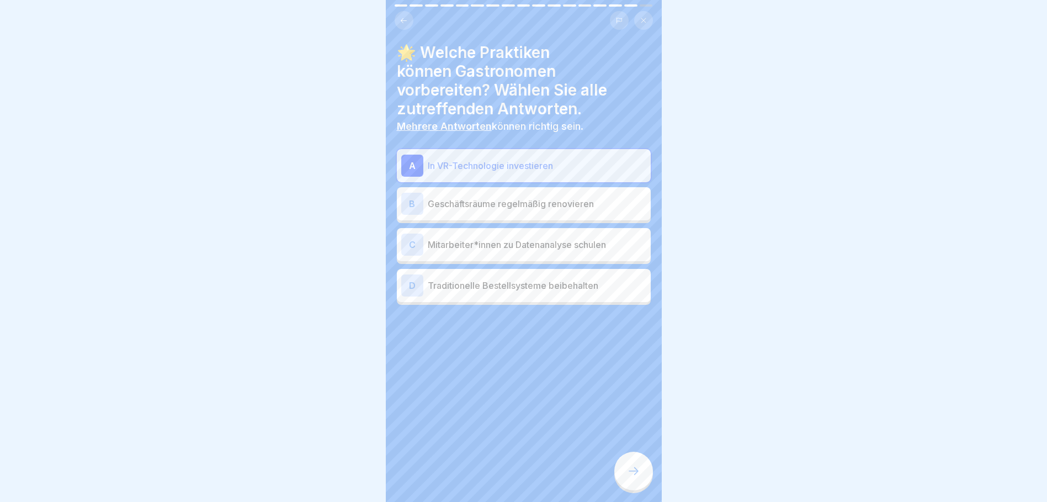
click at [591, 248] on p "Mitarbeiter*innen zu Datenanalyse schulen" at bounding box center [537, 244] width 219 height 13
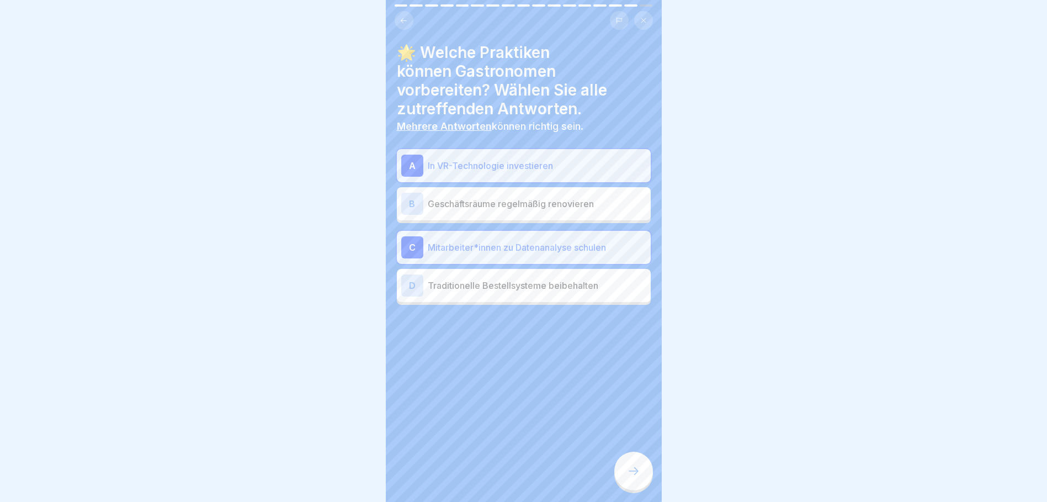
click at [628, 474] on icon at bounding box center [633, 470] width 13 height 13
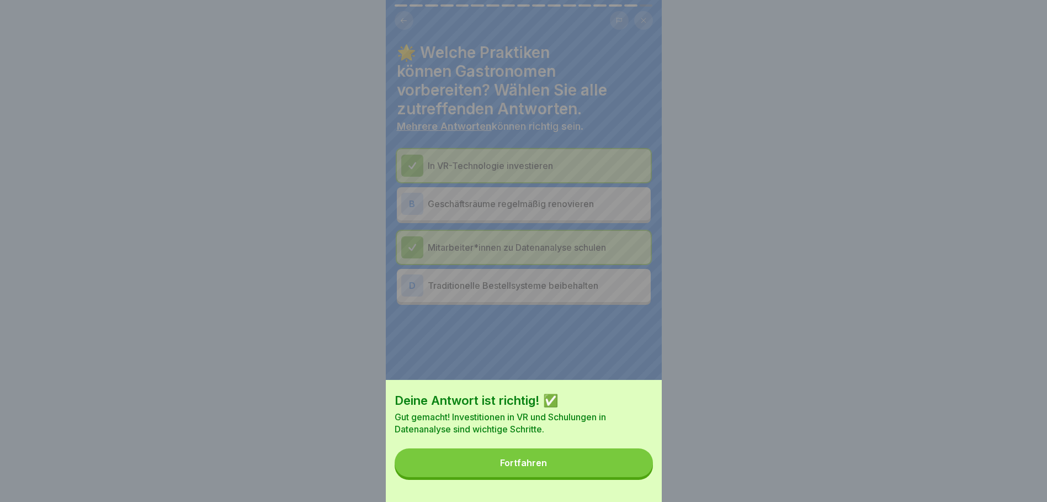
click at [613, 472] on button "Fortfahren" at bounding box center [524, 462] width 258 height 29
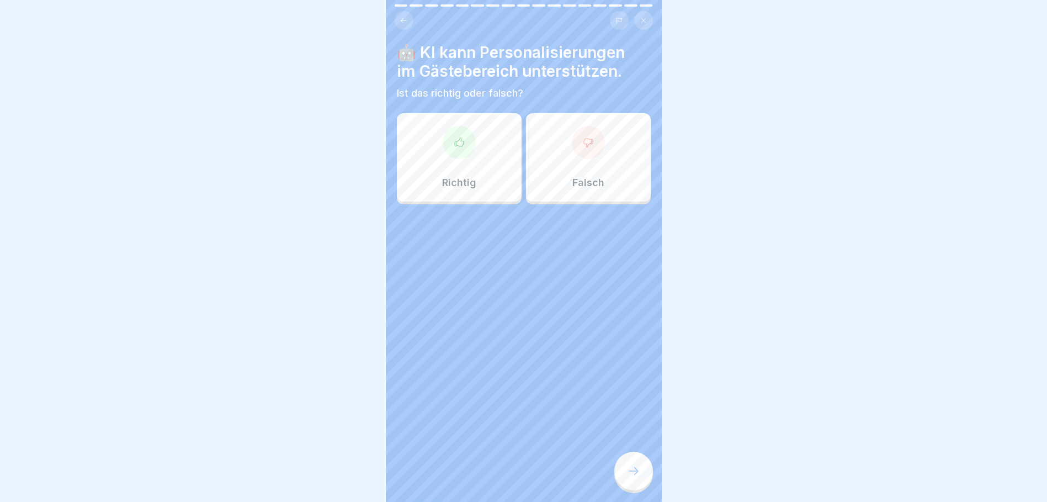
click at [462, 154] on div at bounding box center [459, 142] width 33 height 33
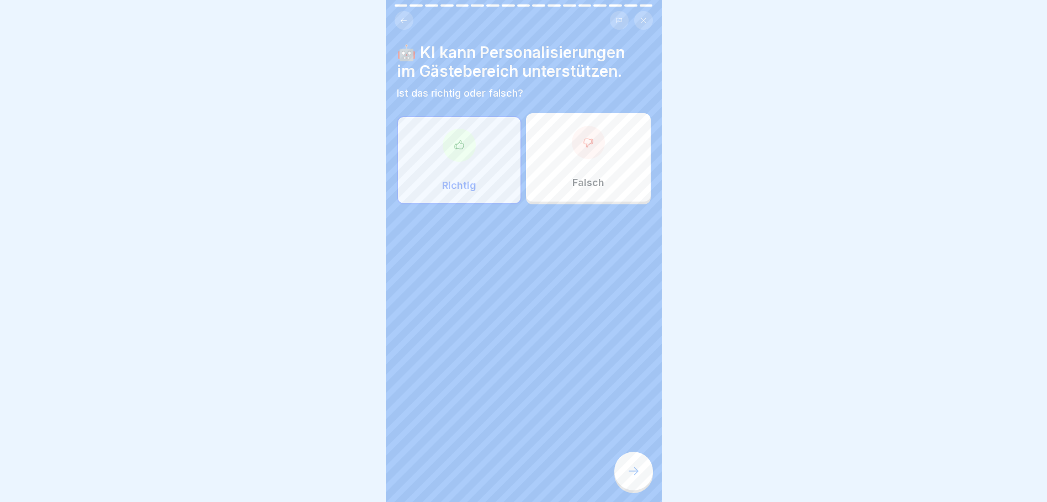
click at [642, 480] on div at bounding box center [633, 470] width 39 height 39
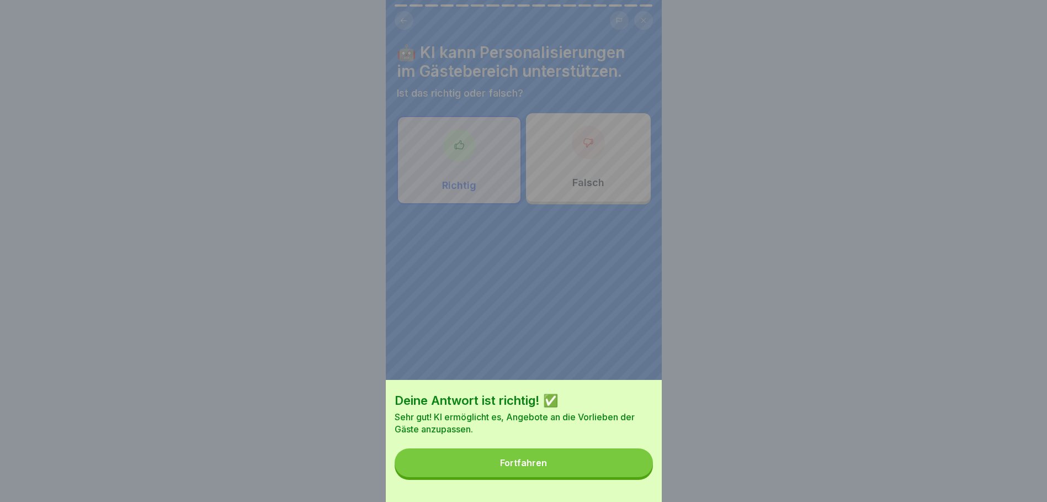
click at [591, 471] on button "Fortfahren" at bounding box center [524, 462] width 258 height 29
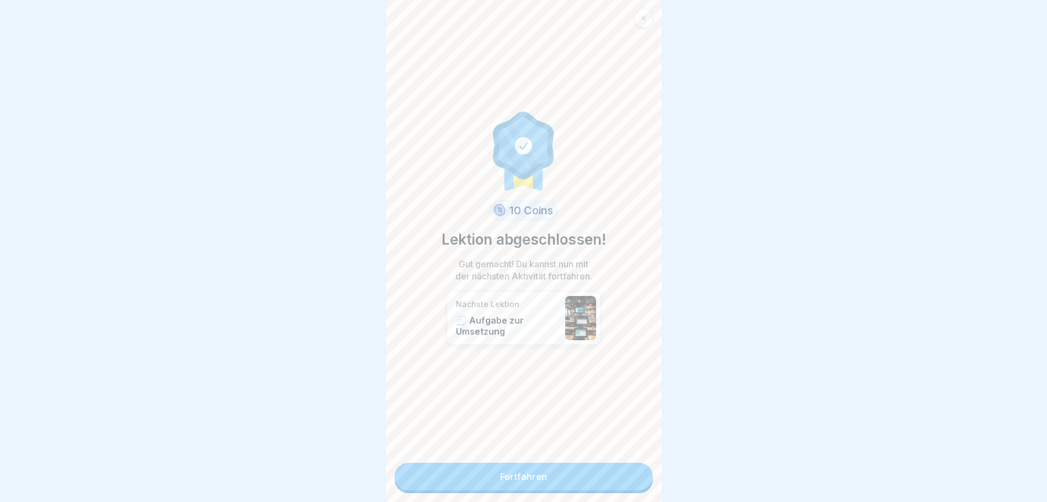
click at [558, 472] on link "Fortfahren" at bounding box center [524, 476] width 258 height 28
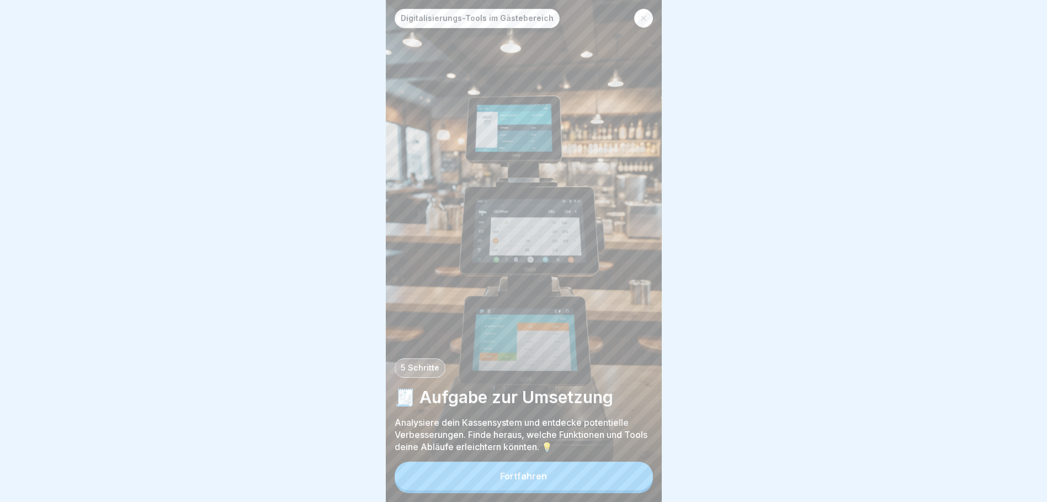
click at [515, 480] on button "Fortfahren" at bounding box center [524, 475] width 258 height 29
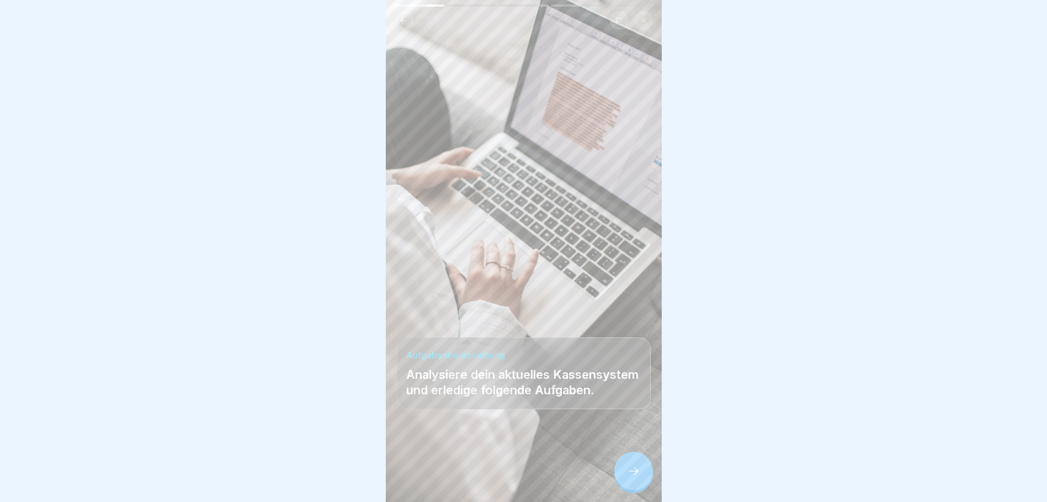
click at [631, 477] on icon at bounding box center [633, 470] width 13 height 13
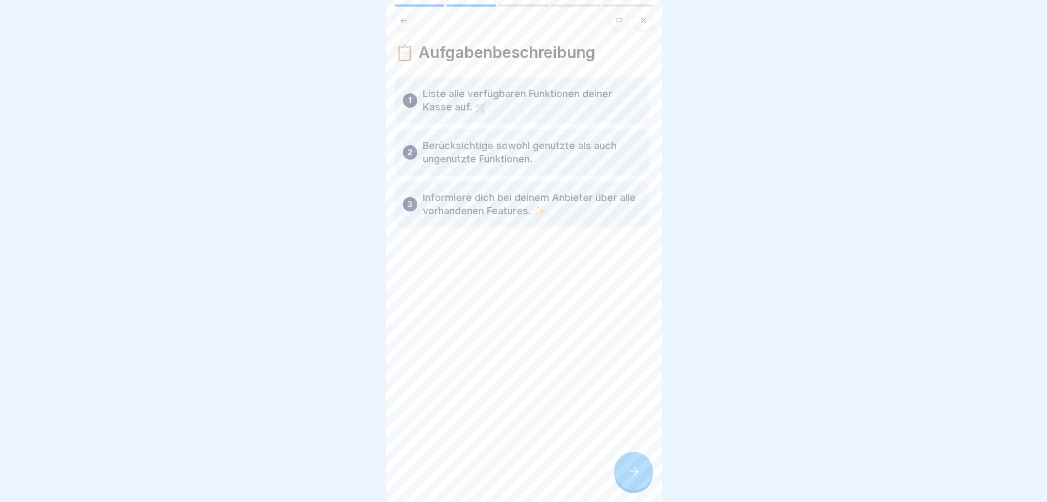
click at [563, 204] on p "Informiere dich bei deinem Anbieter über alle vorhandenen Features. ✨" at bounding box center [532, 204] width 219 height 26
click at [438, 89] on p "Liste alle verfügbaren Funktionen deiner Kasse auf. 🛒" at bounding box center [533, 100] width 219 height 26
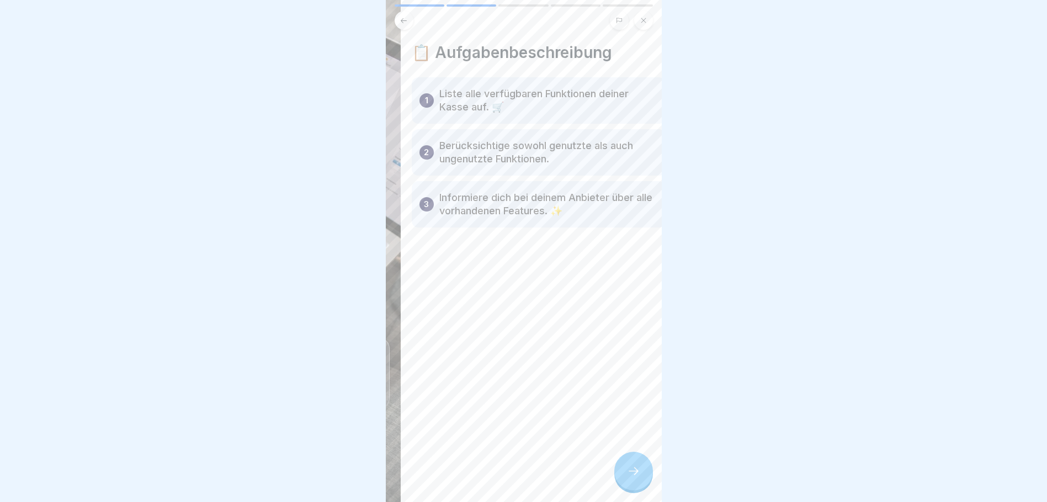
click at [439, 98] on p "Liste alle verfügbaren Funktionen deiner Kasse auf. 🛒" at bounding box center [548, 100] width 219 height 26
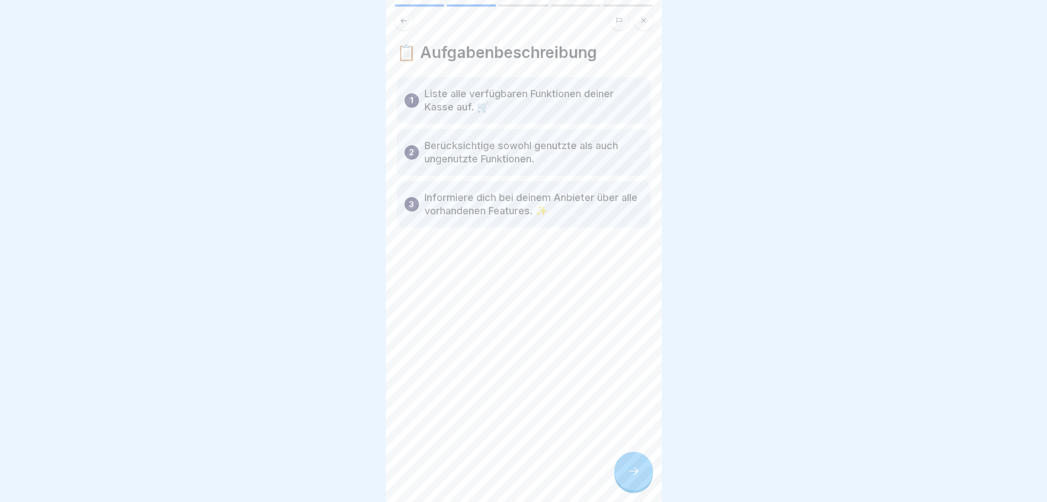
click at [634, 477] on icon at bounding box center [633, 470] width 13 height 13
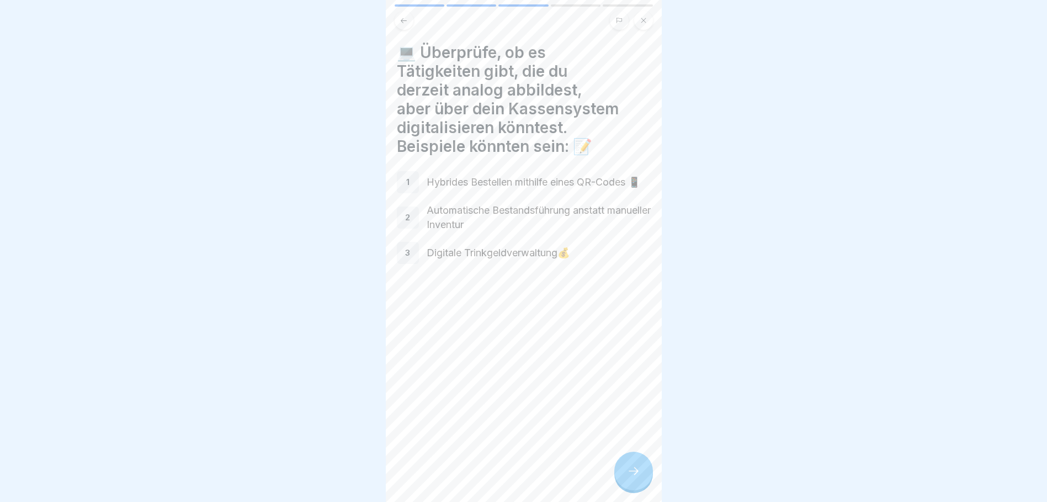
click at [639, 477] on icon at bounding box center [633, 470] width 13 height 13
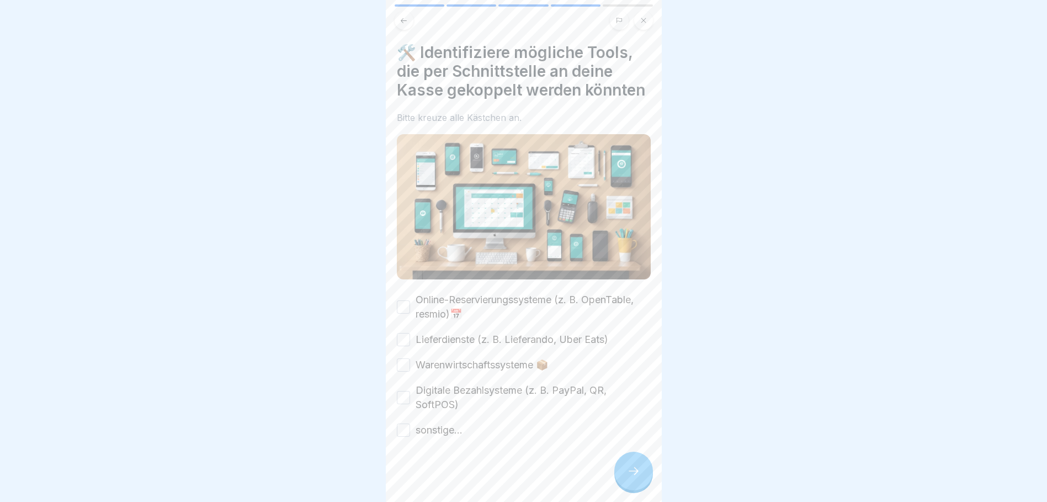
scroll to position [15, 0]
click at [404, 394] on button "Digitale Bezahlsysteme (z. B. PayPal, QR, SoftPOS)" at bounding box center [403, 395] width 13 height 13
click at [625, 479] on div at bounding box center [633, 470] width 39 height 39
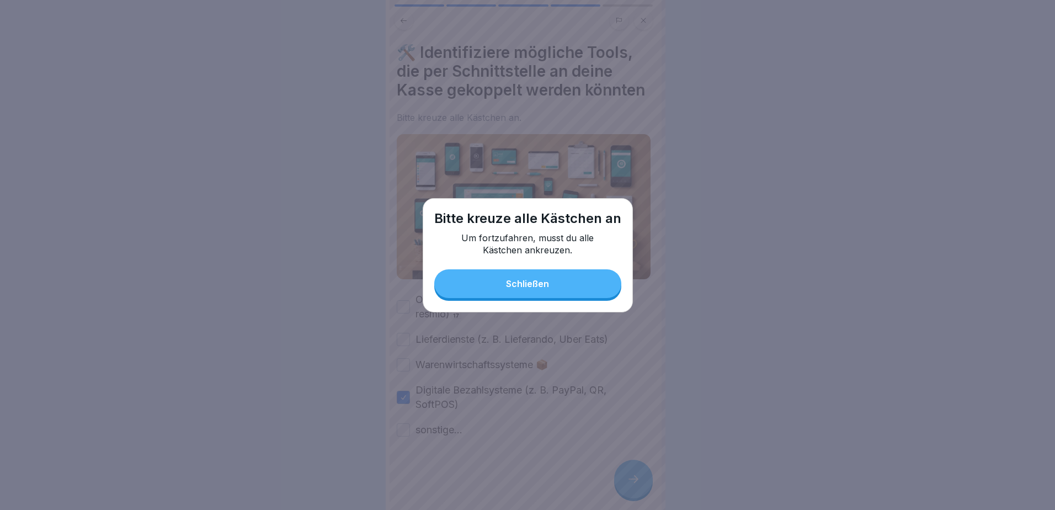
click at [536, 283] on div "Schließen" at bounding box center [527, 284] width 43 height 10
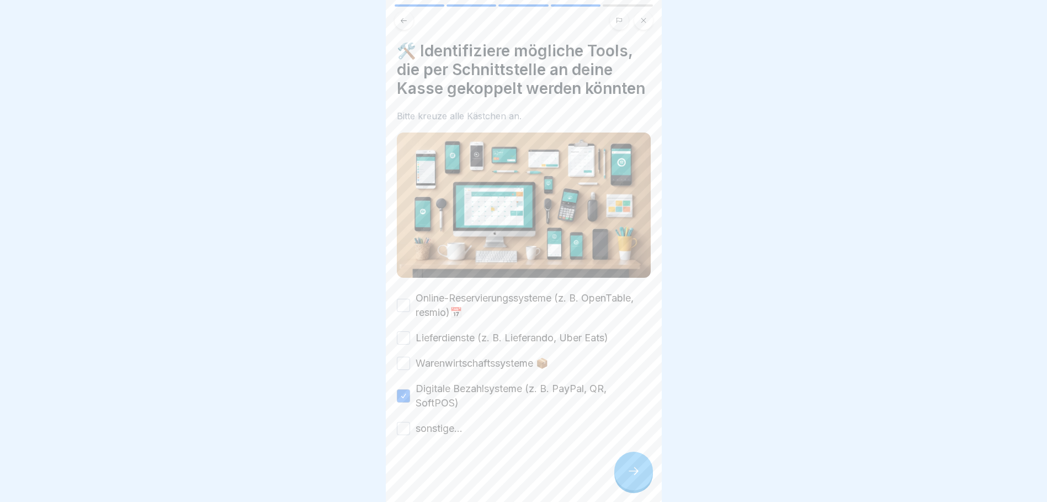
click at [406, 308] on button "Online-Reservierungssysteme (z. B. OpenTable, resmio)📅" at bounding box center [403, 305] width 13 height 13
click at [403, 346] on div "Online-Reservierungssysteme (z. B. OpenTable, resmio)📅 Lieferdienste (z. B. Lie…" at bounding box center [524, 363] width 254 height 145
click at [402, 343] on button "Lieferdienste (z. B. Lieferando, Uber Eats)" at bounding box center [403, 337] width 13 height 13
click at [402, 361] on button "Warenwirtschaftssysteme 📦" at bounding box center [403, 362] width 13 height 13
click at [402, 430] on button "sonstige..." at bounding box center [403, 428] width 13 height 13
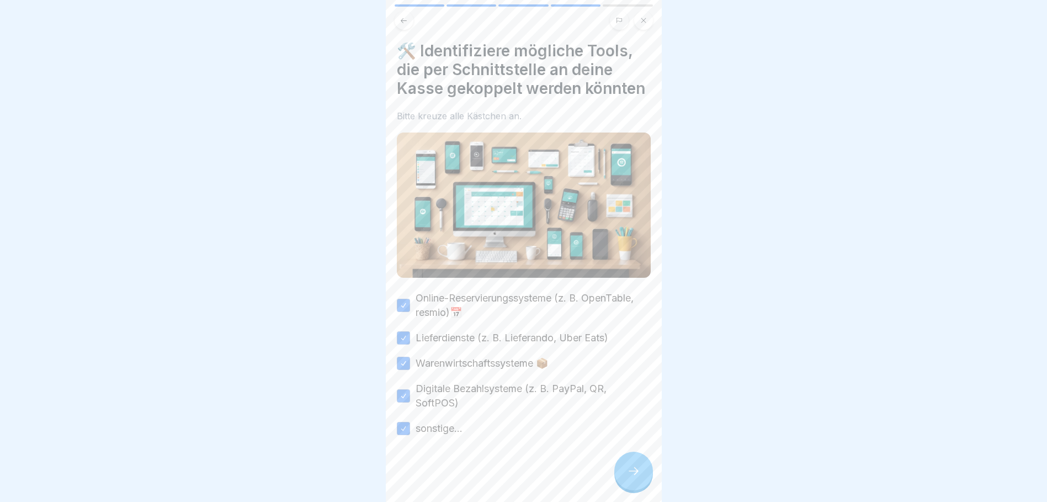
click at [633, 477] on icon at bounding box center [633, 470] width 13 height 13
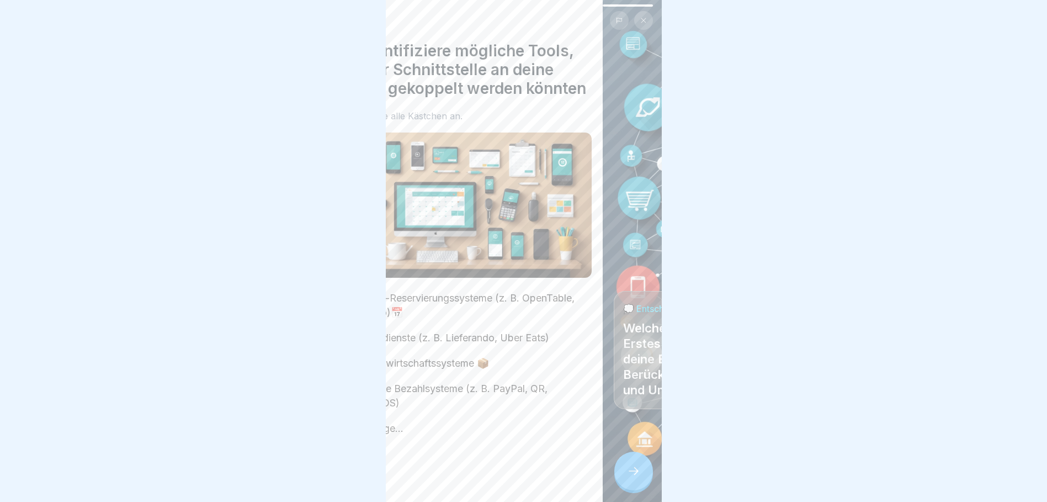
click at [812, 414] on body "Digitalisierungs-Tools im Gästebereich 5 Schritte 🧾 Aufgabe zur Umsetzung Analy…" at bounding box center [523, 251] width 1047 height 502
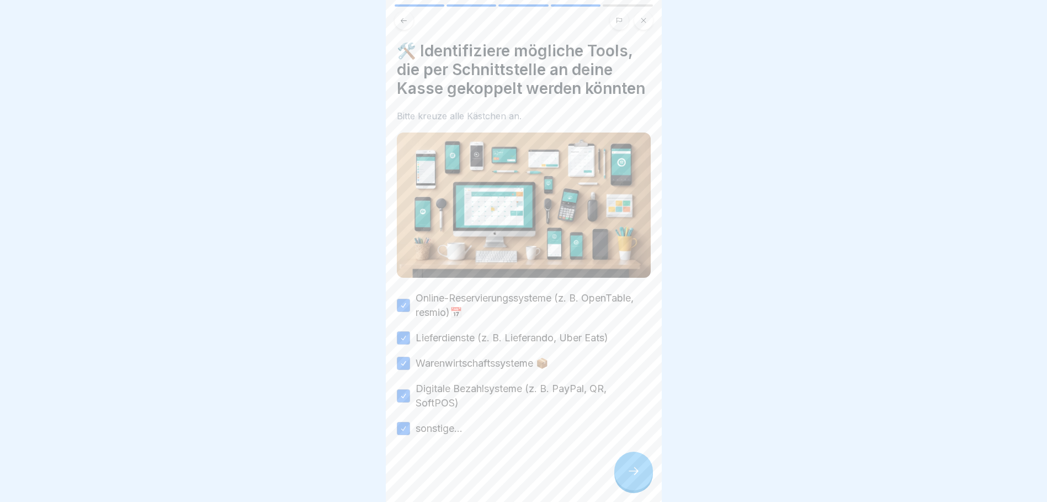
click at [636, 475] on icon at bounding box center [634, 471] width 10 height 8
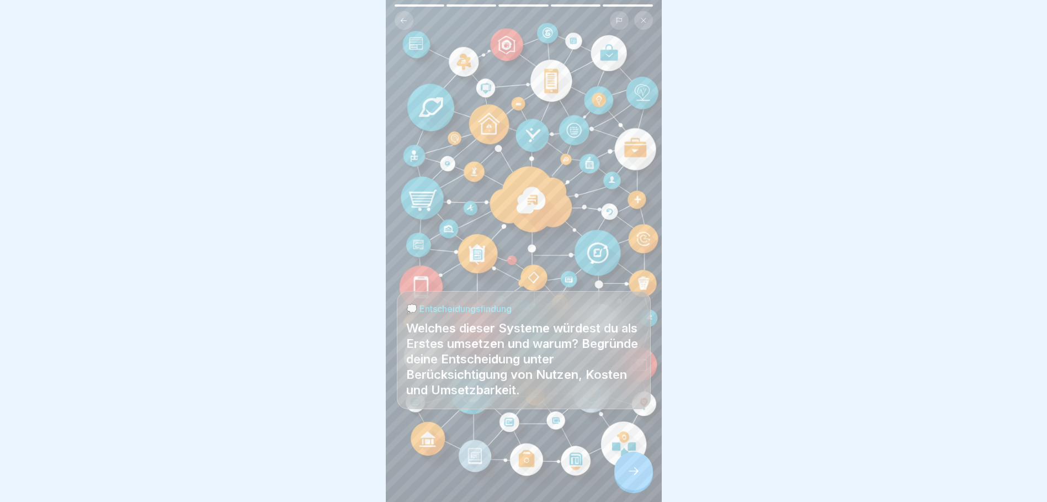
click at [625, 476] on div at bounding box center [633, 470] width 39 height 39
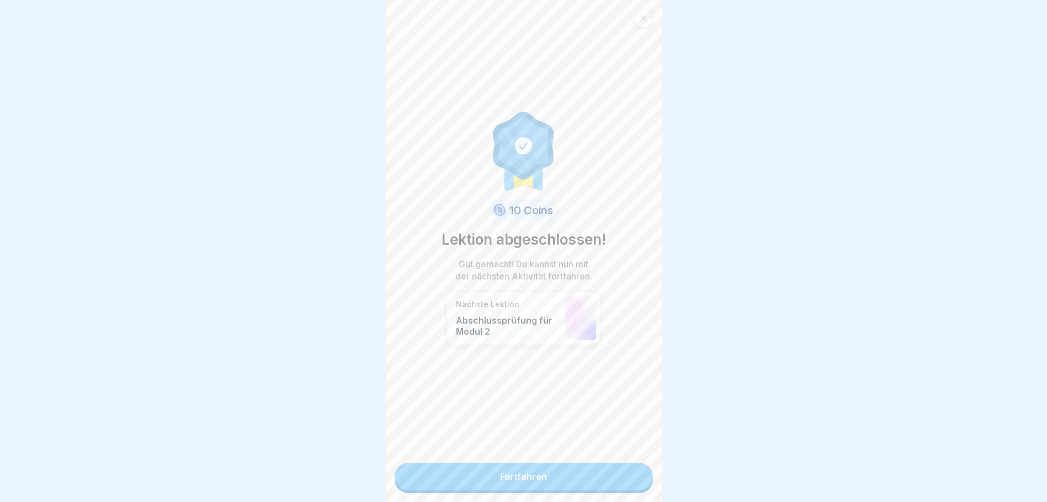
click at [540, 476] on link "Fortfahren" at bounding box center [524, 476] width 258 height 28
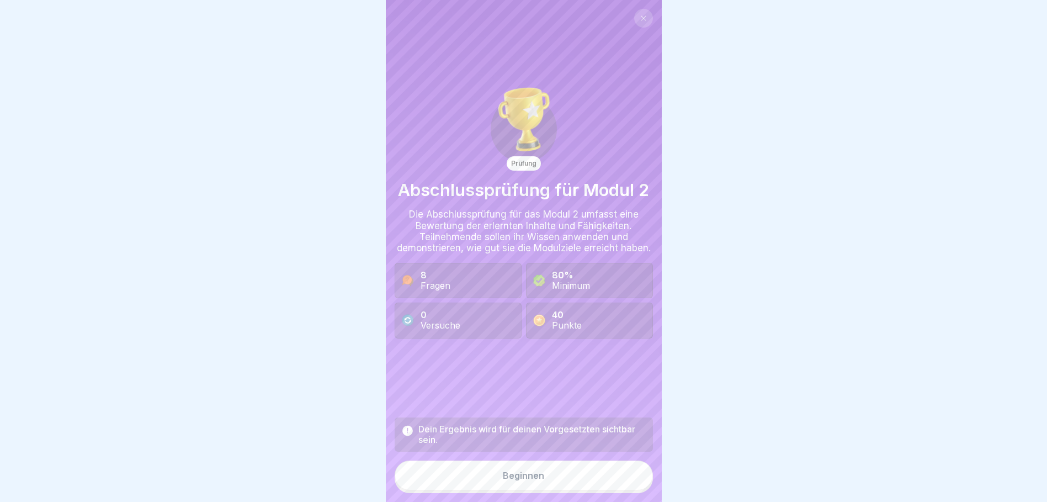
click at [537, 480] on div "Beginnen" at bounding box center [523, 475] width 41 height 10
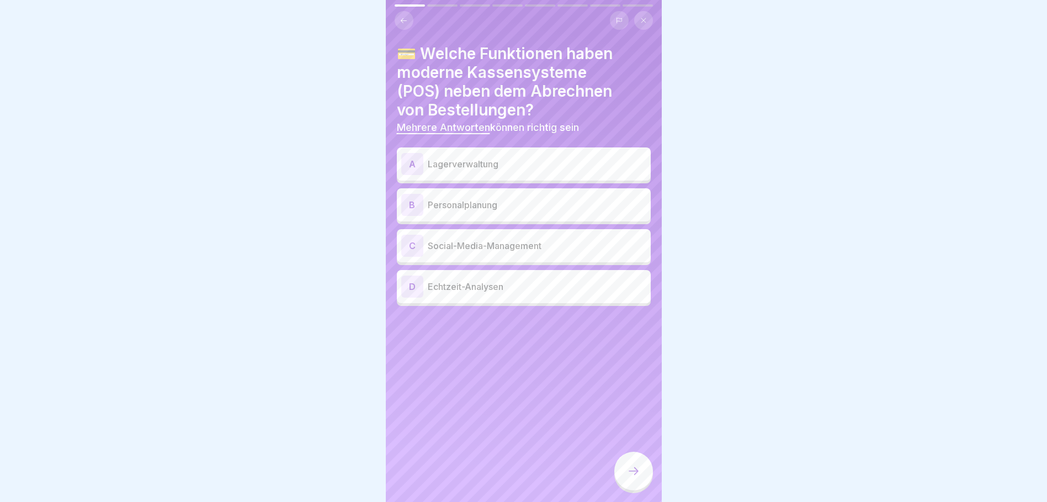
click at [485, 287] on p "Echtzeit-Analysen" at bounding box center [537, 286] width 219 height 13
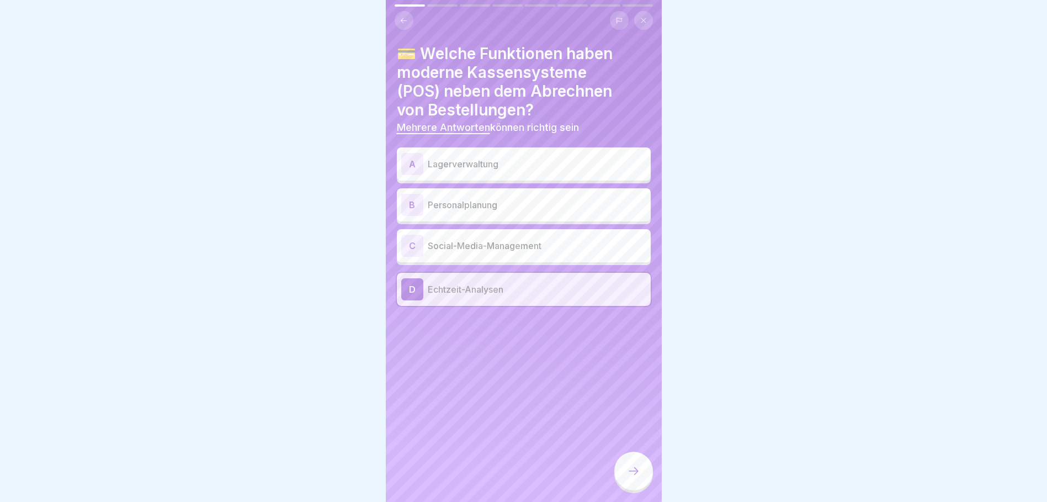
click at [494, 164] on p "Lagerverwaltung" at bounding box center [537, 163] width 219 height 13
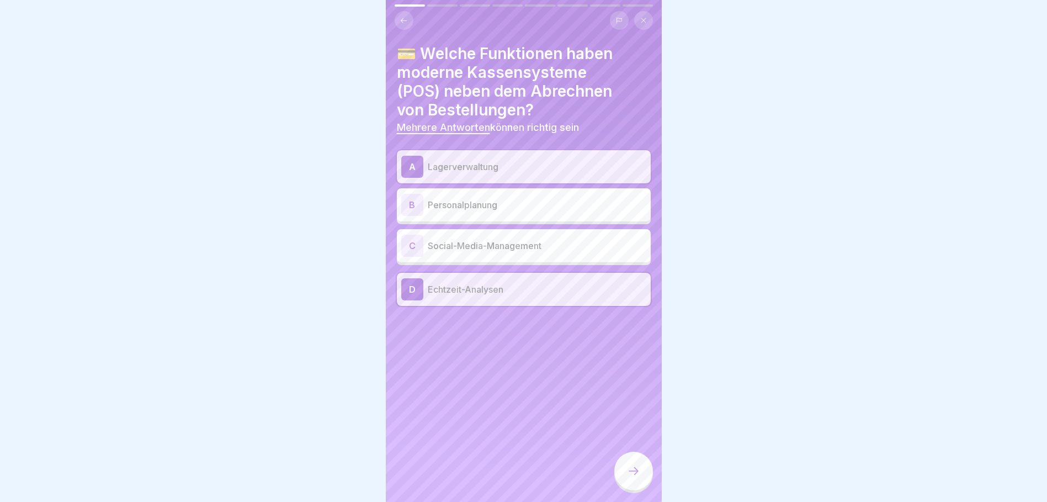
click at [633, 477] on icon at bounding box center [633, 470] width 13 height 13
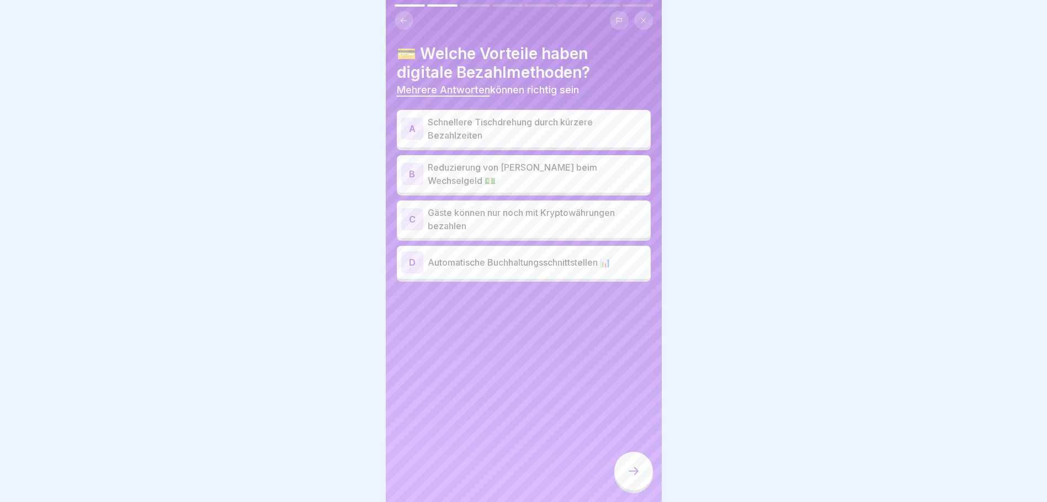
click at [506, 172] on p "Reduzierung von [PERSON_NAME] beim Wechselgeld 💵" at bounding box center [537, 174] width 219 height 26
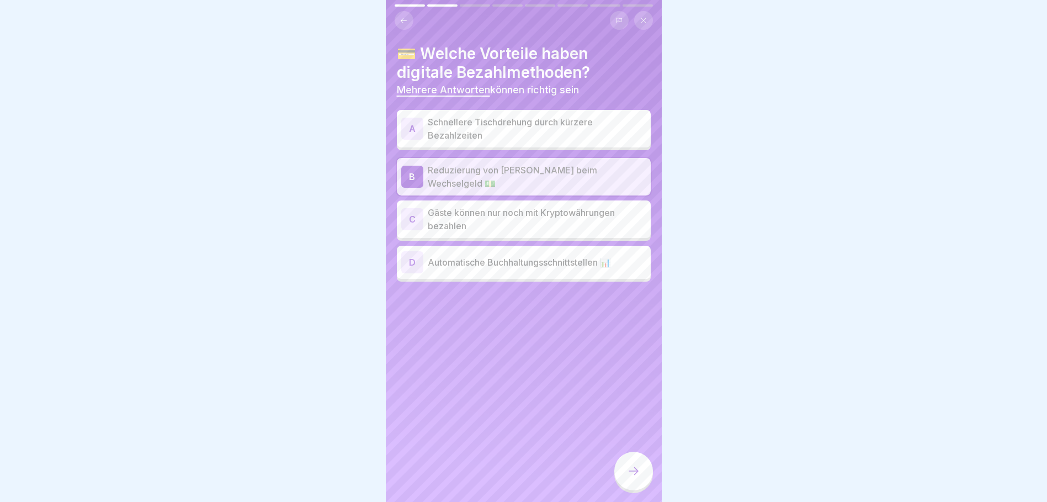
click at [547, 257] on p "Automatische Buchhaltungsschnittstellen 📊" at bounding box center [537, 262] width 219 height 13
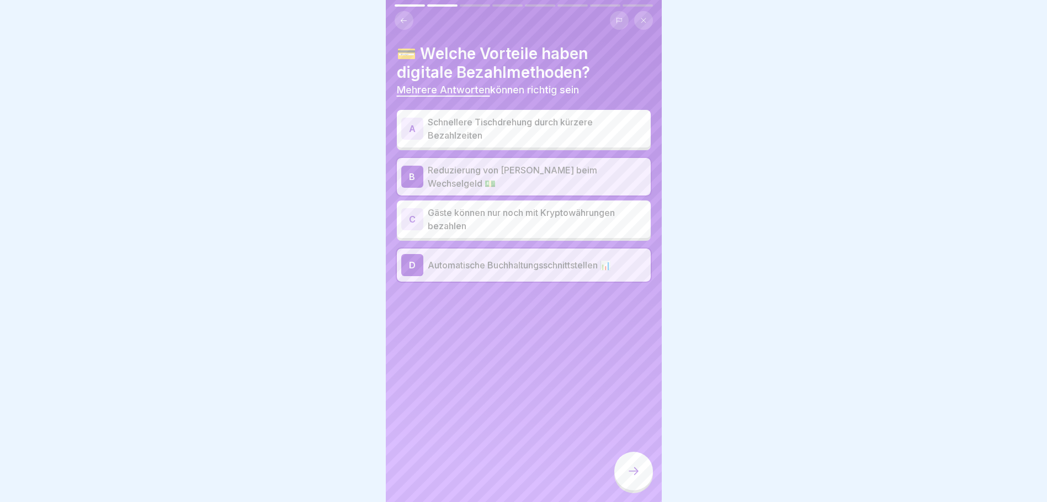
click at [520, 128] on p "Schnellere Tischdrehung durch kürzere Bezahlzeiten" at bounding box center [537, 128] width 219 height 26
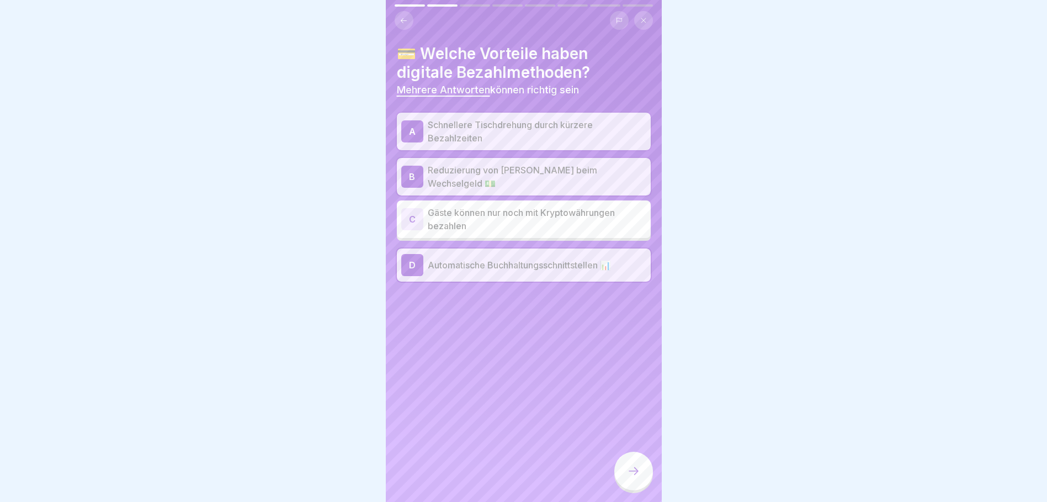
click at [630, 469] on div at bounding box center [633, 470] width 39 height 39
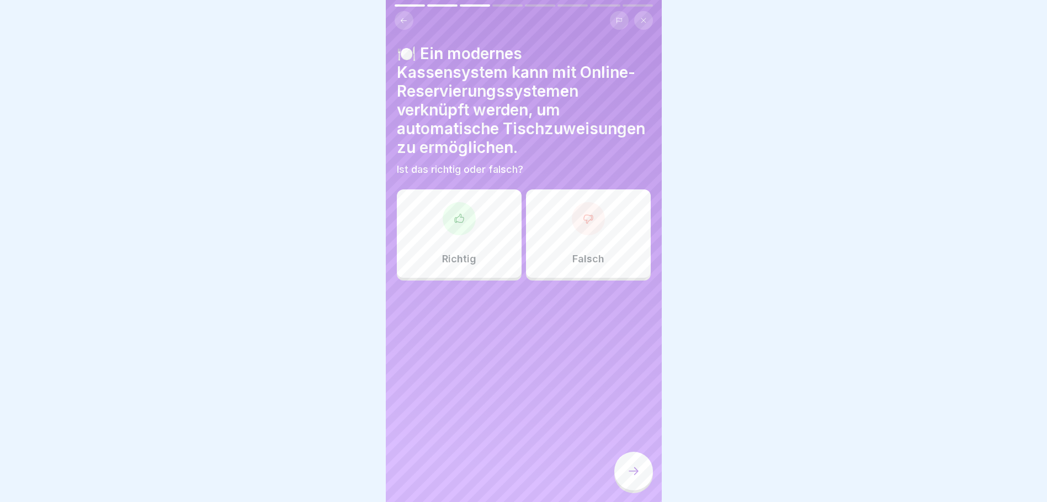
click at [494, 242] on div "Richtig" at bounding box center [459, 233] width 125 height 88
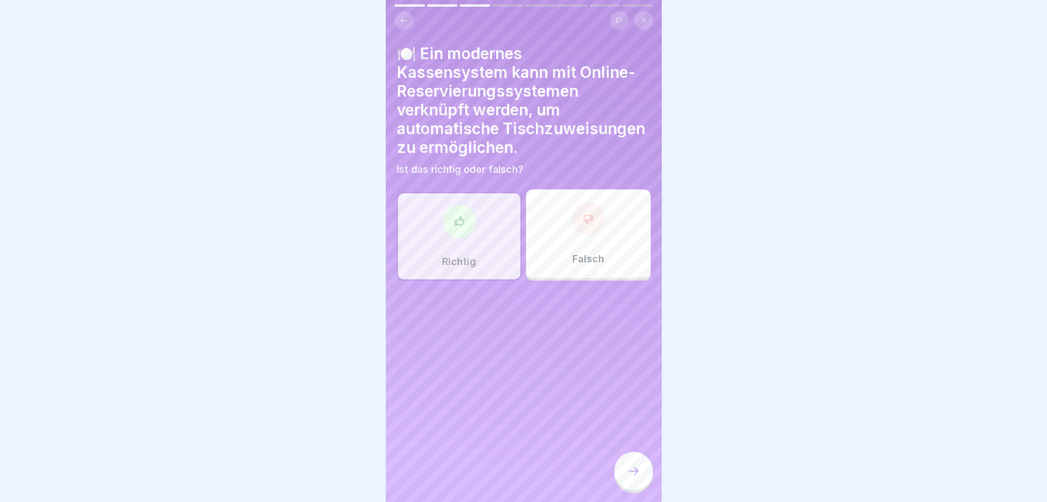
click at [643, 478] on div at bounding box center [633, 470] width 39 height 39
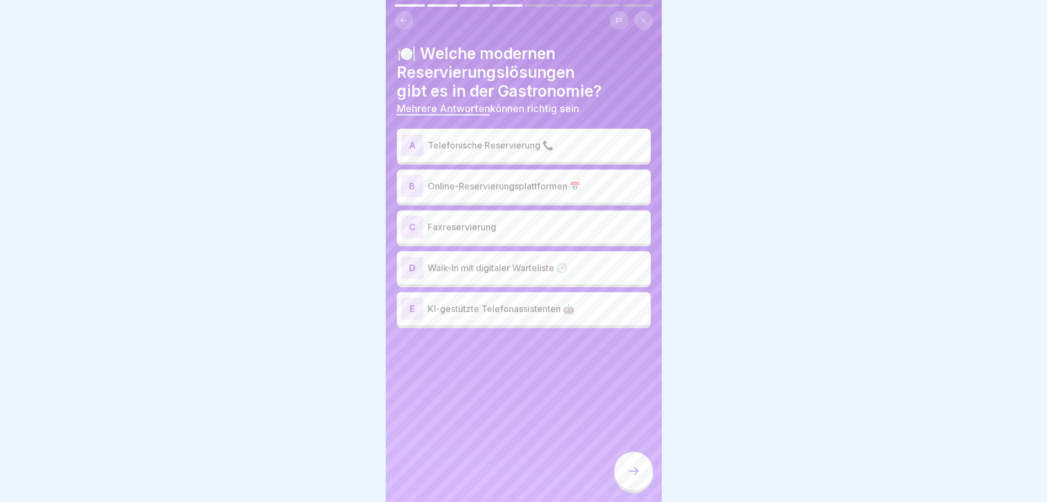
click at [522, 188] on p "Online-Reservierungsplattformen 📅" at bounding box center [537, 185] width 219 height 13
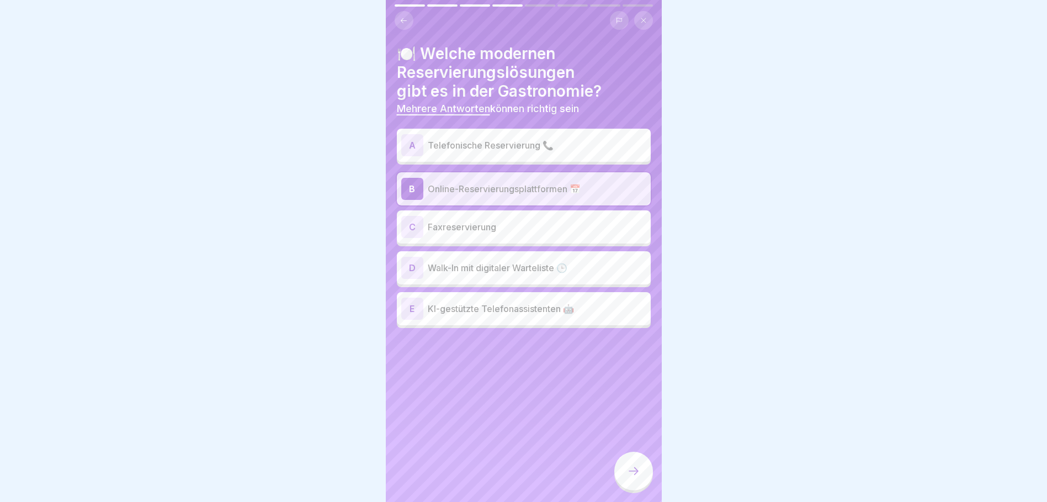
click at [497, 306] on p "KI-gestützte Telefonassistenten 🤖" at bounding box center [537, 308] width 219 height 13
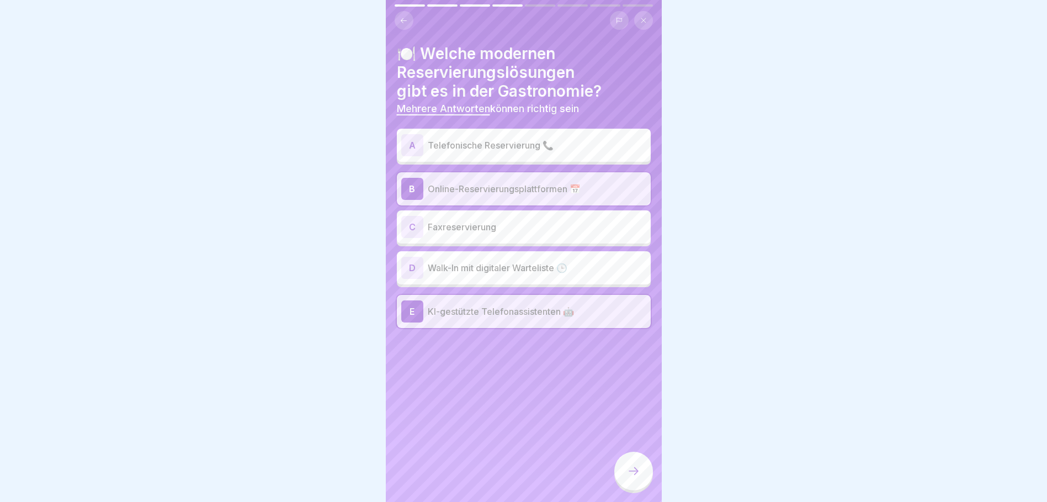
click at [568, 141] on p "Telefonische Reservierung 📞" at bounding box center [537, 145] width 219 height 13
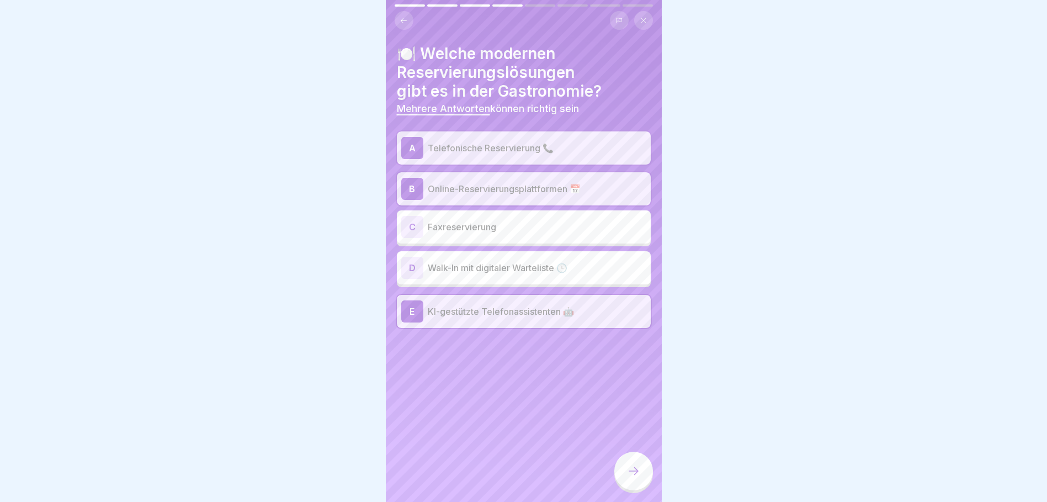
drag, startPoint x: 633, startPoint y: 477, endPoint x: 730, endPoint y: 372, distance: 142.5
click at [730, 372] on body "Prüfung Abschlussprüfung für Modul 2 Die Abschlussprüfung für das Modul 2 umfas…" at bounding box center [523, 251] width 1047 height 502
click at [618, 19] on icon at bounding box center [619, 20] width 7 height 7
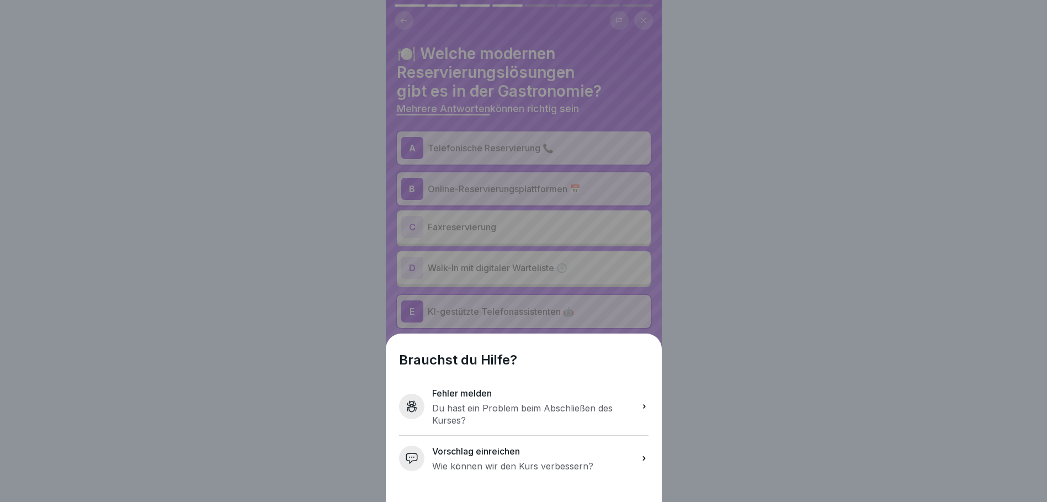
drag, startPoint x: 450, startPoint y: 413, endPoint x: 741, endPoint y: 435, distance: 291.6
click at [741, 435] on div "Brauchst du Hilfe? Fehler melden Du hast ein Problem beim Abschließen des [DEMO…" at bounding box center [523, 251] width 1047 height 502
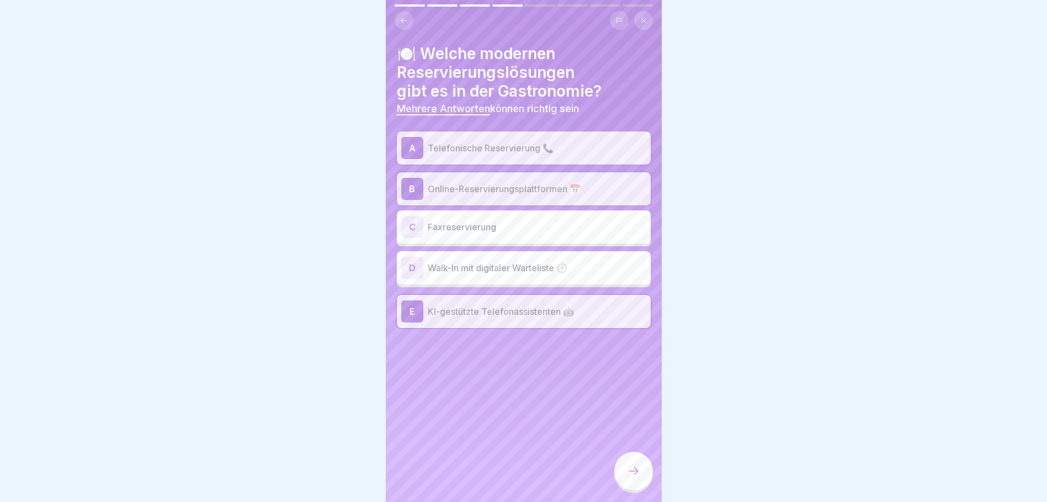
click at [621, 19] on icon at bounding box center [619, 20] width 7 height 7
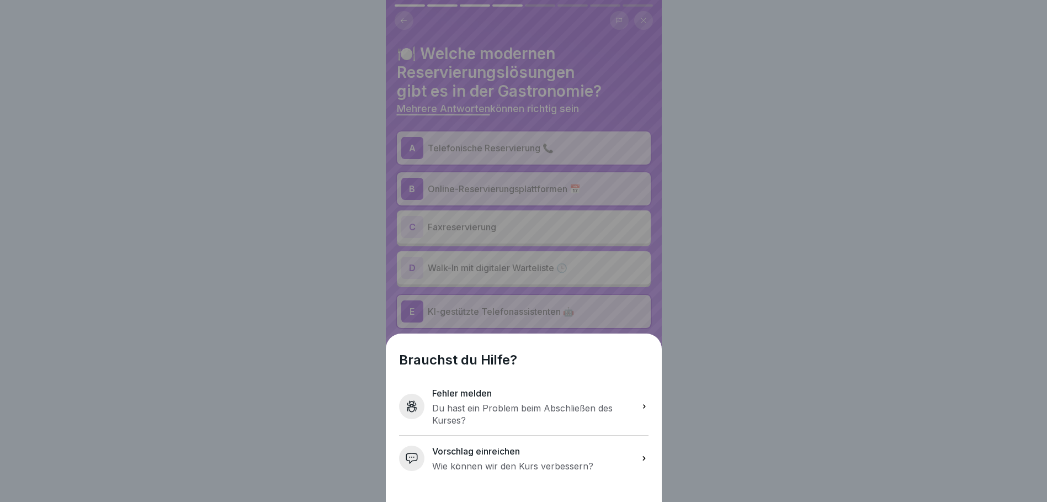
click at [553, 469] on p "Wie können wir den Kurs verbessern?" at bounding box center [512, 466] width 161 height 12
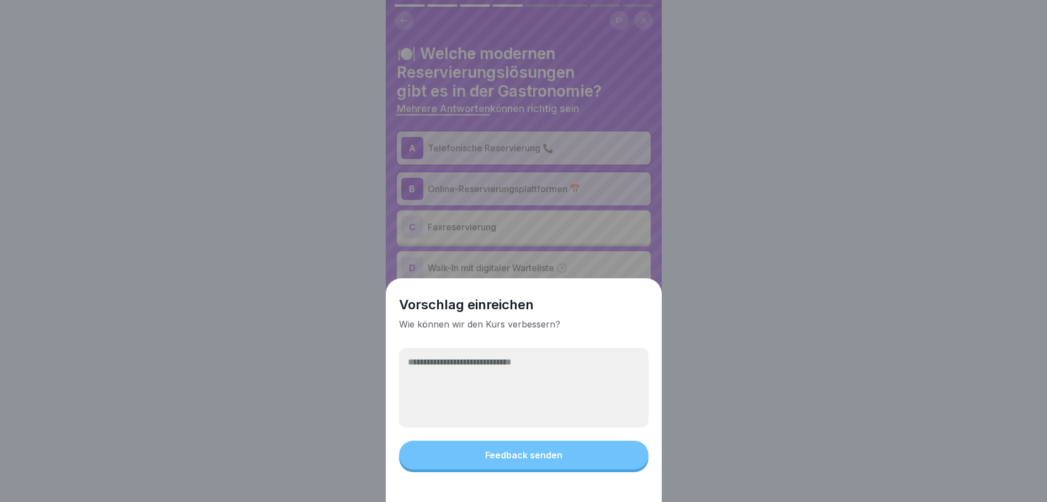
click at [565, 367] on textarea at bounding box center [523, 387] width 249 height 79
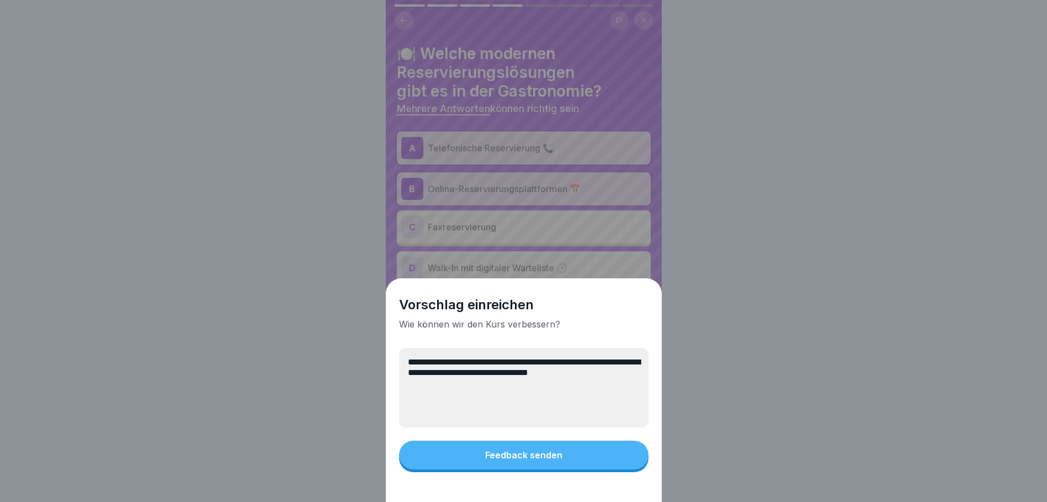
type textarea "**********"
click at [539, 460] on div "Feedback senden" at bounding box center [523, 455] width 77 height 10
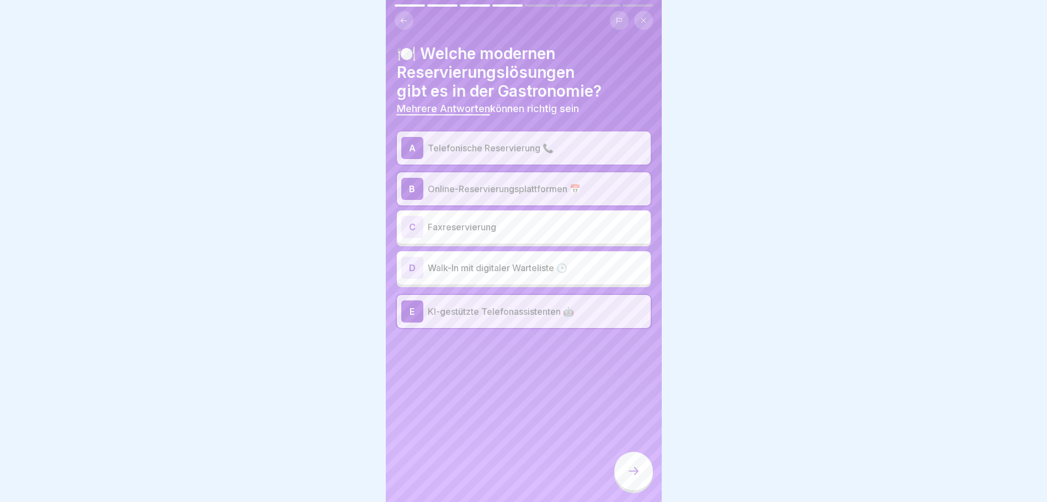
click at [632, 477] on icon at bounding box center [633, 470] width 13 height 13
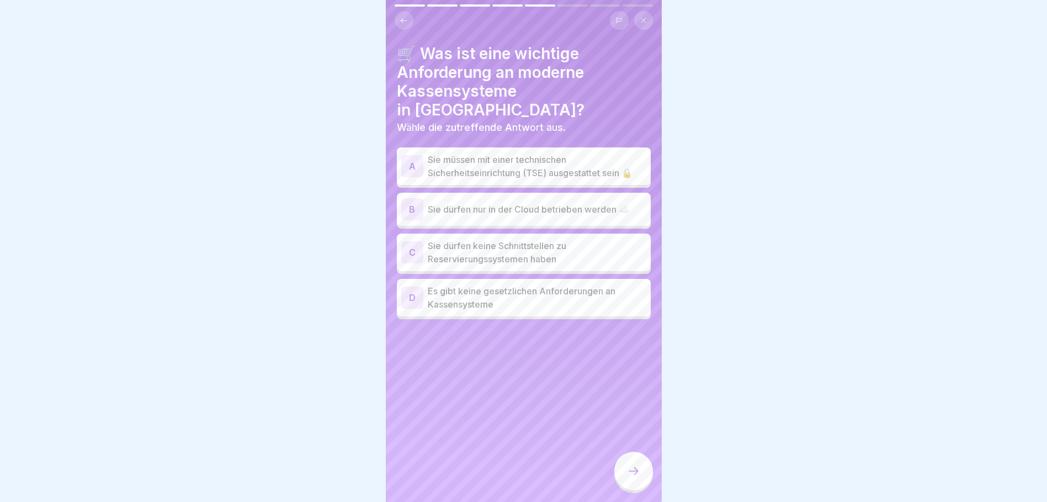
click at [528, 153] on p "Sie müssen mit einer technischen Sicherheitseinrichtung (TSE) ausgestattet sein…" at bounding box center [537, 166] width 219 height 26
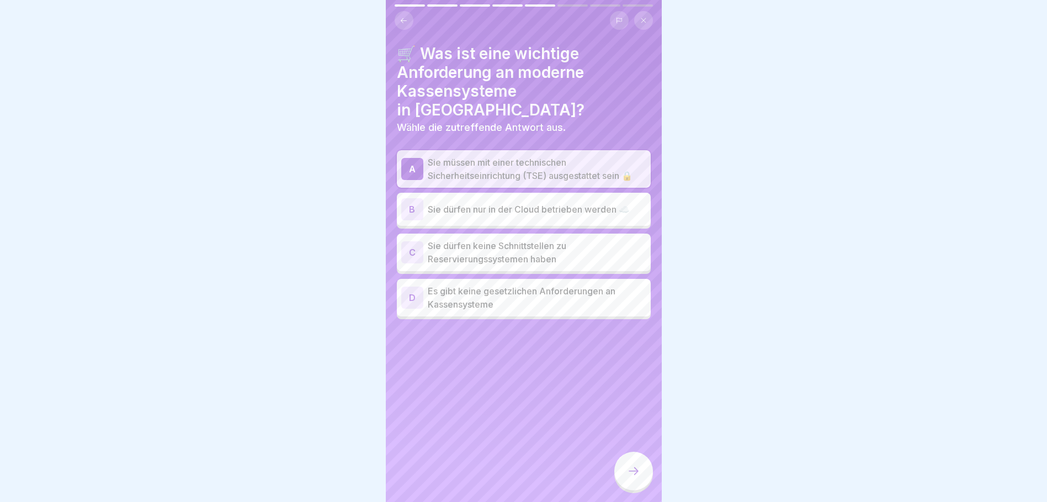
click at [630, 472] on div at bounding box center [633, 470] width 39 height 39
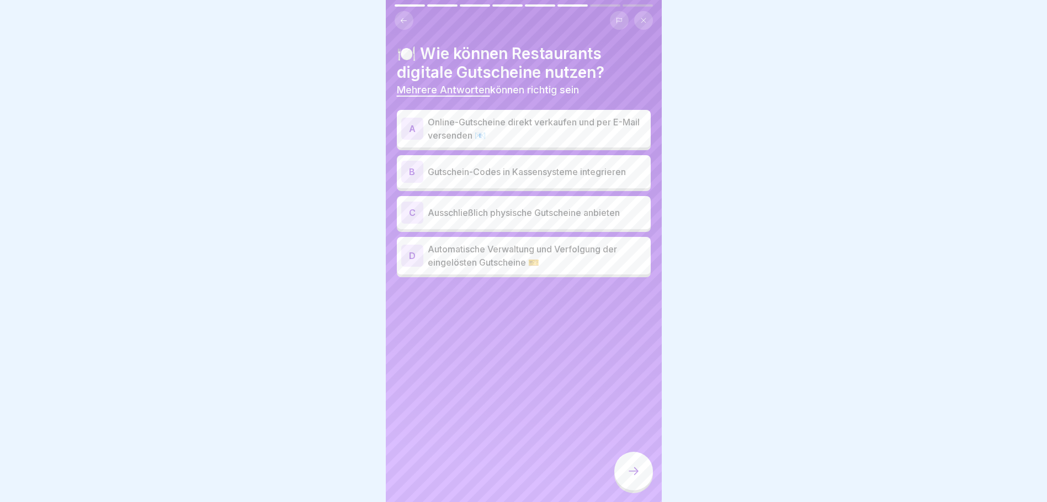
click at [512, 126] on p "Online-Gutscheine direkt verkaufen und per E-Mail versenden 📧" at bounding box center [537, 128] width 219 height 26
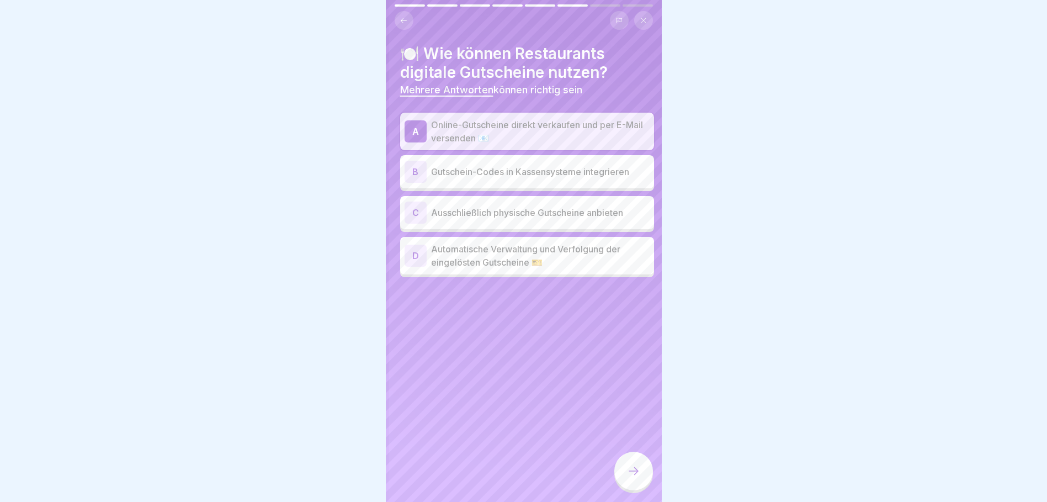
click at [533, 169] on p "Gutschein-Codes in Kassensysteme integrieren" at bounding box center [540, 171] width 219 height 13
click at [533, 169] on p "Gutschein-Codes in Kassensysteme integrieren" at bounding box center [537, 171] width 219 height 13
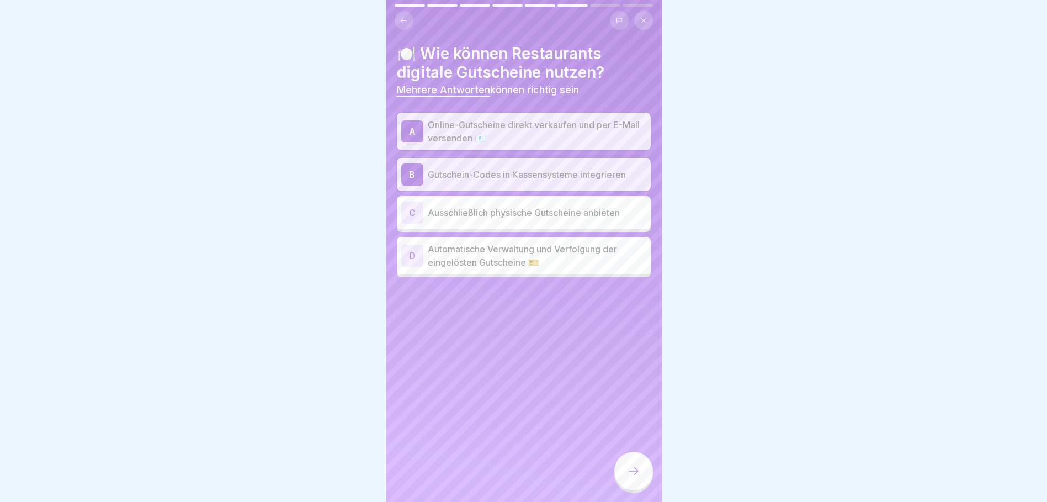
click at [638, 477] on icon at bounding box center [633, 470] width 13 height 13
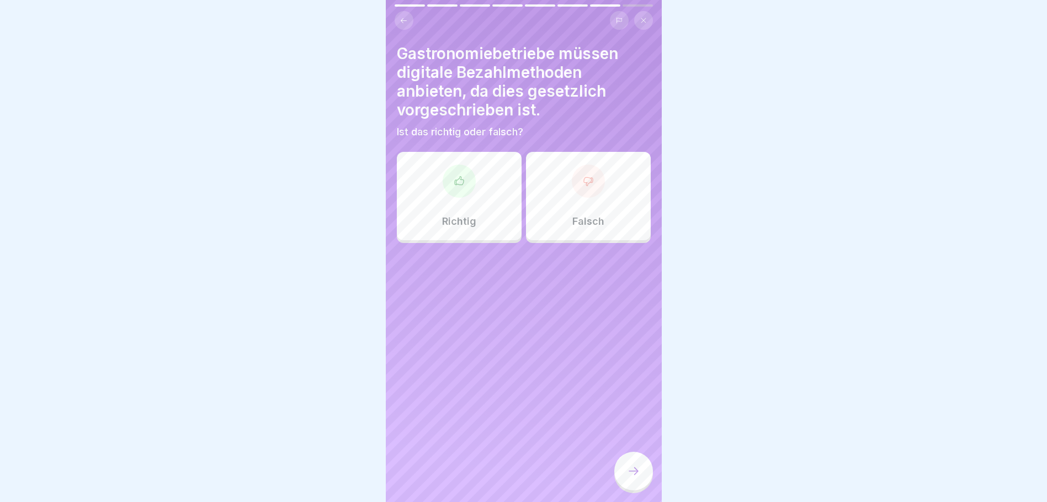
click at [545, 198] on div "Falsch" at bounding box center [588, 196] width 125 height 88
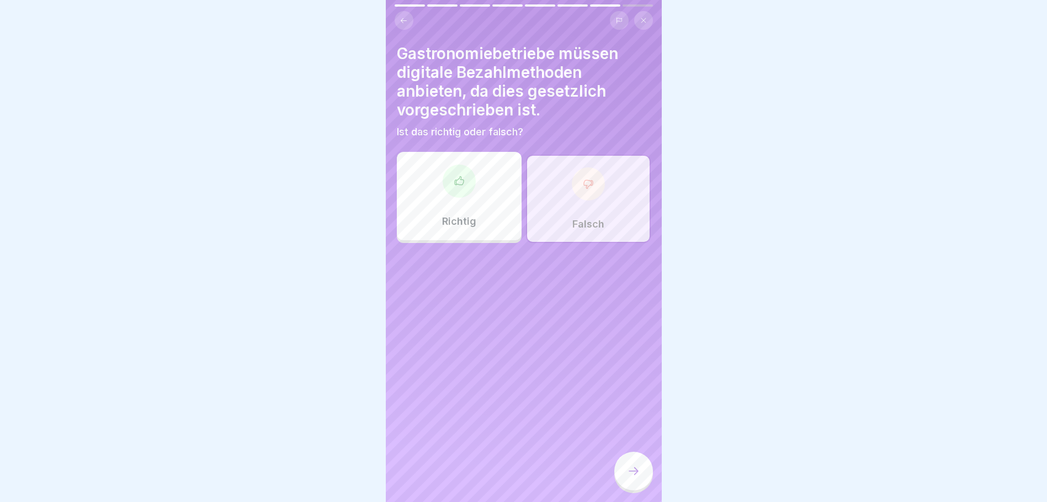
click at [635, 475] on icon at bounding box center [633, 470] width 13 height 13
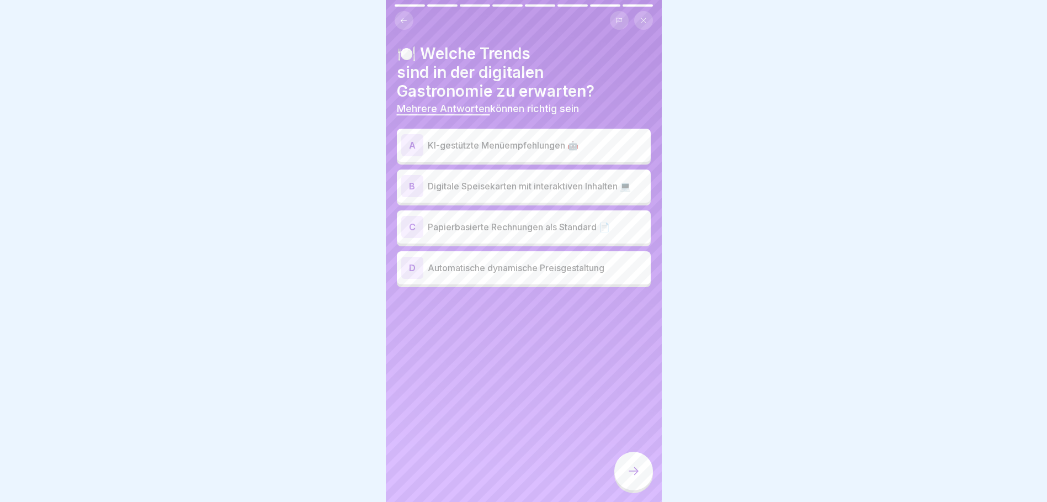
click at [547, 142] on p "KI-gestützte Menüempfehlungen 🤖" at bounding box center [537, 145] width 219 height 13
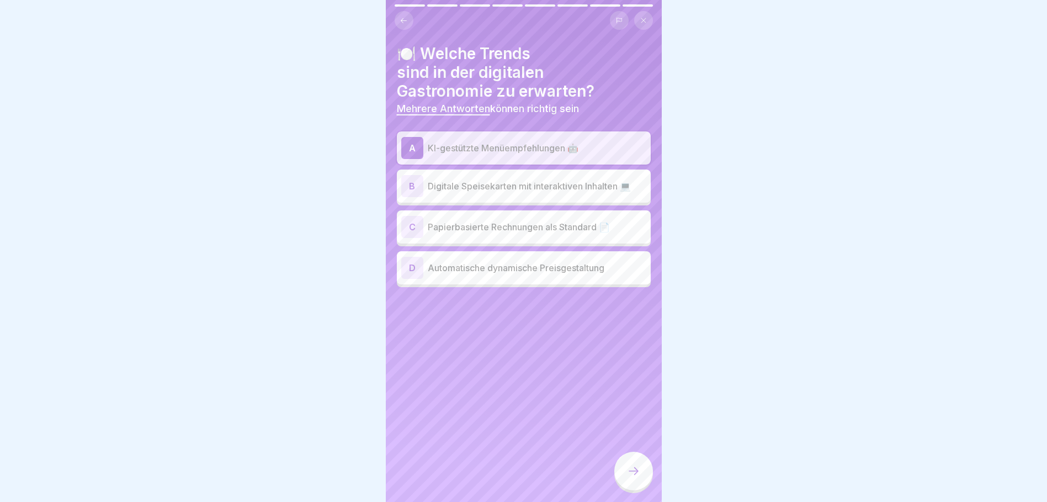
click at [549, 190] on p "Digitale Speisekarten mit interaktiven Inhalten 💻" at bounding box center [537, 185] width 219 height 13
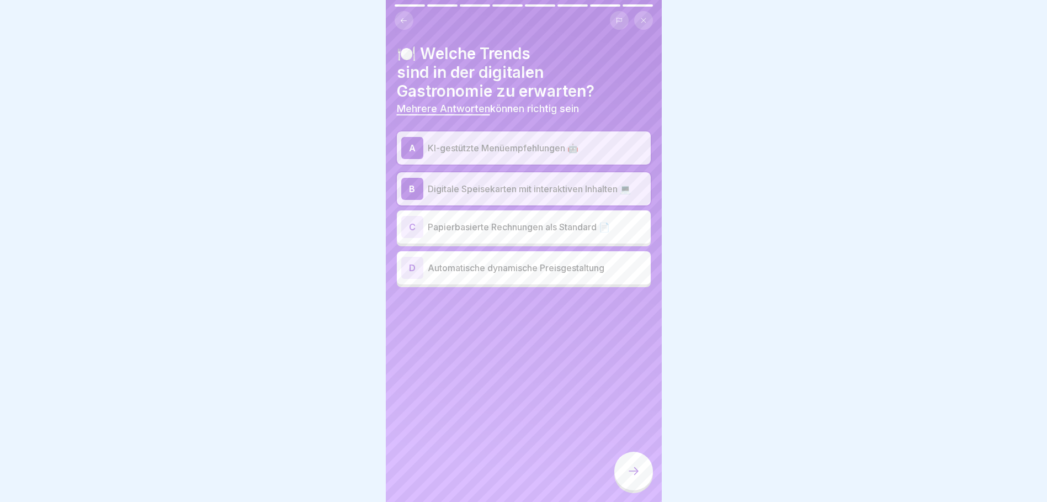
click at [642, 469] on div at bounding box center [633, 470] width 39 height 39
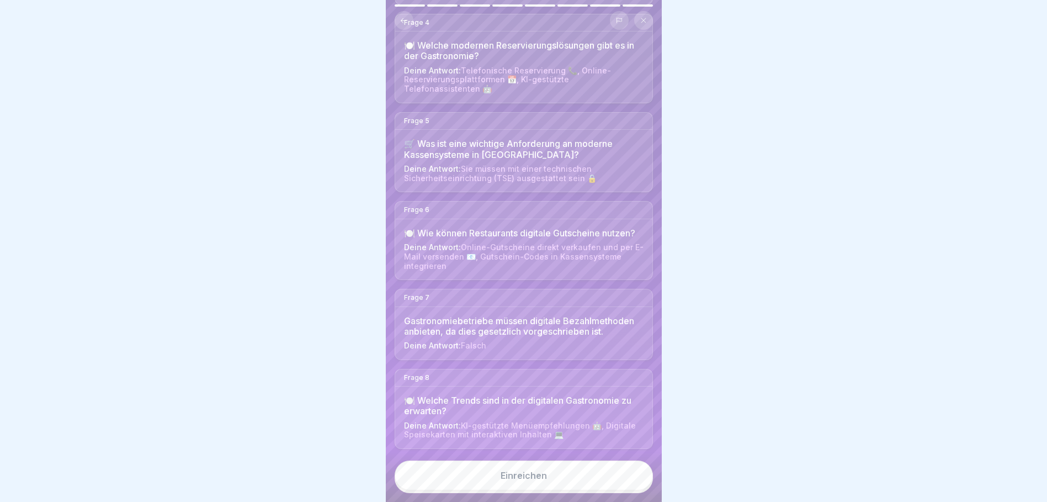
scroll to position [8, 0]
click at [524, 475] on div "Einreichen" at bounding box center [524, 475] width 46 height 10
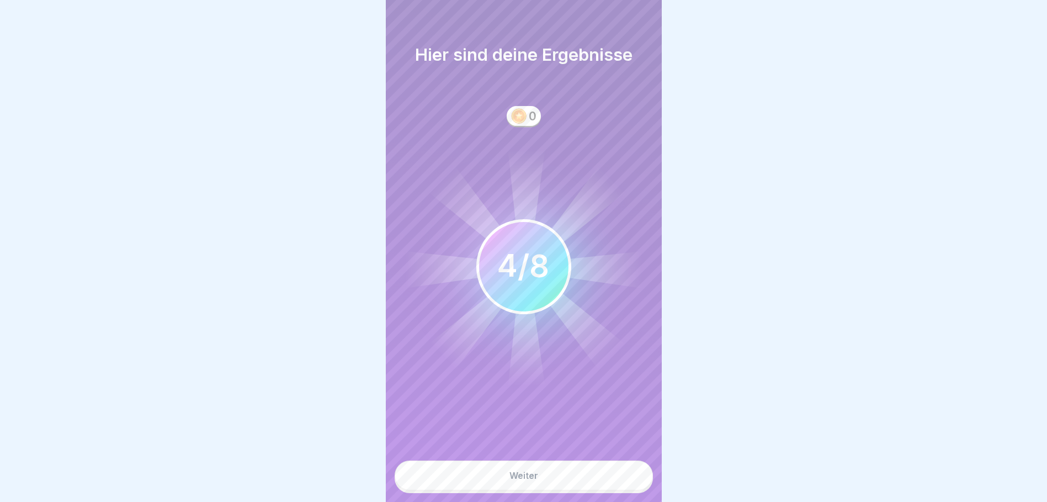
click at [583, 473] on button "Weiter" at bounding box center [524, 475] width 258 height 30
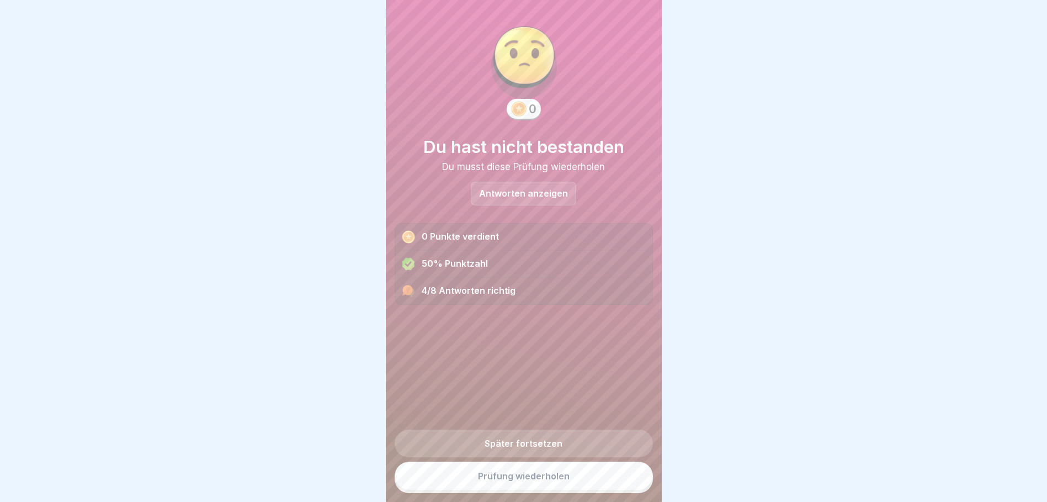
click at [425, 226] on div "0 Punkte verdient" at bounding box center [523, 236] width 257 height 27
click at [725, 493] on body "Prüfung Abschlussprüfung für Modul 2 Die Abschlussprüfung für das Modul 2 umfas…" at bounding box center [523, 251] width 1047 height 502
click at [527, 473] on link "Prüfung wiederholen" at bounding box center [524, 475] width 258 height 29
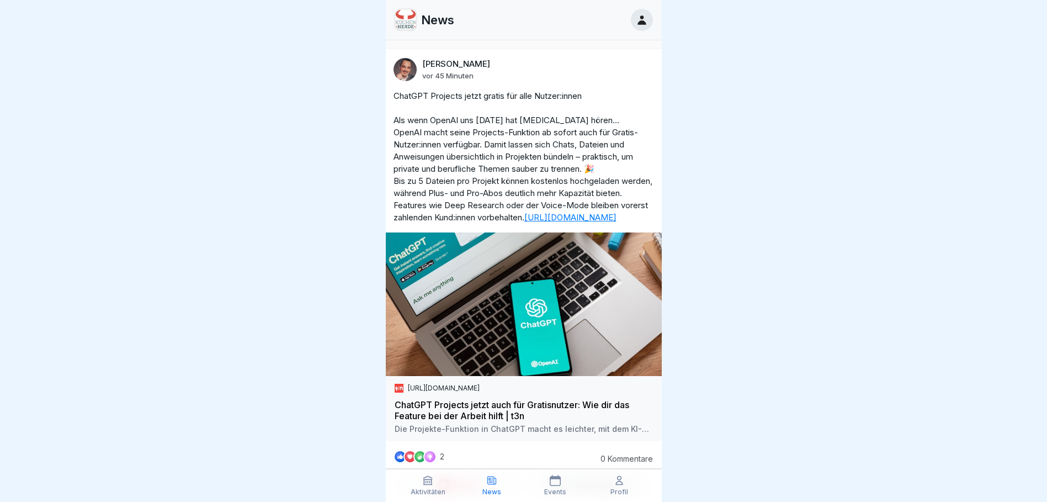
scroll to position [166, 0]
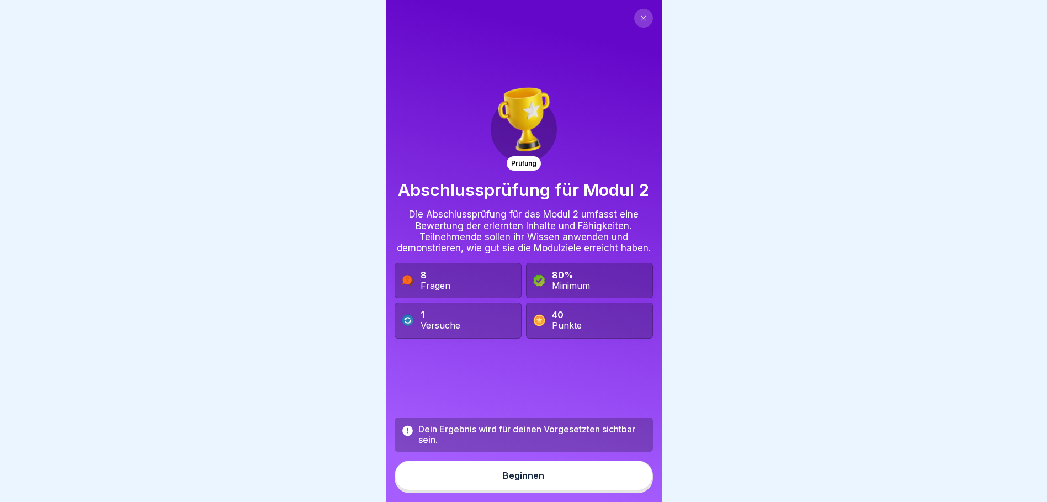
click at [540, 487] on button "Beginnen" at bounding box center [524, 475] width 258 height 30
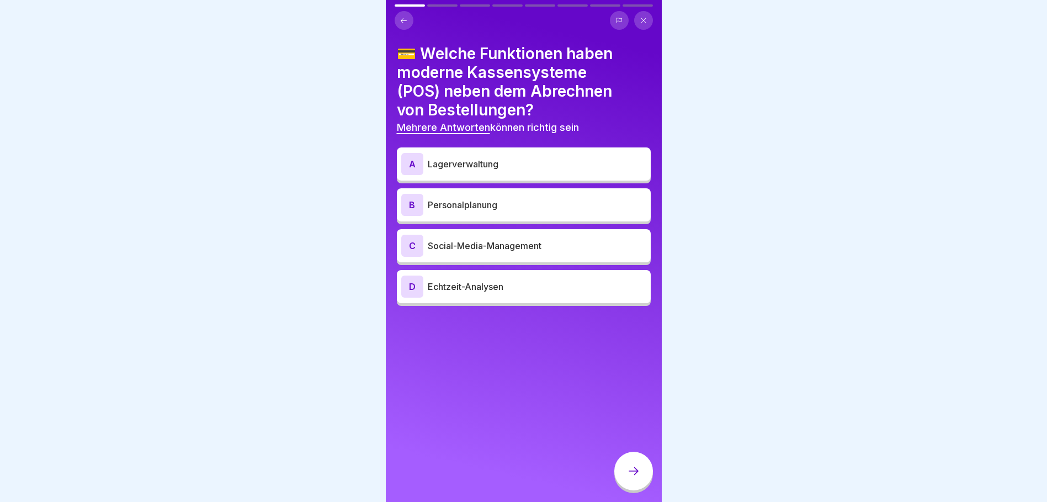
click at [509, 290] on p "Echtzeit-Analysen" at bounding box center [537, 286] width 219 height 13
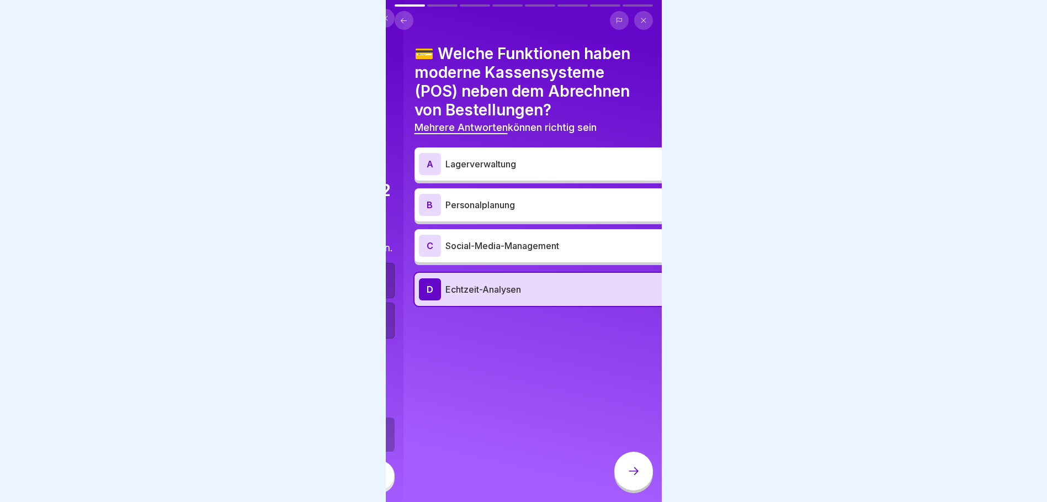
click at [444, 57] on h4 "💳 Welche Funktionen haben moderne Kassensysteme (POS) neben dem Abrechnen von B…" at bounding box center [541, 81] width 254 height 75
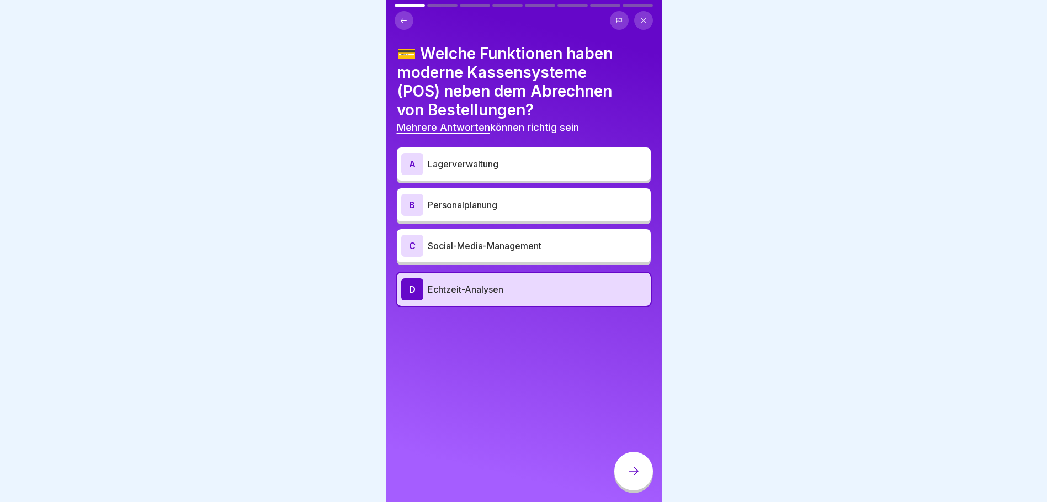
click at [493, 162] on p "Lagerverwaltung" at bounding box center [537, 163] width 219 height 13
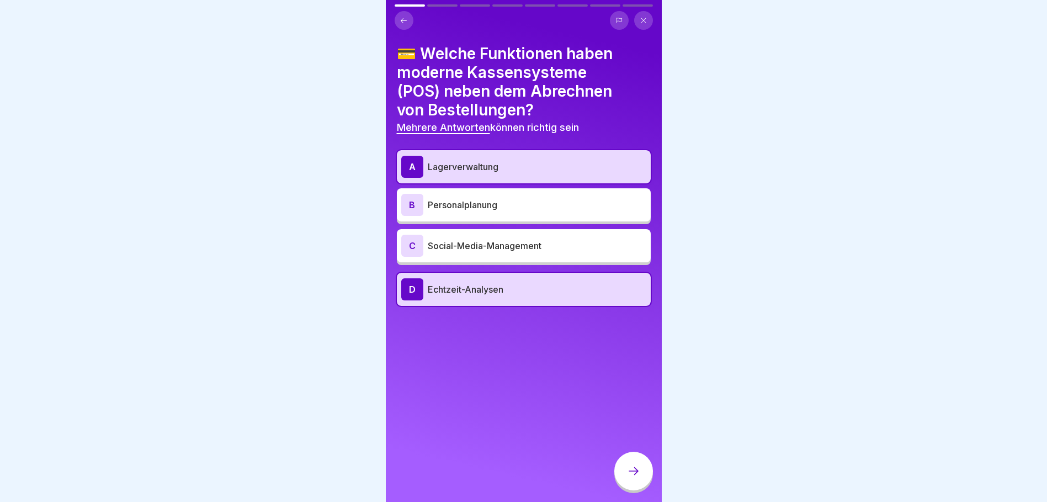
click at [638, 470] on div at bounding box center [633, 470] width 39 height 39
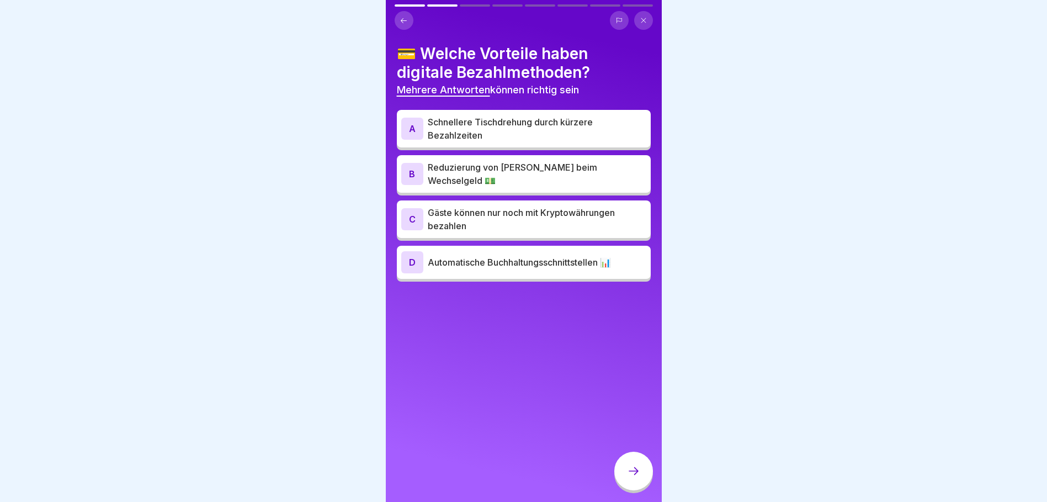
click at [512, 167] on p "Reduzierung von [PERSON_NAME] beim Wechselgeld 💵" at bounding box center [537, 174] width 219 height 26
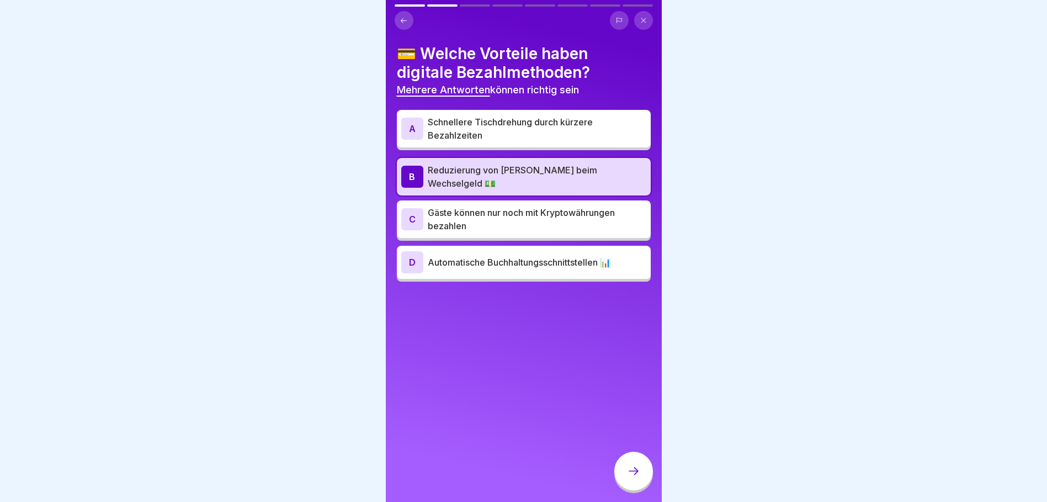
click at [540, 127] on p "Schnellere Tischdrehung durch kürzere Bezahlzeiten" at bounding box center [537, 128] width 219 height 26
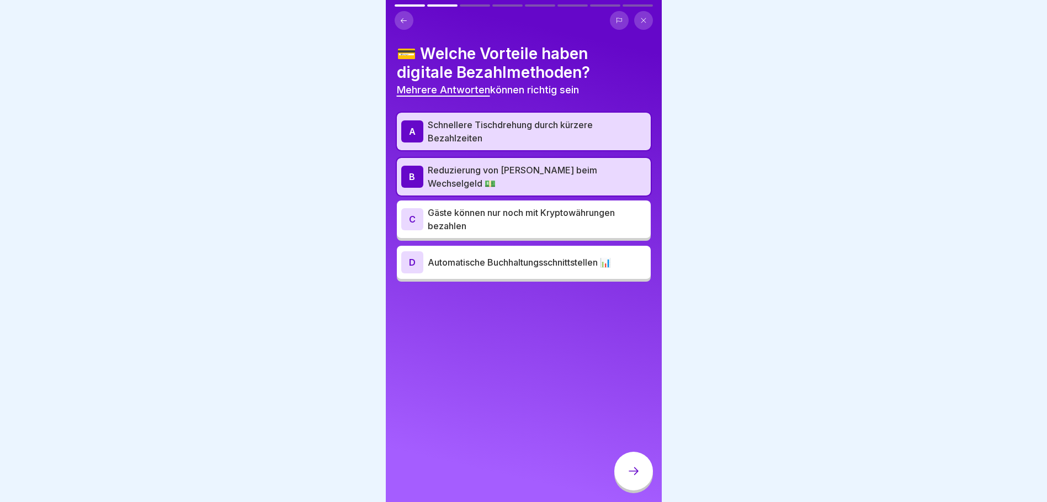
click at [558, 263] on p "Automatische Buchhaltungsschnittstellen 📊" at bounding box center [537, 262] width 219 height 13
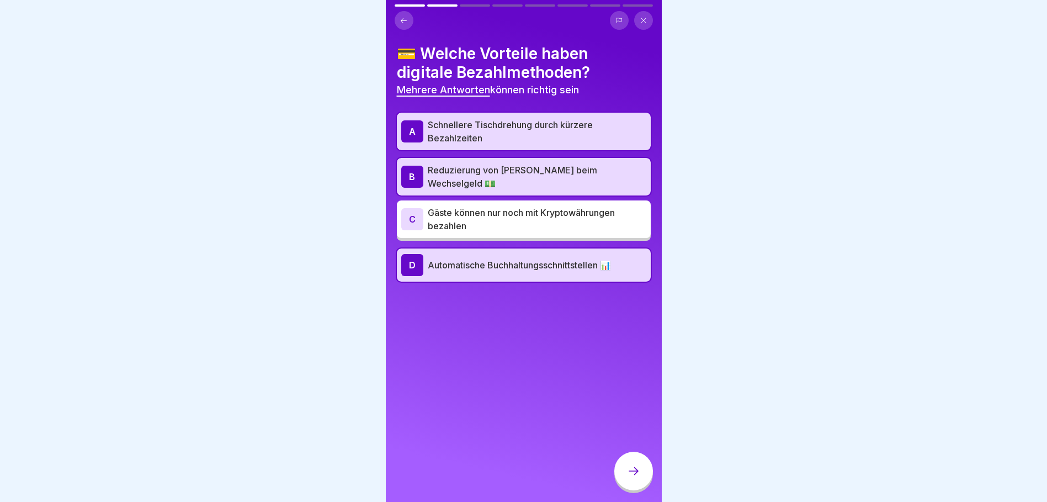
click at [635, 475] on icon at bounding box center [633, 470] width 13 height 13
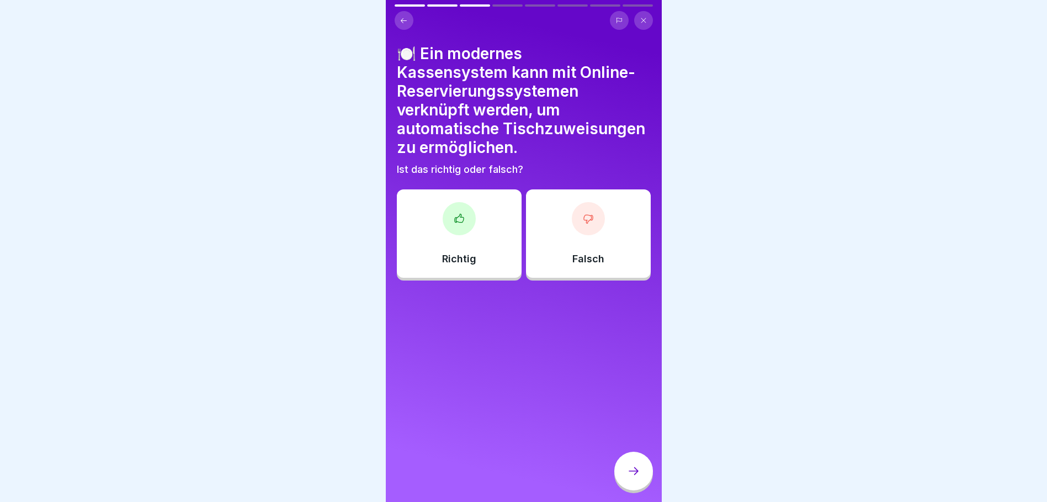
click at [584, 224] on icon at bounding box center [588, 218] width 11 height 11
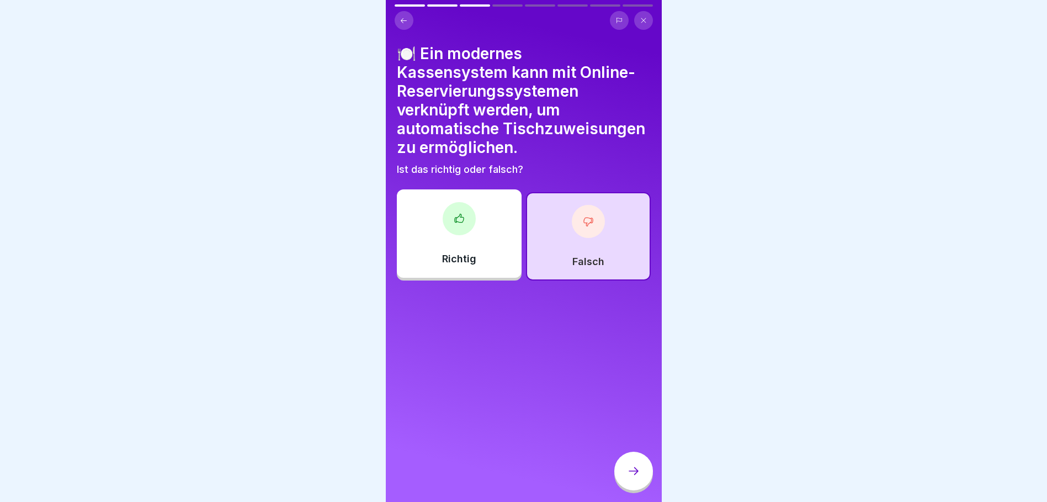
click at [636, 472] on div at bounding box center [633, 470] width 39 height 39
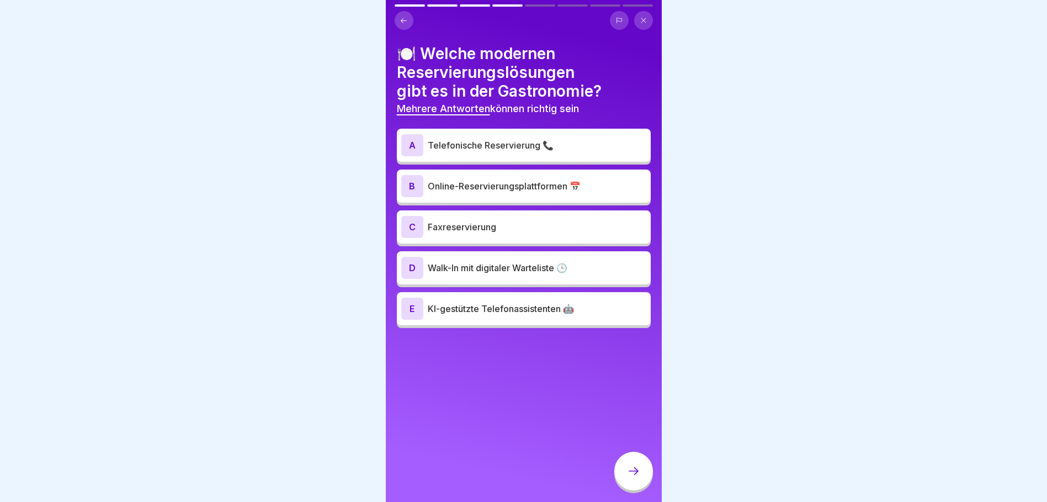
click at [504, 187] on p "Online-Reservierungsplattformen 📅" at bounding box center [537, 185] width 219 height 13
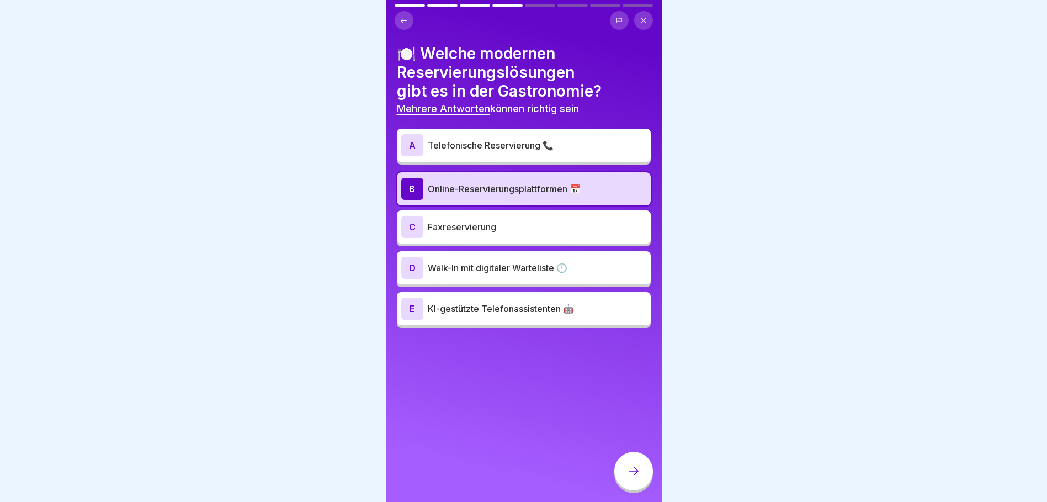
click at [552, 311] on p "KI-gestützte Telefonassistenten 🤖" at bounding box center [537, 308] width 219 height 13
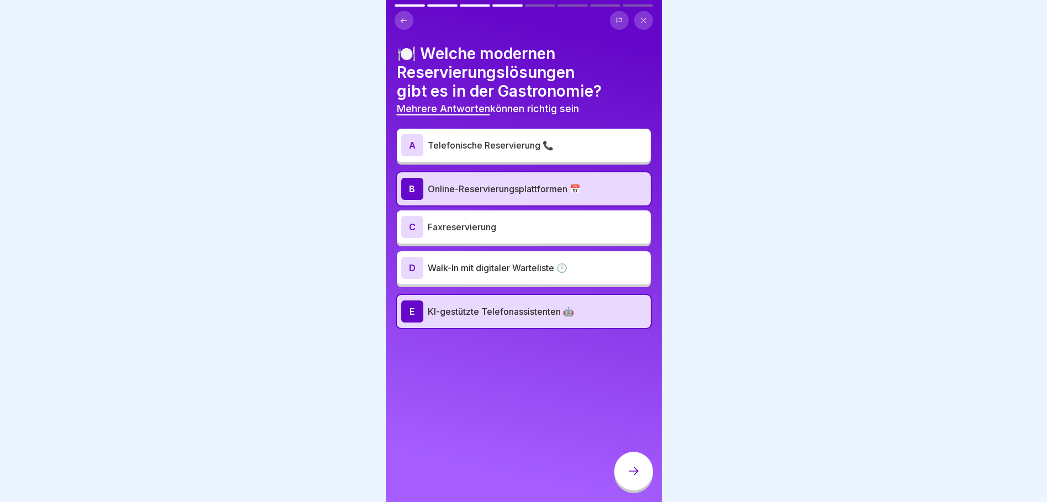
click at [633, 474] on icon at bounding box center [633, 470] width 13 height 13
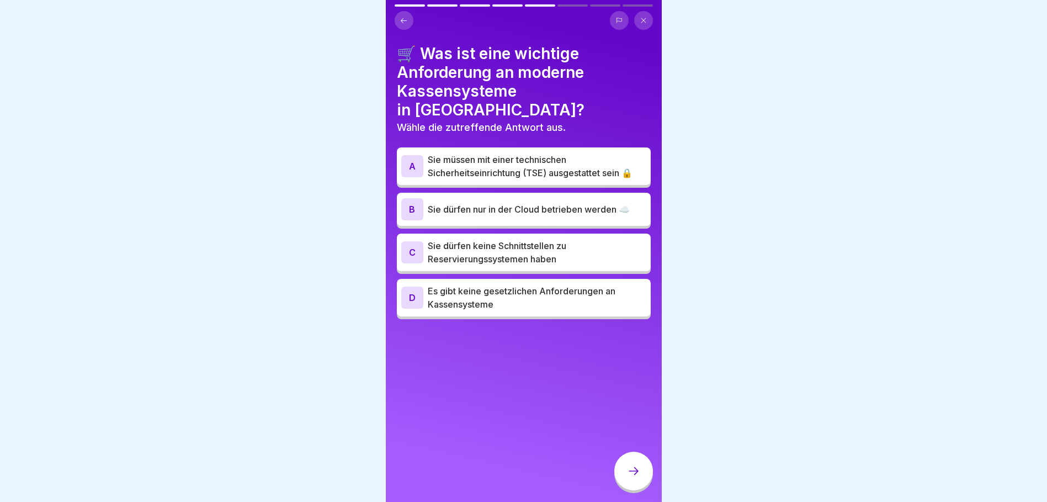
click at [502, 153] on p "Sie müssen mit einer technischen Sicherheitseinrichtung (TSE) ausgestattet sein…" at bounding box center [537, 166] width 219 height 26
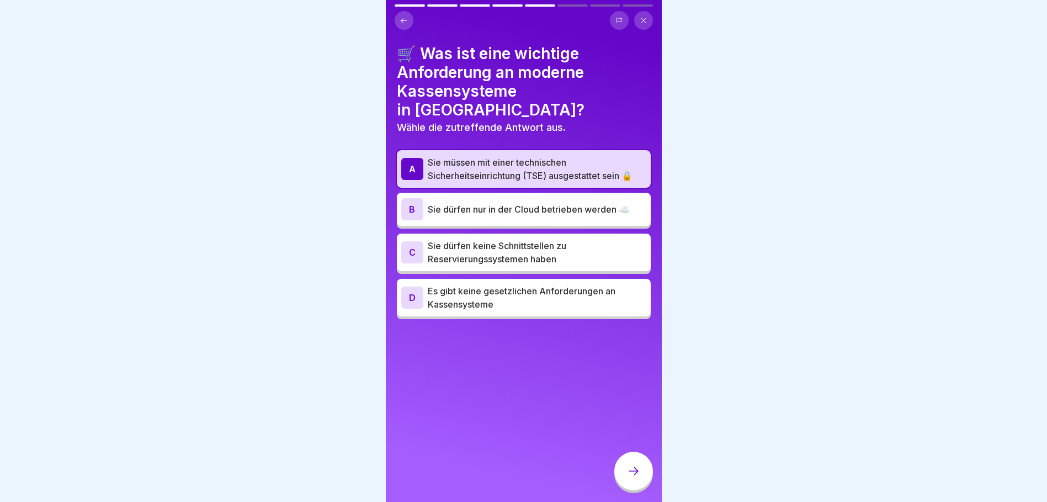
click at [631, 476] on icon at bounding box center [633, 470] width 13 height 13
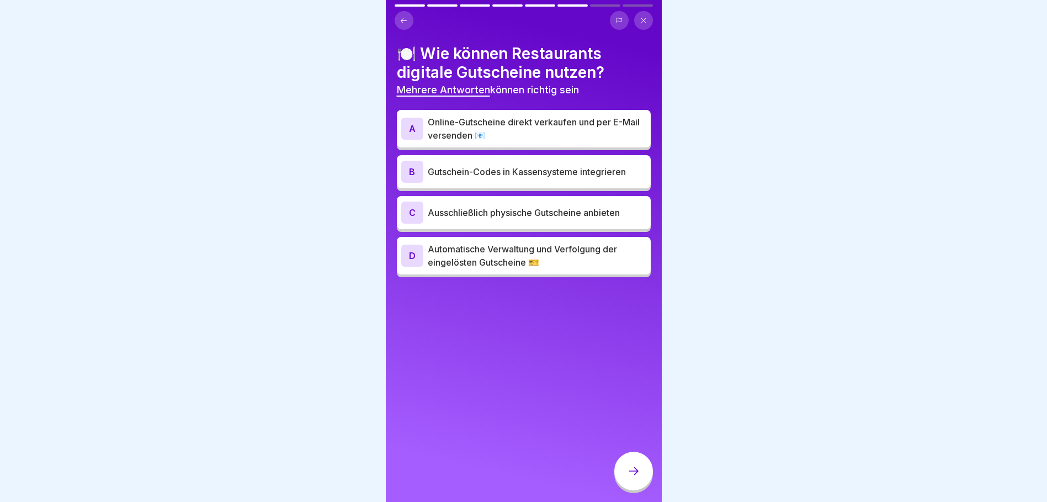
click at [485, 124] on p "Online-Gutscheine direkt verkaufen und per E-Mail versenden 📧" at bounding box center [537, 128] width 219 height 26
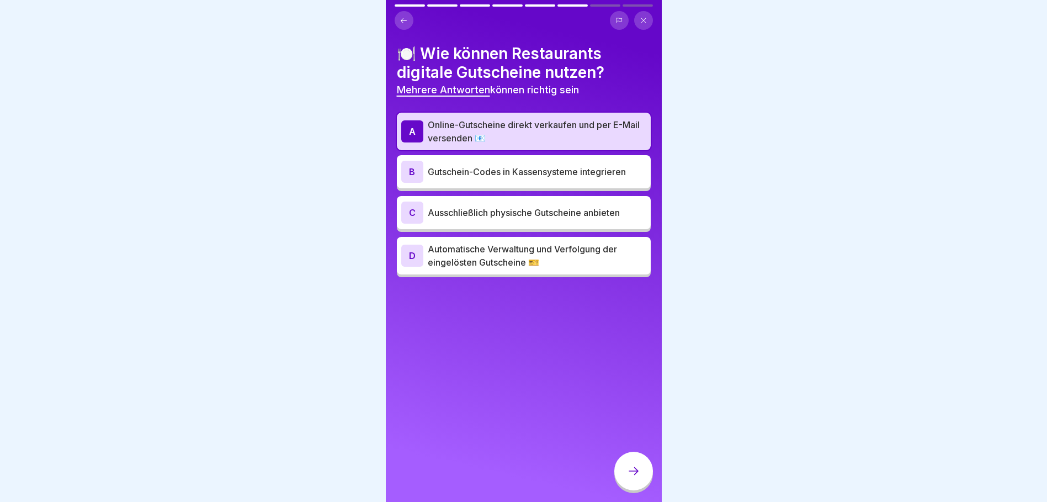
click at [635, 477] on icon at bounding box center [633, 470] width 13 height 13
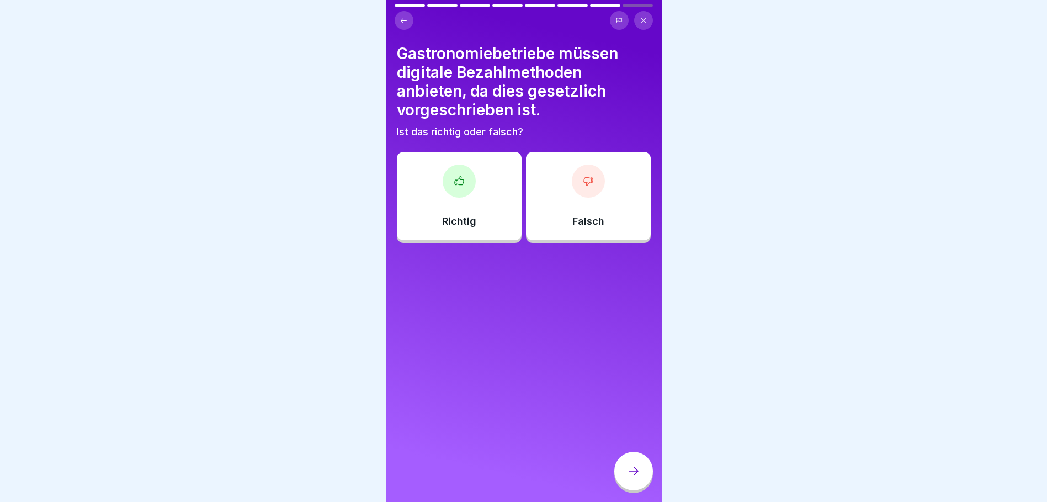
click at [608, 199] on div "Falsch" at bounding box center [588, 196] width 125 height 88
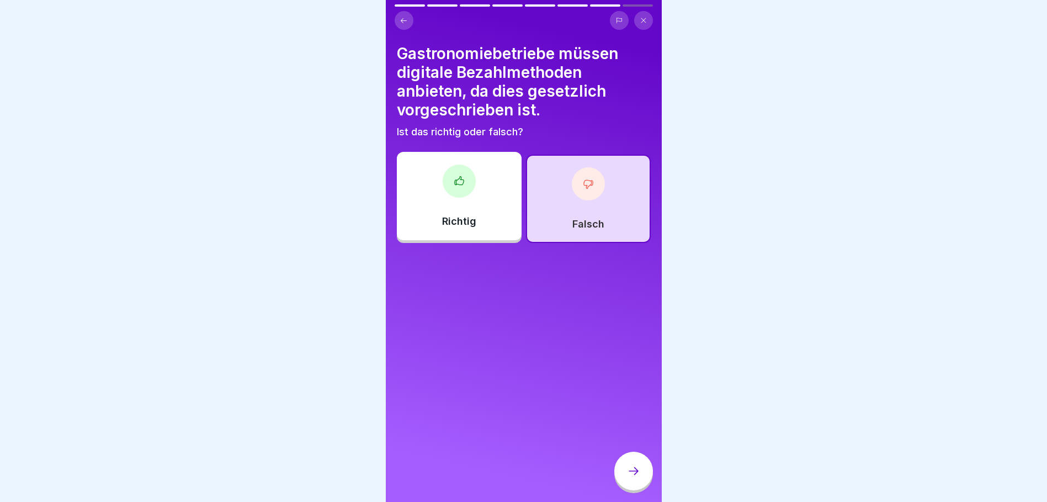
click at [629, 476] on icon at bounding box center [633, 470] width 13 height 13
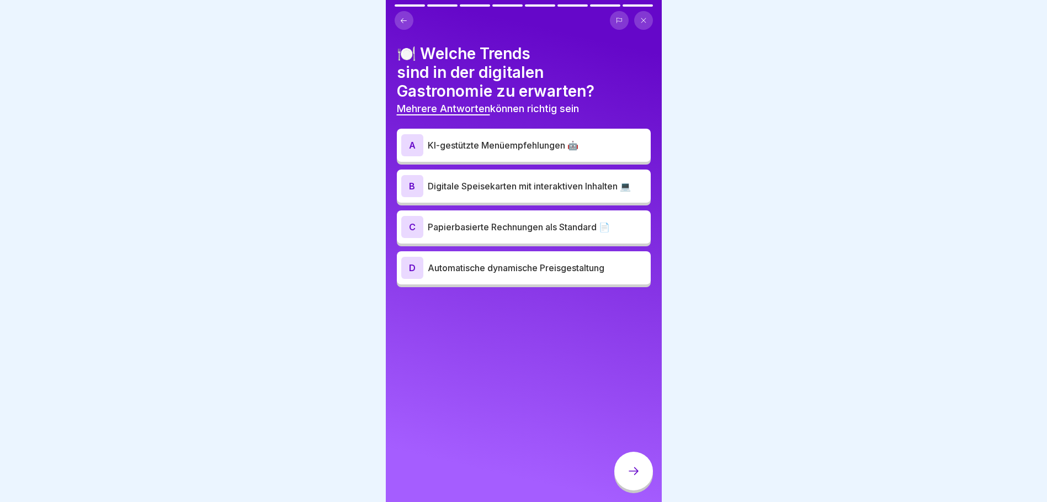
click at [505, 143] on p "KI-gestützte Menüempfehlungen 🤖" at bounding box center [537, 145] width 219 height 13
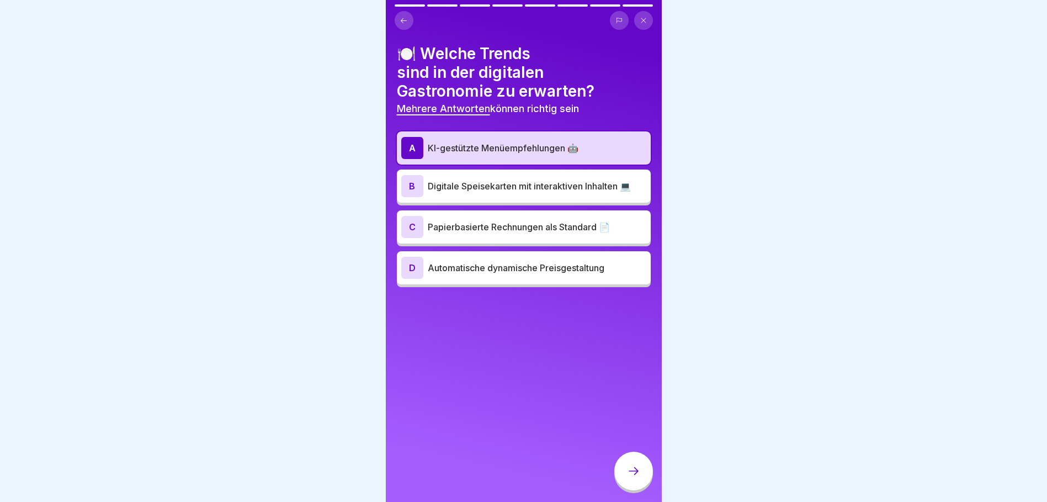
click at [563, 182] on p "Digitale Speisekarten mit interaktiven Inhalten 💻" at bounding box center [537, 185] width 219 height 13
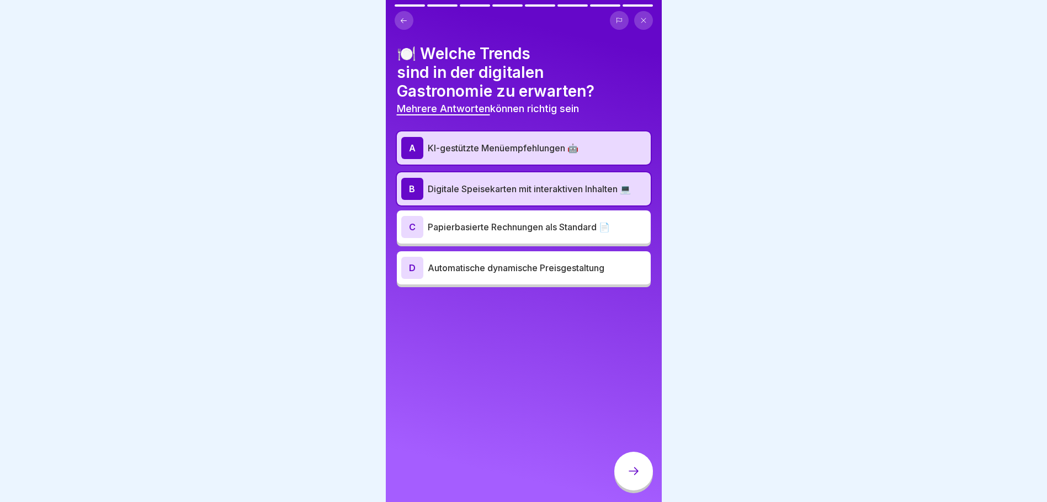
click at [563, 270] on p "Automatische dynamische Preisgestaltung" at bounding box center [537, 267] width 219 height 13
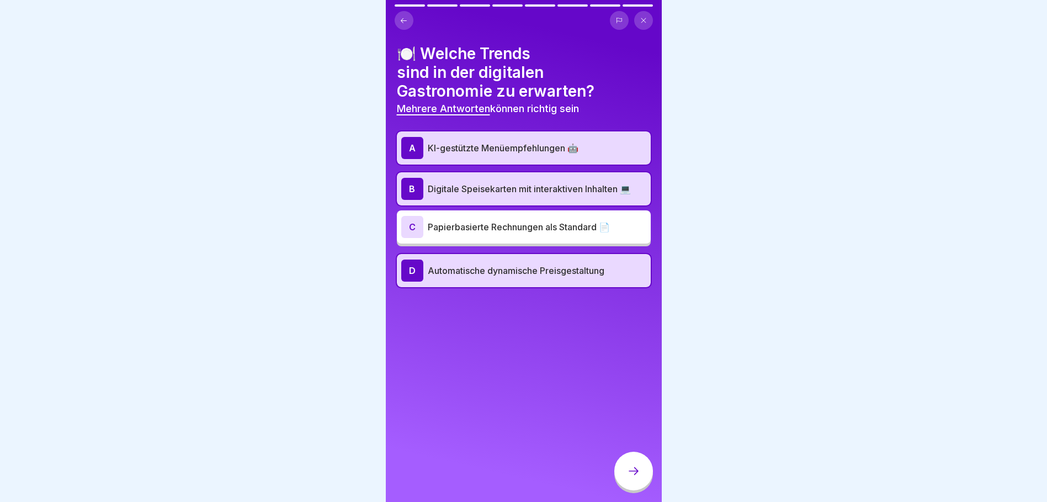
click at [638, 475] on icon at bounding box center [633, 470] width 13 height 13
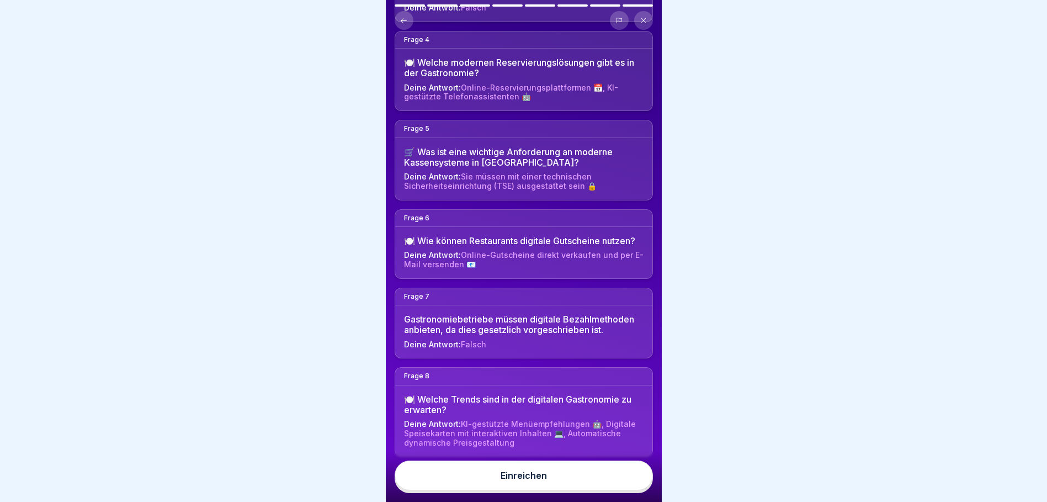
scroll to position [366, 0]
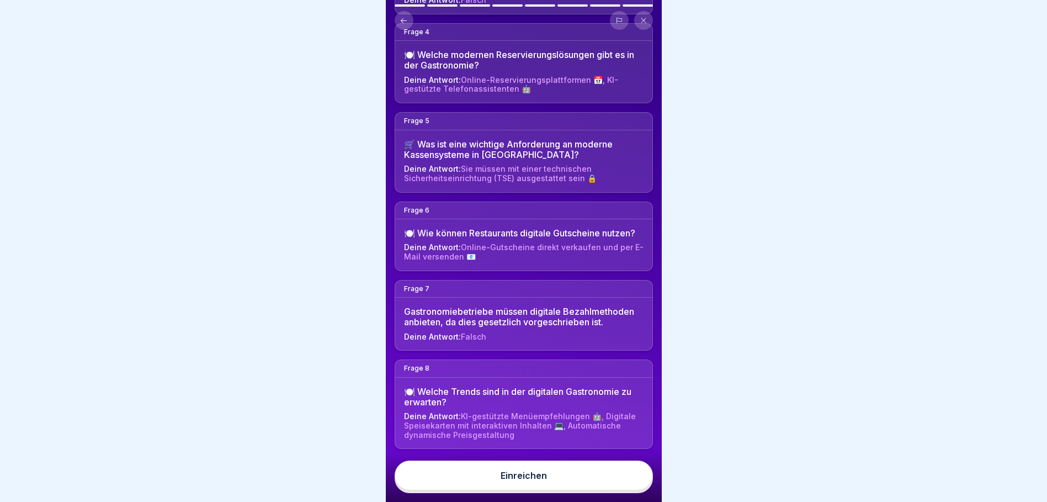
click at [556, 479] on button "Einreichen" at bounding box center [524, 475] width 258 height 30
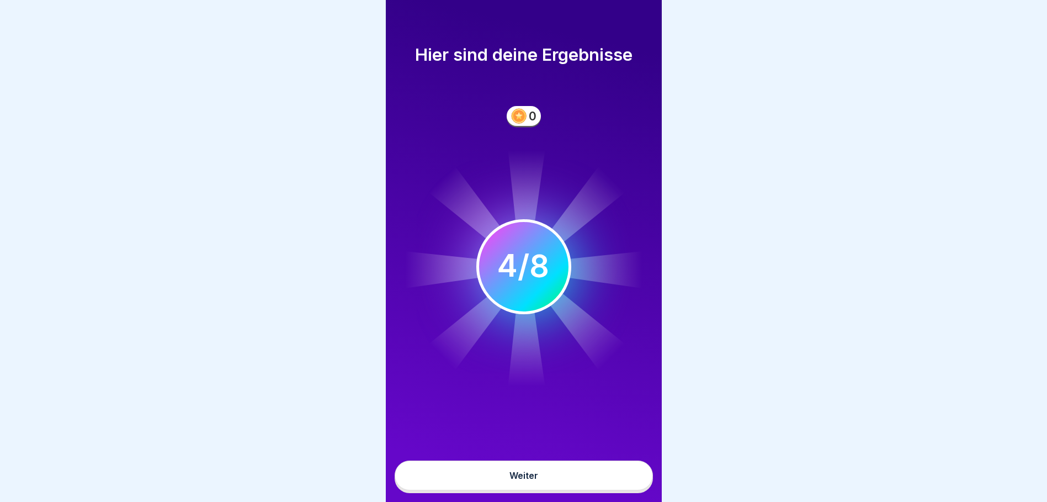
click at [533, 475] on button "Weiter" at bounding box center [524, 475] width 258 height 30
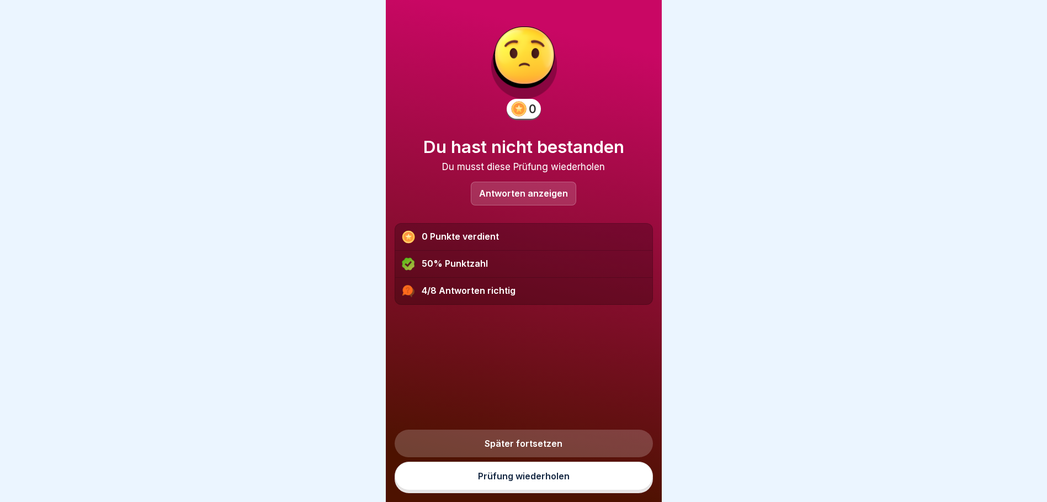
click at [529, 456] on link "Später fortsetzen" at bounding box center [524, 443] width 258 height 28
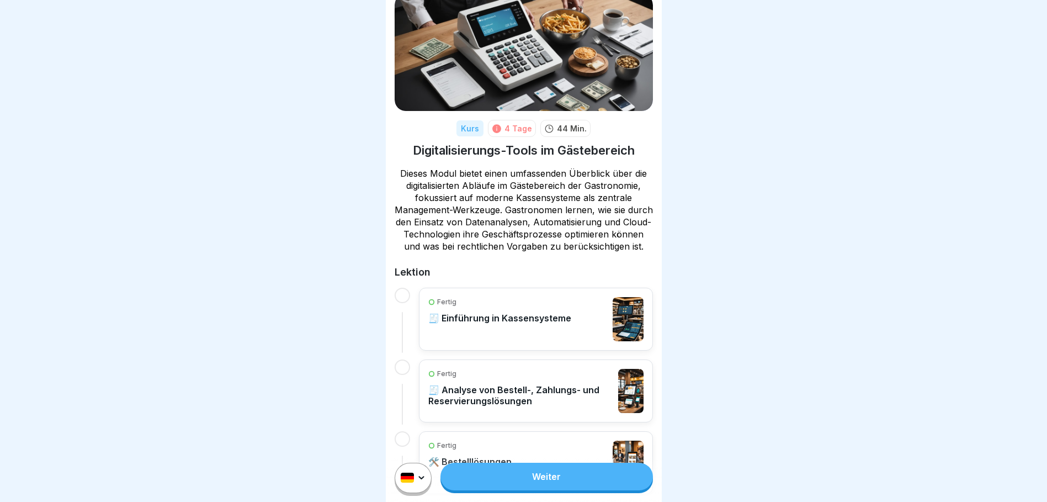
scroll to position [55, 0]
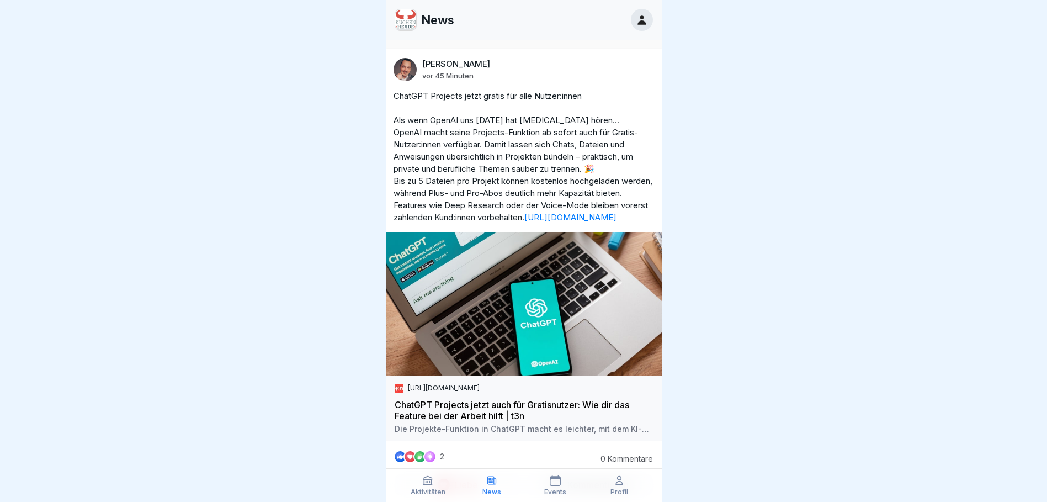
scroll to position [166, 0]
